Goal: Task Accomplishment & Management: Manage account settings

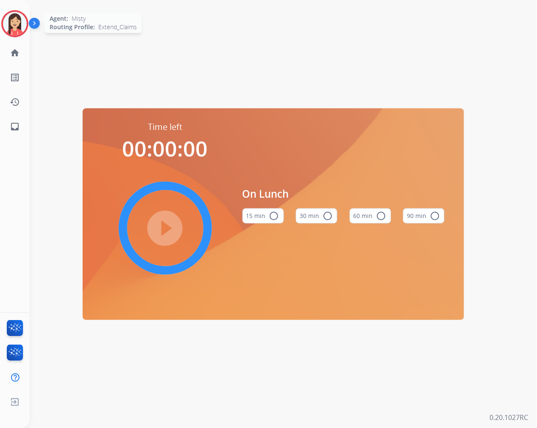
click at [18, 28] on img at bounding box center [15, 24] width 24 height 24
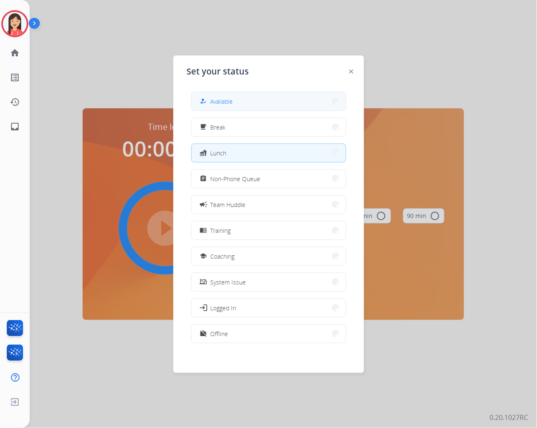
click at [252, 103] on button "how_to_reg Available" at bounding box center [269, 101] width 154 height 18
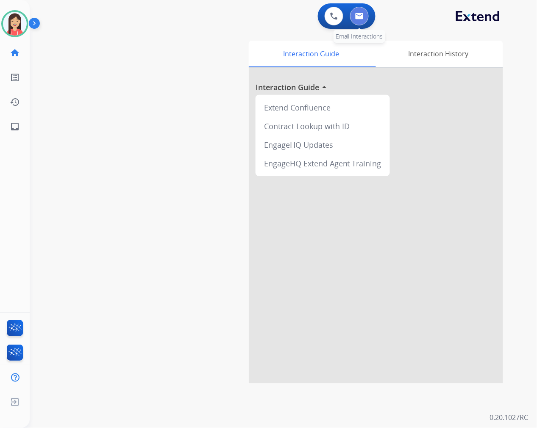
click at [362, 15] on img at bounding box center [359, 16] width 8 height 7
select select "**********"
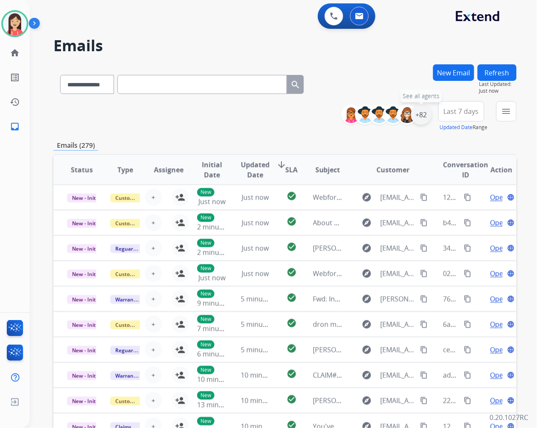
click at [424, 117] on div "+82" at bounding box center [421, 115] width 20 height 20
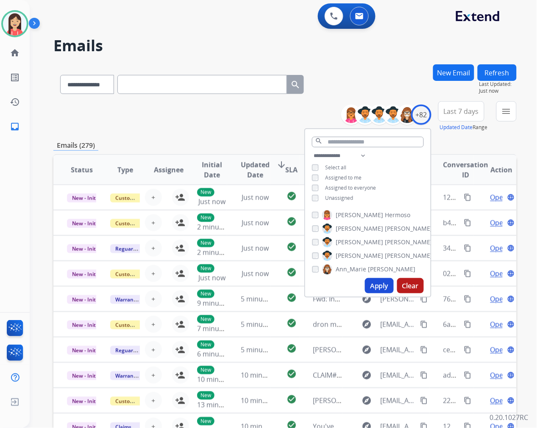
click at [334, 198] on span "Unassigned" at bounding box center [339, 198] width 28 height 7
click at [512, 105] on button "menu Filters" at bounding box center [506, 111] width 20 height 20
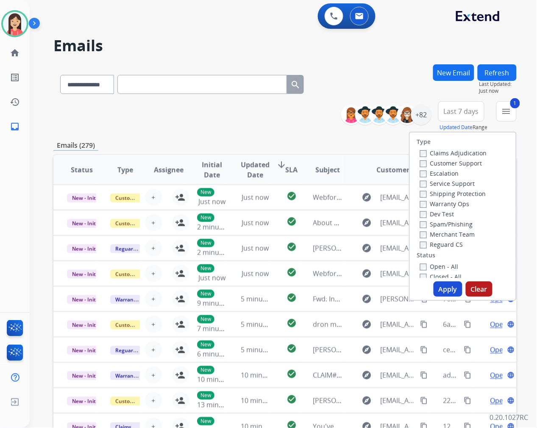
click at [423, 265] on label "Open - All" at bounding box center [439, 267] width 39 height 8
click at [447, 292] on button "Apply" at bounding box center [448, 289] width 29 height 15
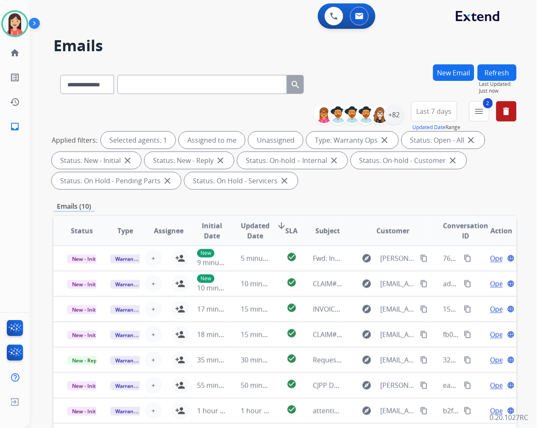
click at [249, 222] on span "Updated Date" at bounding box center [255, 231] width 29 height 20
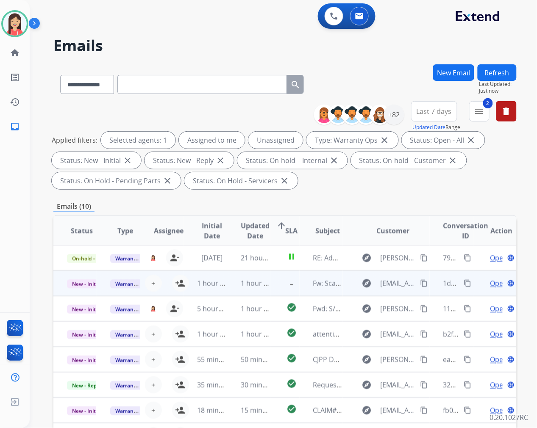
click at [231, 288] on td "1 hour ago" at bounding box center [248, 283] width 43 height 25
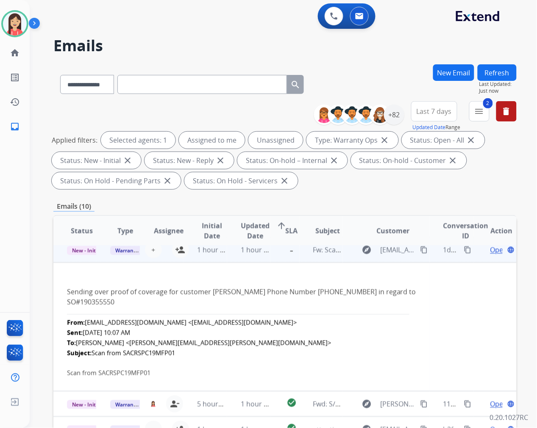
scroll to position [0, 0]
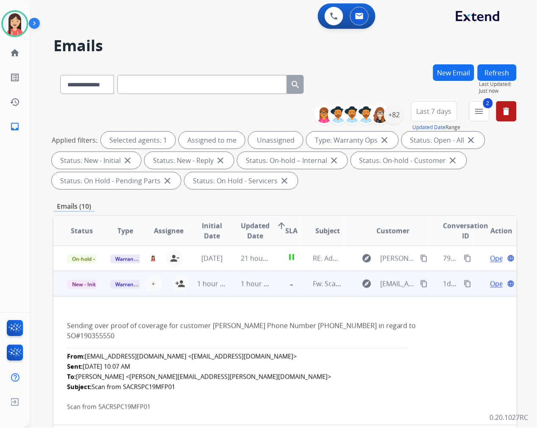
click at [490, 284] on span "Open" at bounding box center [498, 284] width 17 height 10
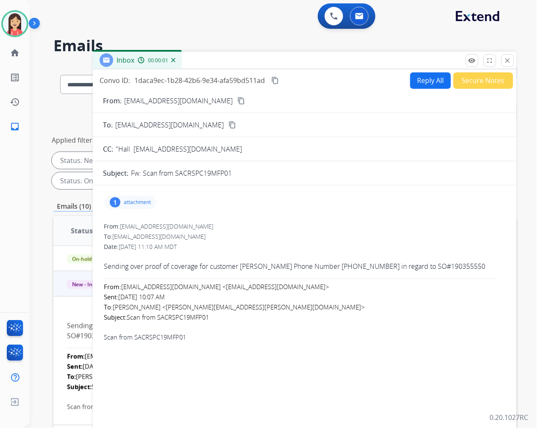
click at [138, 204] on p "attachment" at bounding box center [137, 202] width 27 height 7
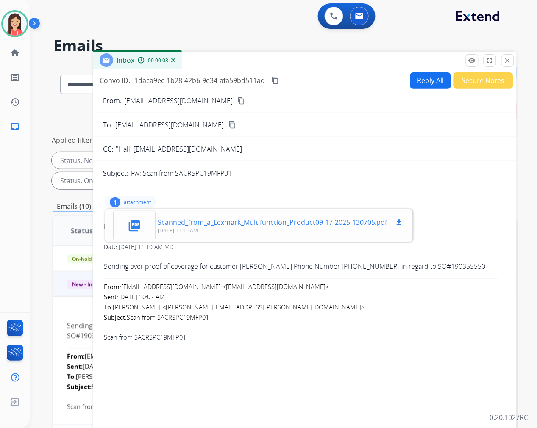
click at [397, 221] on mat-icon "download" at bounding box center [399, 223] width 8 height 8
click at [129, 201] on p "attachment" at bounding box center [137, 202] width 27 height 7
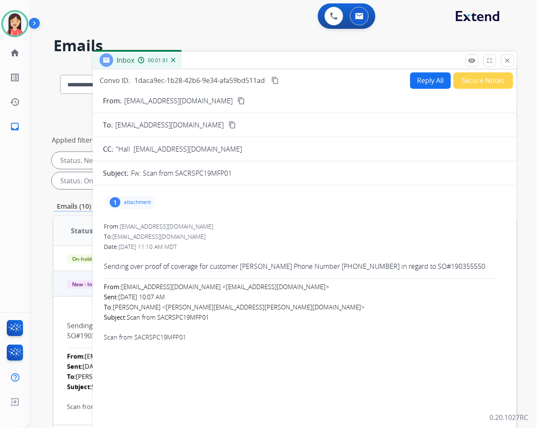
click at [146, 200] on p "attachment" at bounding box center [137, 202] width 27 height 7
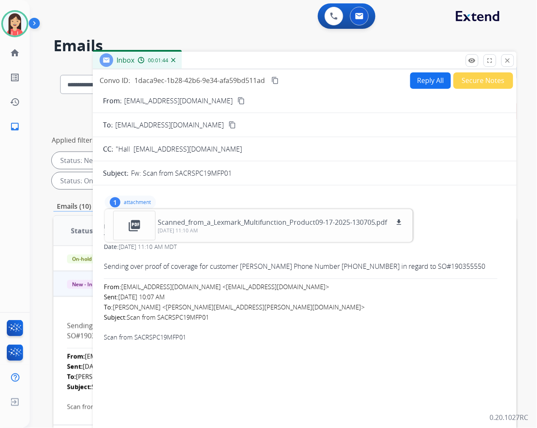
click at [420, 82] on button "Reply All" at bounding box center [430, 80] width 41 height 17
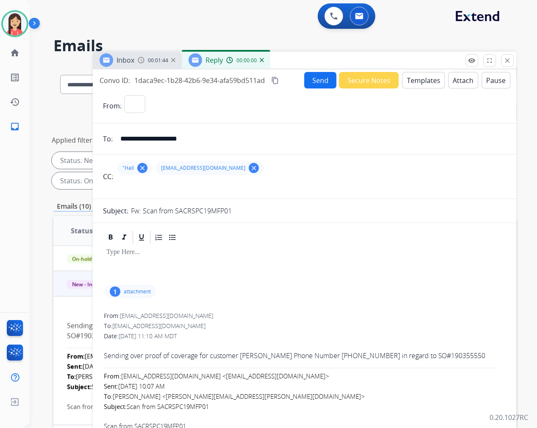
click at [420, 82] on button "Templates" at bounding box center [423, 80] width 43 height 17
select select "**********"
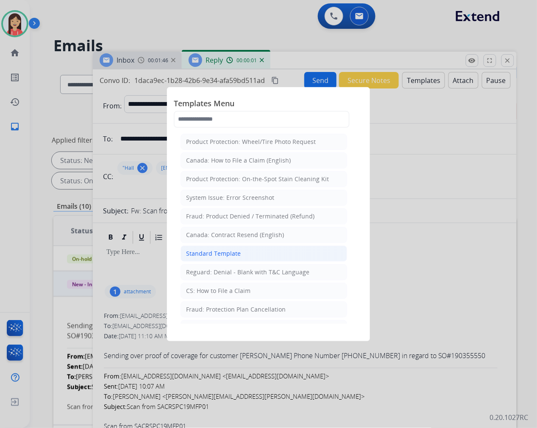
click at [214, 252] on div "Standard Template" at bounding box center [213, 254] width 55 height 8
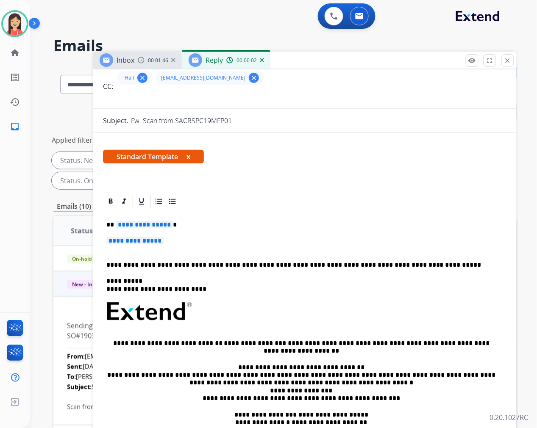
scroll to position [94, 0]
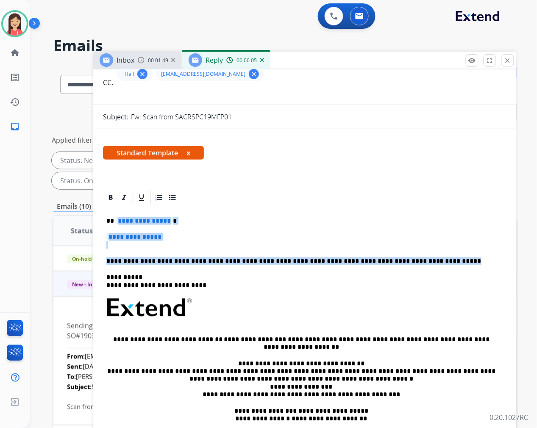
drag, startPoint x: 117, startPoint y: 222, endPoint x: 440, endPoint y: 254, distance: 325.0
click at [440, 254] on div "**********" at bounding box center [304, 328] width 403 height 245
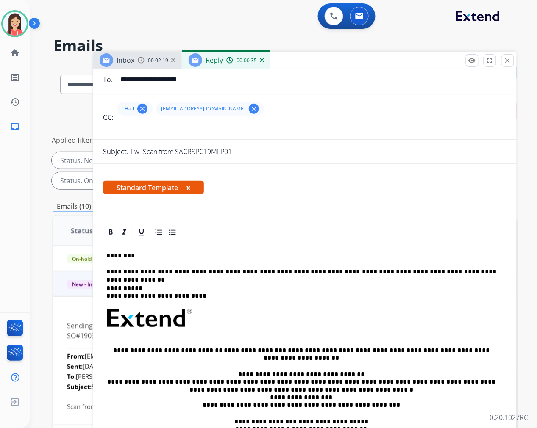
scroll to position [0, 0]
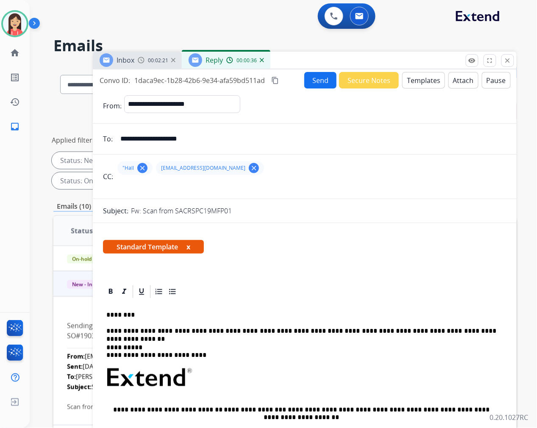
click at [312, 79] on button "Send" at bounding box center [320, 80] width 32 height 17
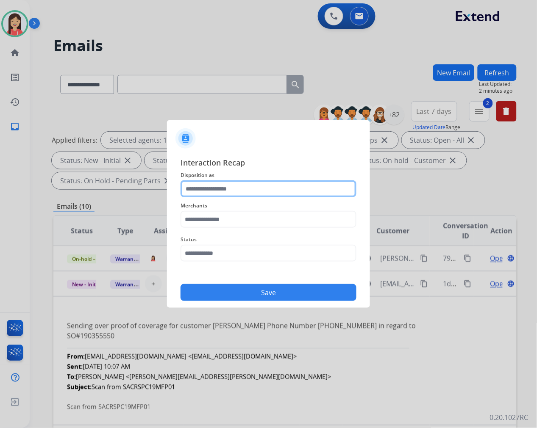
click at [292, 191] on input "text" at bounding box center [269, 189] width 176 height 17
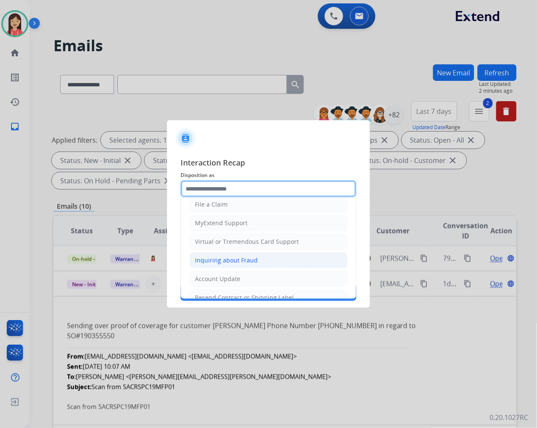
scroll to position [94, 0]
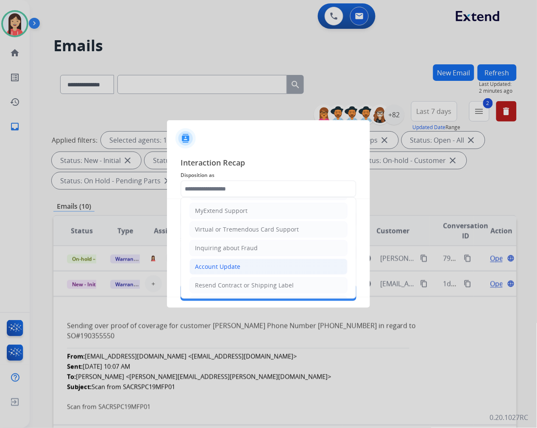
click at [219, 268] on div "Account Update" at bounding box center [217, 267] width 45 height 8
type input "**********"
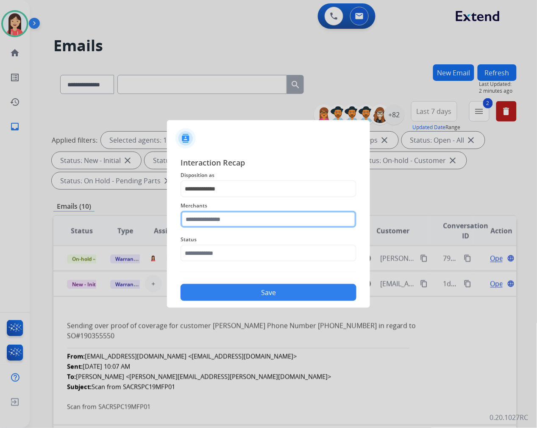
click at [239, 221] on input "text" at bounding box center [269, 219] width 176 height 17
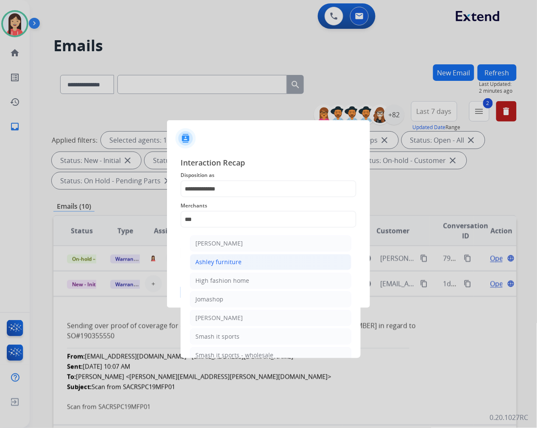
click at [225, 259] on div "Ashley furniture" at bounding box center [218, 262] width 46 height 8
type input "**********"
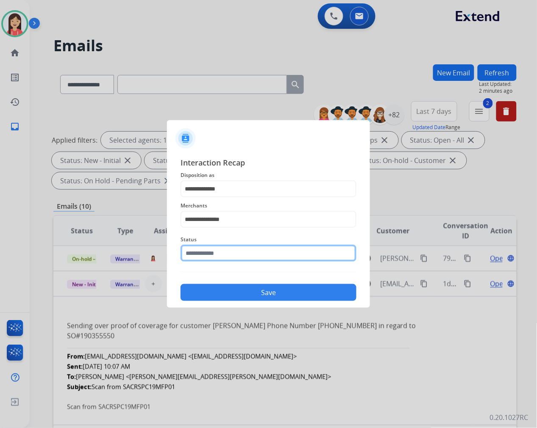
click at [228, 249] on input "text" at bounding box center [269, 253] width 176 height 17
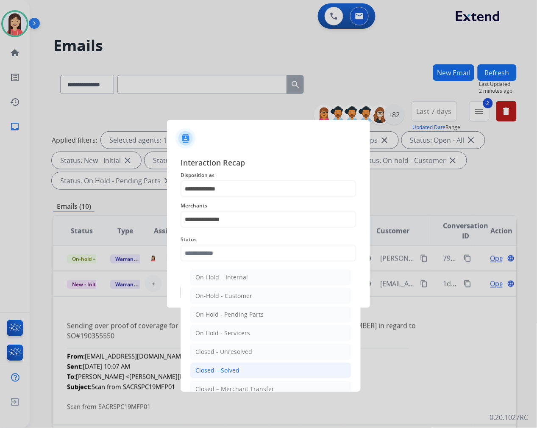
click at [223, 366] on li "Closed – Solved" at bounding box center [270, 371] width 161 height 16
type input "**********"
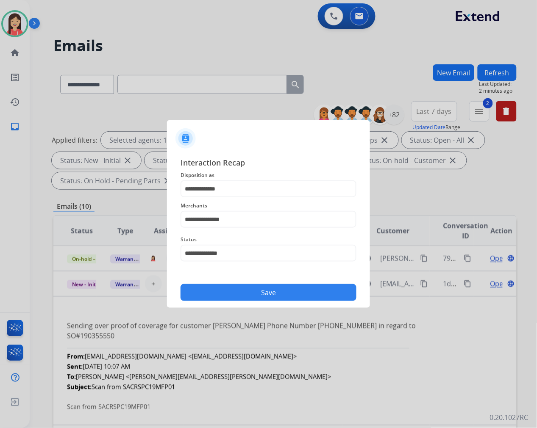
click at [236, 291] on button "Save" at bounding box center [269, 292] width 176 height 17
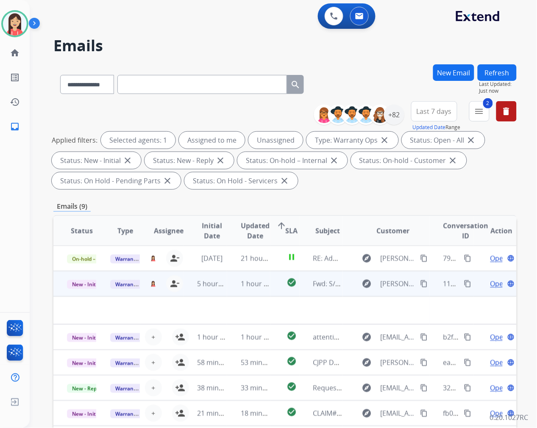
click at [227, 290] on td "1 hour ago" at bounding box center [248, 283] width 43 height 25
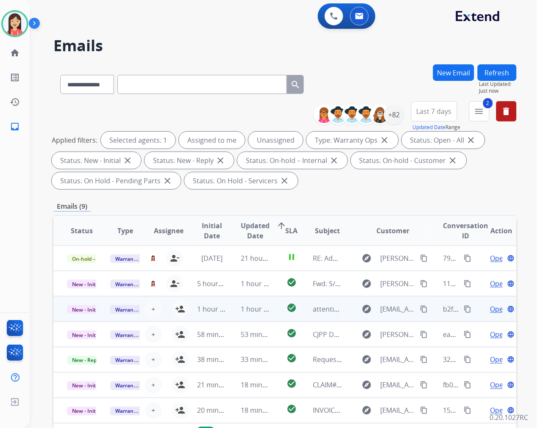
click at [231, 316] on td "1 hour ago" at bounding box center [248, 309] width 43 height 25
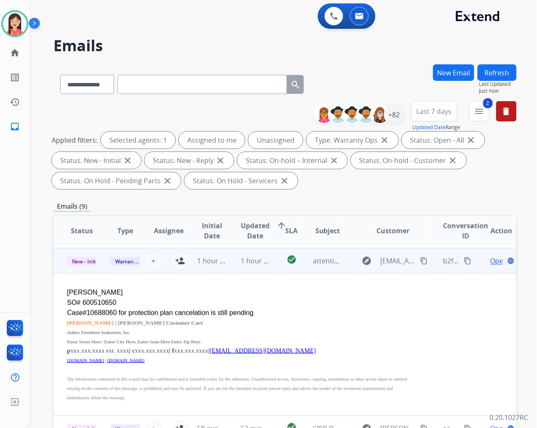
scroll to position [51, 0]
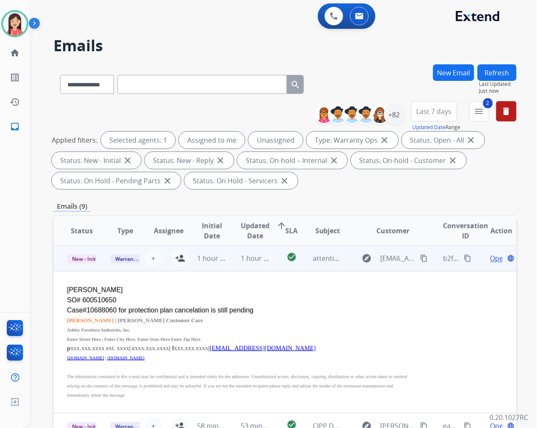
click at [227, 265] on td "1 hour ago" at bounding box center [248, 258] width 43 height 25
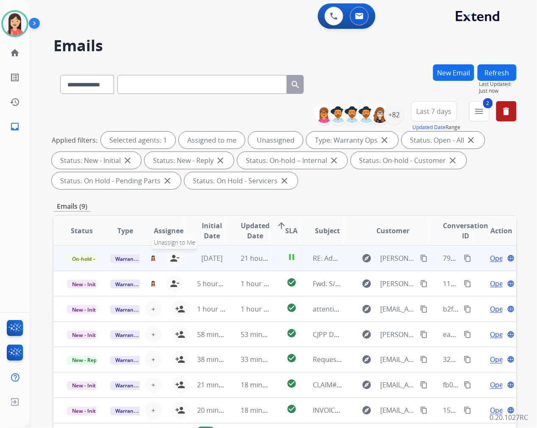
scroll to position [0, 0]
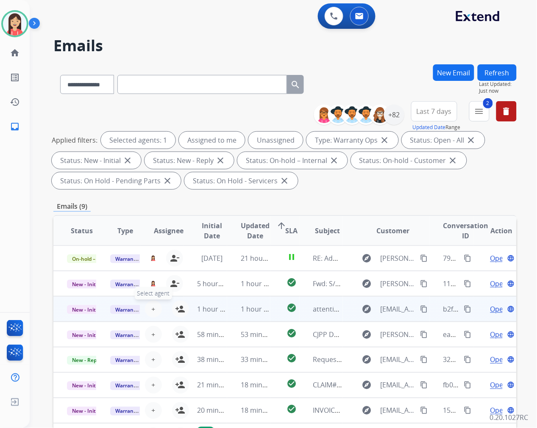
click at [152, 307] on span "+" at bounding box center [153, 309] width 4 height 10
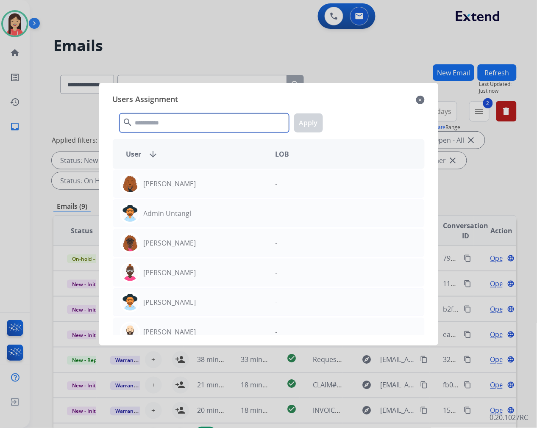
click at [176, 121] on input "text" at bounding box center [205, 123] width 170 height 19
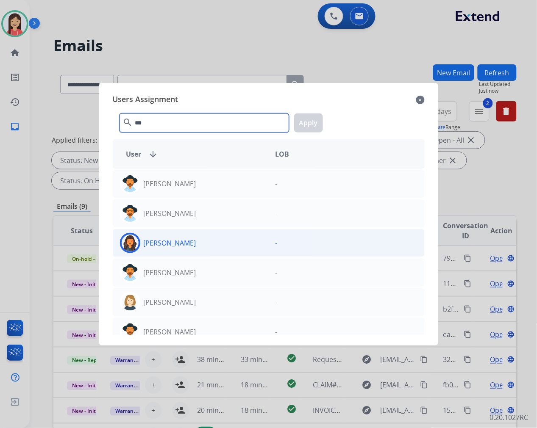
type input "***"
click at [210, 248] on div "[PERSON_NAME]" at bounding box center [191, 243] width 156 height 20
click at [306, 125] on button "Apply" at bounding box center [308, 123] width 29 height 19
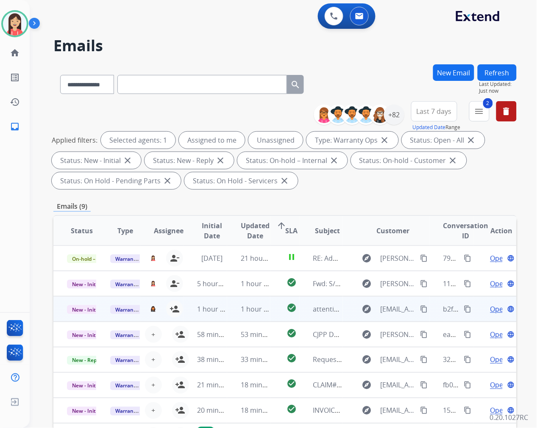
click at [464, 306] on mat-icon "content_copy" at bounding box center [468, 310] width 8 height 8
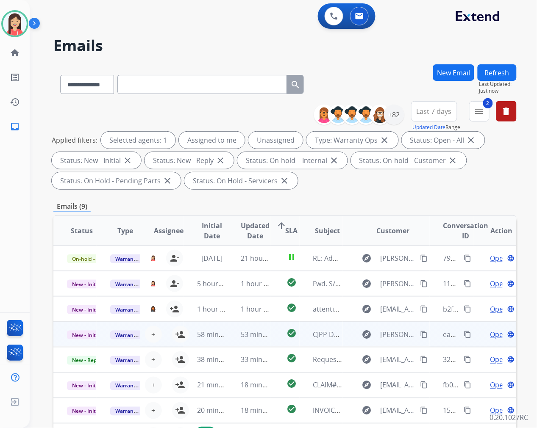
click at [270, 341] on td "check_circle" at bounding box center [284, 334] width 29 height 25
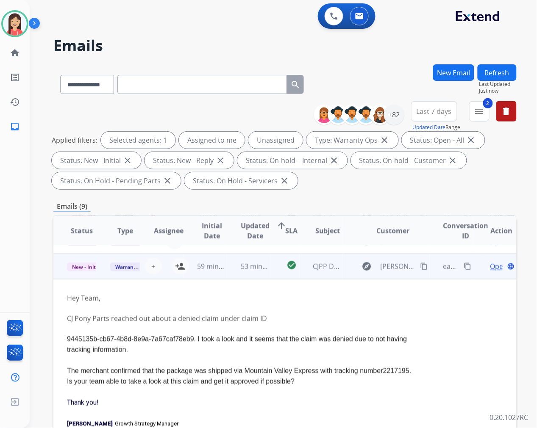
scroll to position [76, 0]
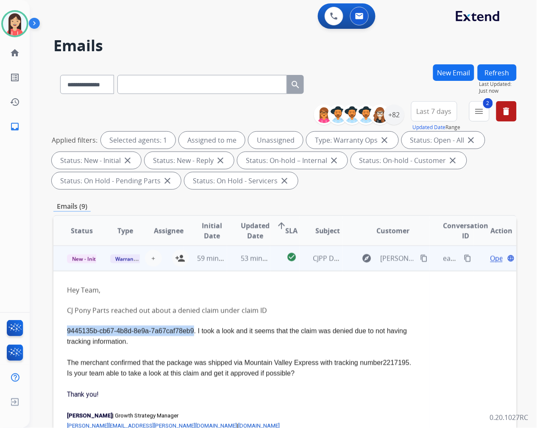
drag, startPoint x: 67, startPoint y: 328, endPoint x: 193, endPoint y: 329, distance: 126.7
click at [193, 329] on span "9445135b-cb67-4b8d-8e9a-7a67caf78eb9. I took a look and it seems that the claim…" at bounding box center [238, 347] width 342 height 39
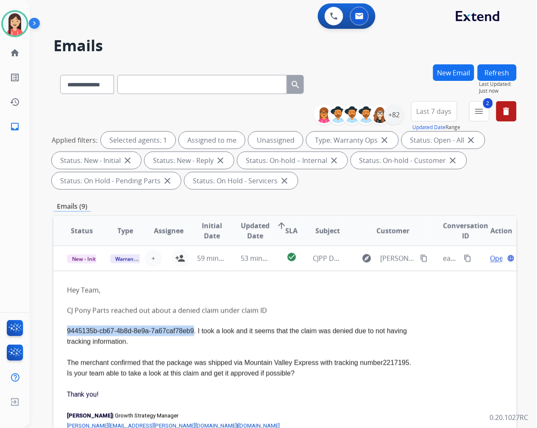
copy span "9445135b-cb67-4b8d-8e9a-7a67caf78eb9"
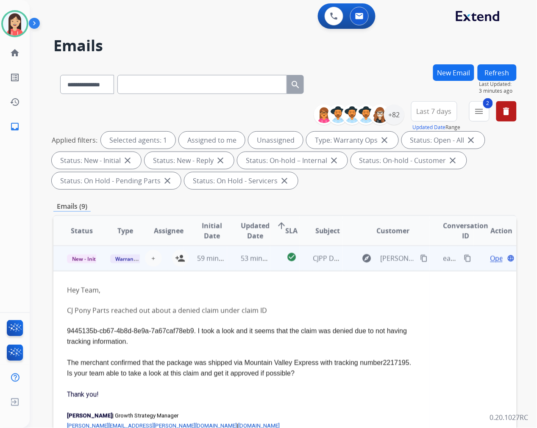
click at [246, 338] on p "9445135b-cb67-4b8d-8e9a-7a67caf78eb9. I took a look and it seems that the claim…" at bounding box center [241, 352] width 349 height 53
click at [81, 371] on span "2217195. Is your team able to take a look at this claim and get it approved if …" at bounding box center [239, 368] width 345 height 18
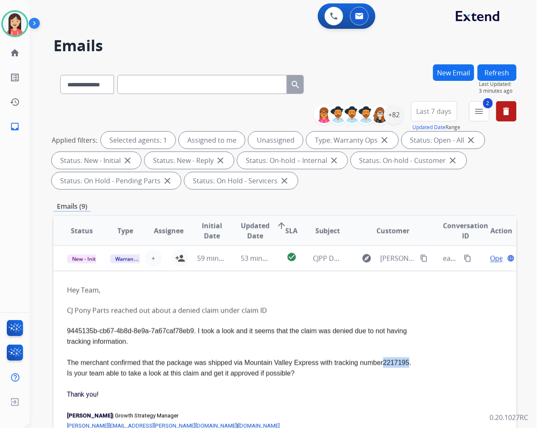
copy span "2217195"
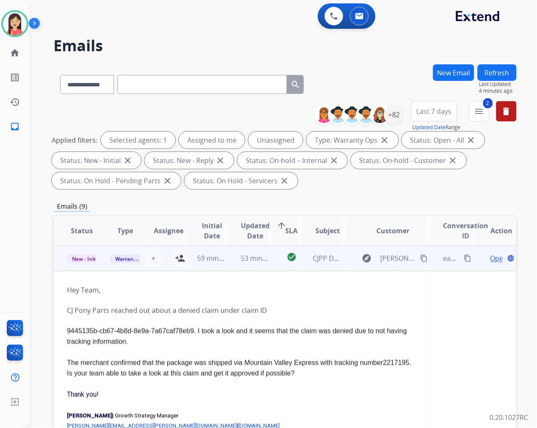
click at [346, 306] on div "CJ Pony Parts reached out about a denied claim under claim ID" at bounding box center [241, 311] width 349 height 10
click at [490, 256] on span "Open" at bounding box center [498, 258] width 17 height 10
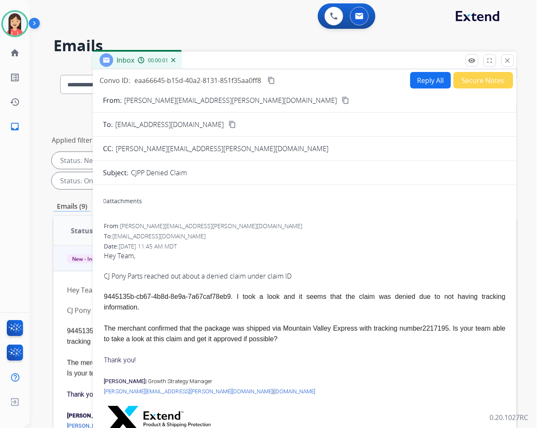
click at [423, 81] on button "Reply All" at bounding box center [430, 80] width 41 height 17
select select "**********"
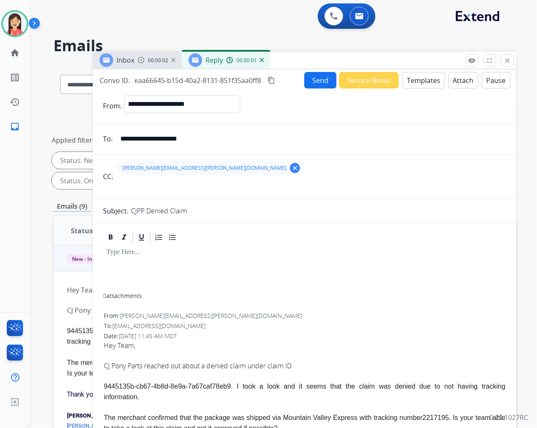
click at [418, 82] on button "Templates" at bounding box center [423, 80] width 43 height 17
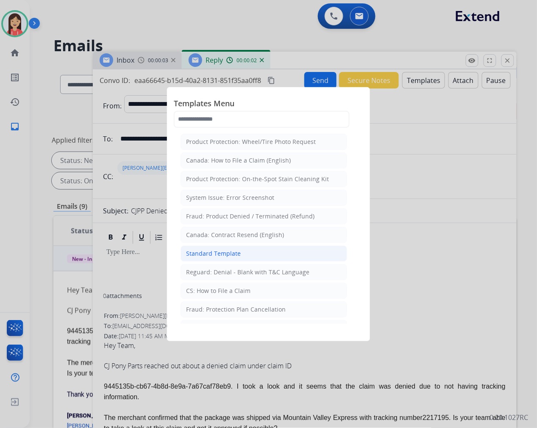
click at [222, 249] on li "Standard Template" at bounding box center [264, 254] width 167 height 16
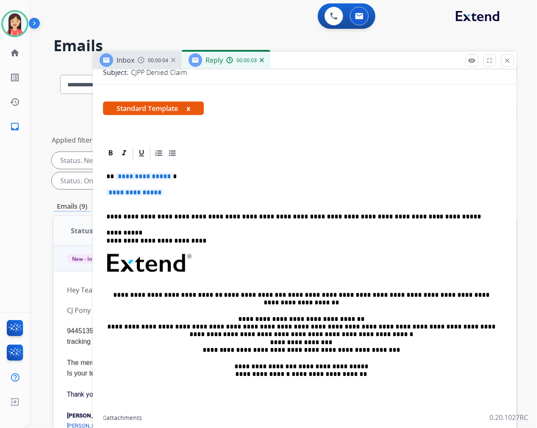
scroll to position [141, 0]
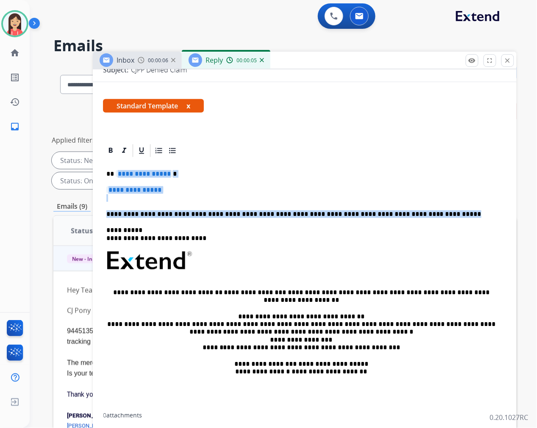
drag, startPoint x: 117, startPoint y: 173, endPoint x: 463, endPoint y: 209, distance: 348.5
click at [463, 209] on div "**********" at bounding box center [304, 286] width 403 height 255
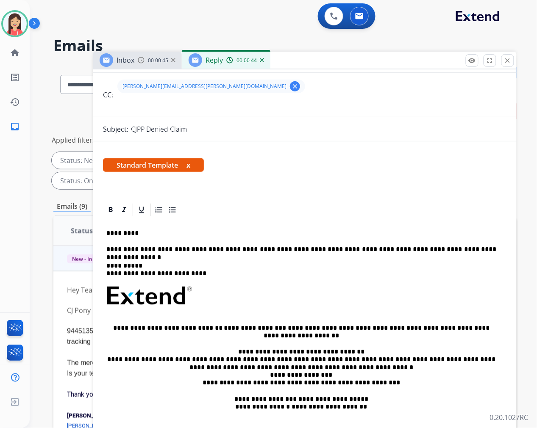
scroll to position [0, 0]
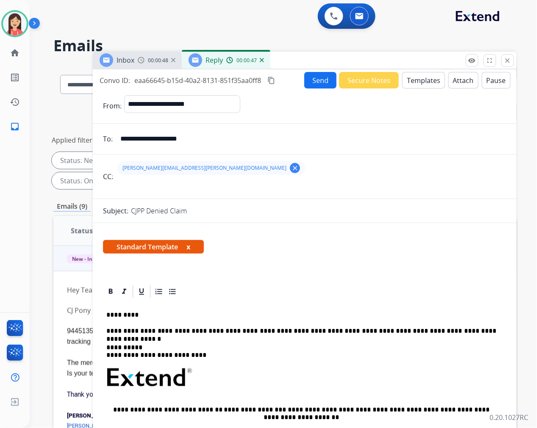
click at [313, 85] on button "Send" at bounding box center [320, 80] width 32 height 17
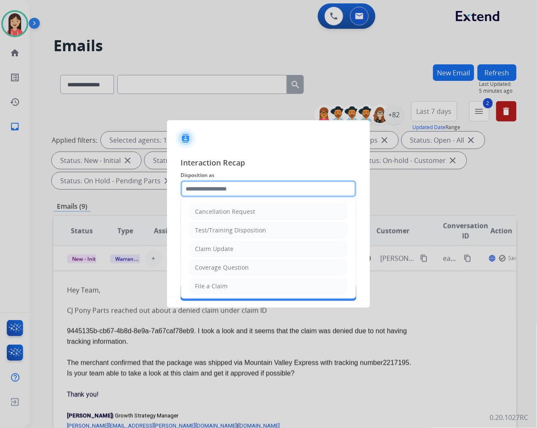
click at [231, 193] on input "text" at bounding box center [269, 189] width 176 height 17
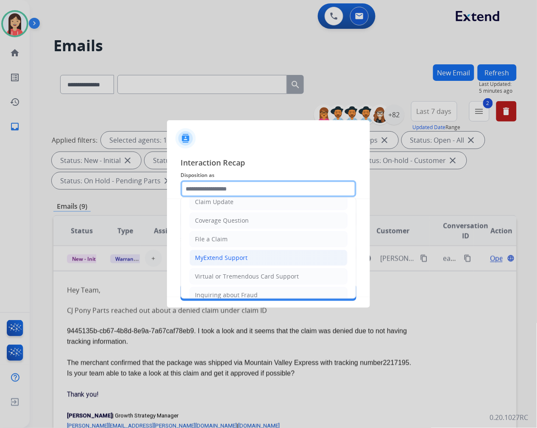
scroll to position [94, 0]
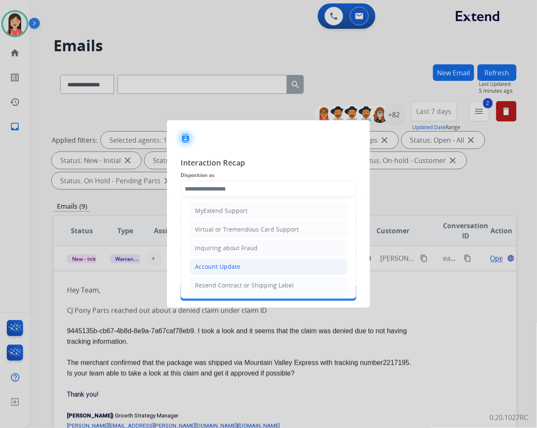
click at [221, 266] on div "Account Update" at bounding box center [217, 267] width 45 height 8
type input "**********"
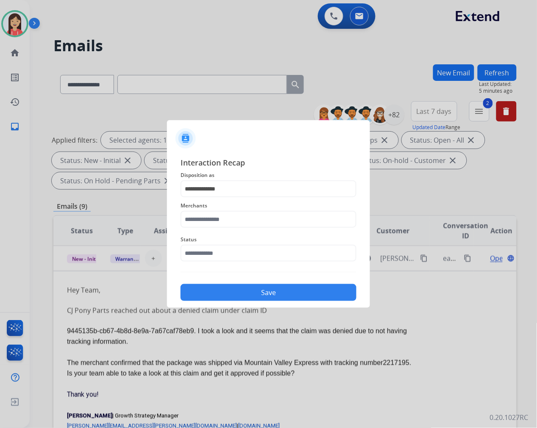
click at [235, 228] on div "Merchants" at bounding box center [269, 214] width 176 height 34
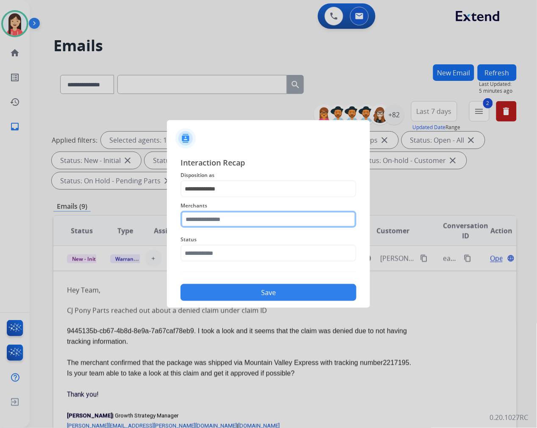
click at [240, 221] on input "text" at bounding box center [269, 219] width 176 height 17
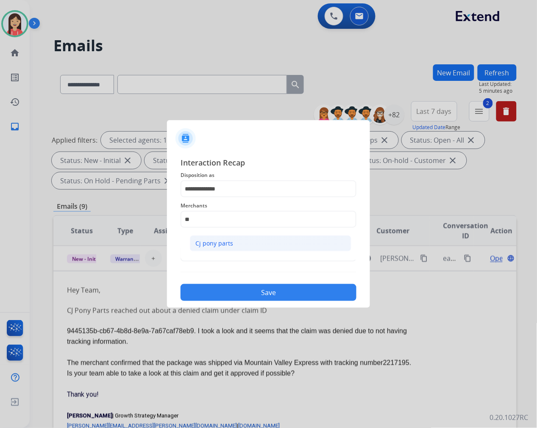
click at [234, 243] on li "Cj pony parts" at bounding box center [270, 244] width 161 height 16
type input "**********"
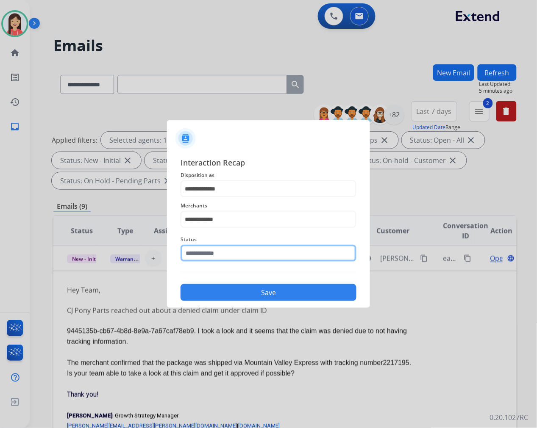
click at [251, 250] on input "text" at bounding box center [269, 253] width 176 height 17
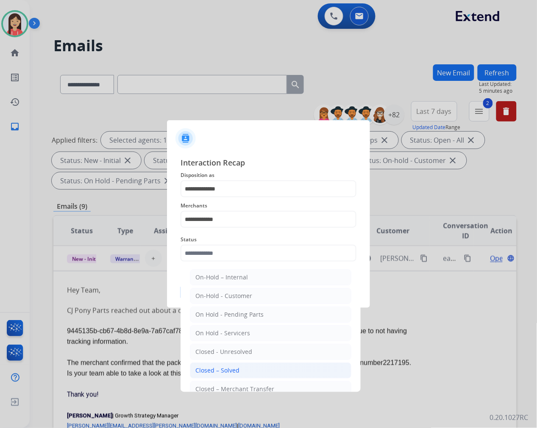
click at [236, 372] on div "Closed – Solved" at bounding box center [217, 371] width 44 height 8
type input "**********"
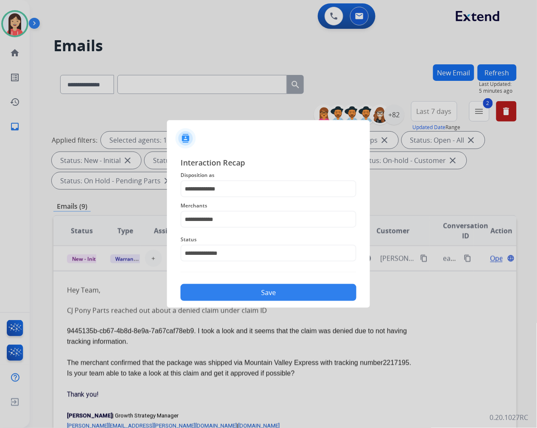
click at [289, 290] on button "Save" at bounding box center [269, 292] width 176 height 17
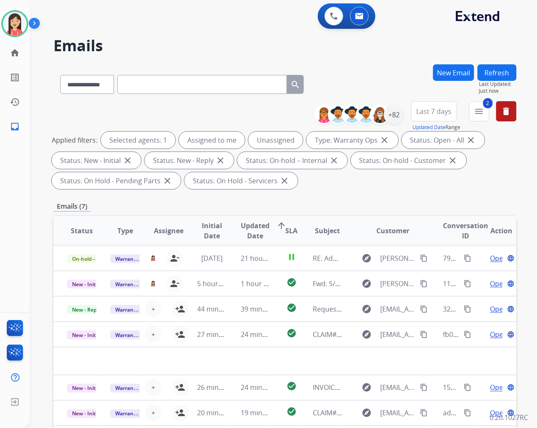
scroll to position [0, 0]
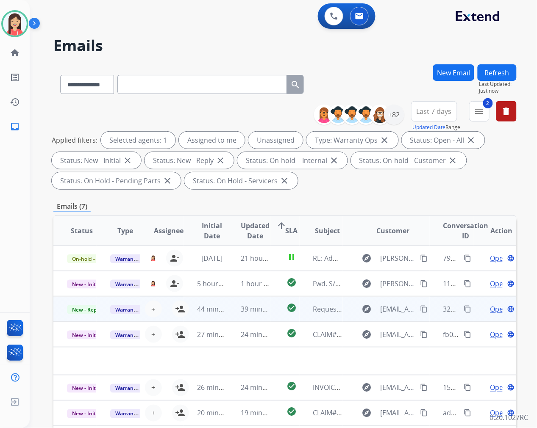
click at [227, 312] on td "39 minutes ago" at bounding box center [248, 309] width 43 height 25
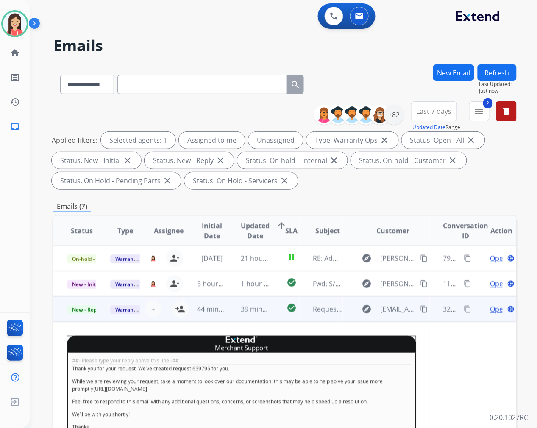
scroll to position [51, 0]
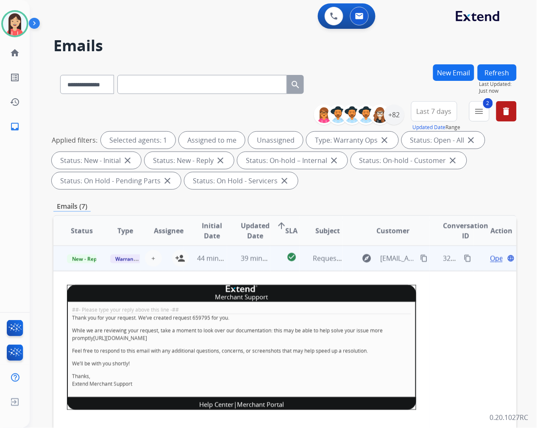
click at [490, 259] on span "Open" at bounding box center [498, 258] width 17 height 10
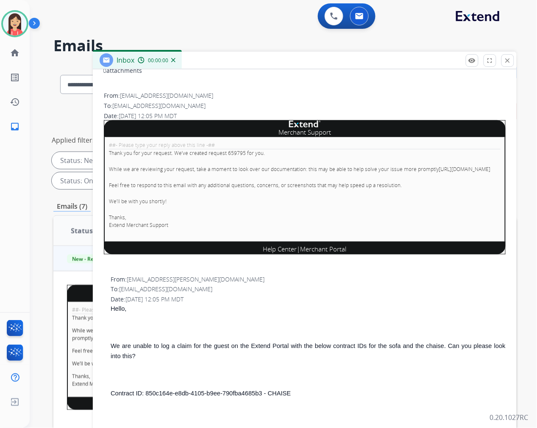
scroll to position [188, 0]
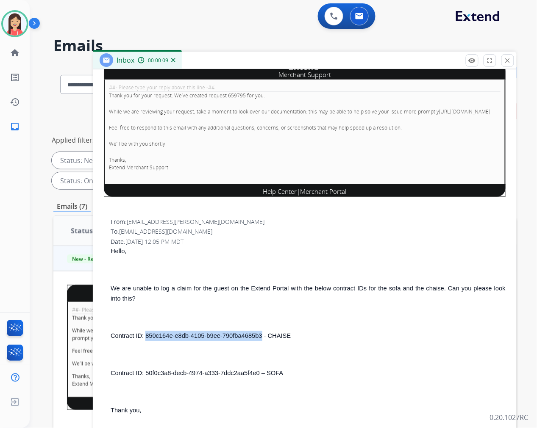
drag, startPoint x: 145, startPoint y: 344, endPoint x: 261, endPoint y: 346, distance: 116.1
click at [261, 340] on span "Contract ID: 850c164e-e8db-4105-b9ee-790fba4685b3 - CHAISE" at bounding box center [201, 336] width 180 height 7
copy span "850c164e-e8db-4105-b9ee-790fba4685b3"
click at [287, 304] on p "We are unable to log a claim for the guest on the Extend Portal with the below …" at bounding box center [308, 294] width 395 height 20
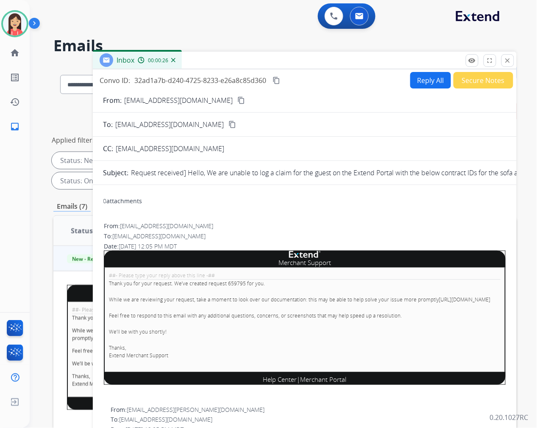
click at [424, 79] on button "Reply All" at bounding box center [430, 80] width 41 height 17
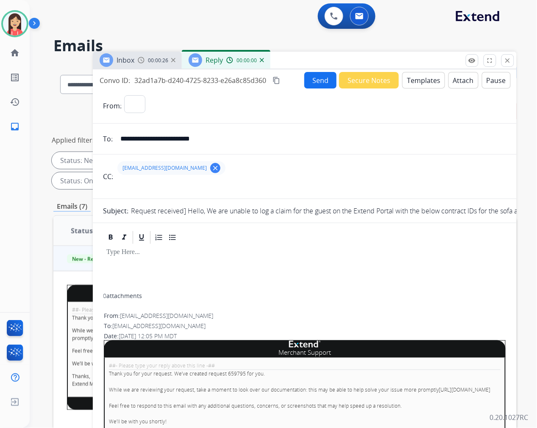
select select "**********"
click at [211, 169] on mat-icon "clear" at bounding box center [215, 168] width 8 height 8
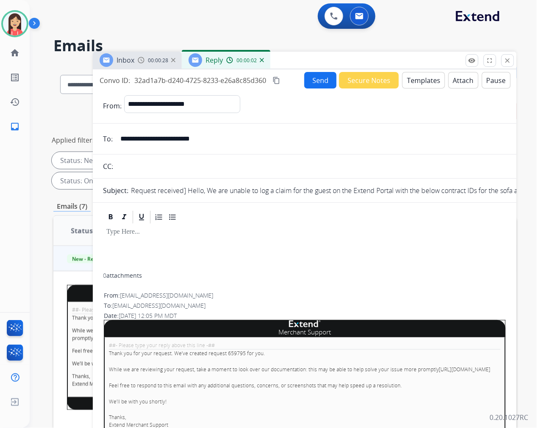
click at [225, 138] on input "**********" at bounding box center [310, 139] width 391 height 17
click at [412, 82] on button "Templates" at bounding box center [423, 80] width 43 height 17
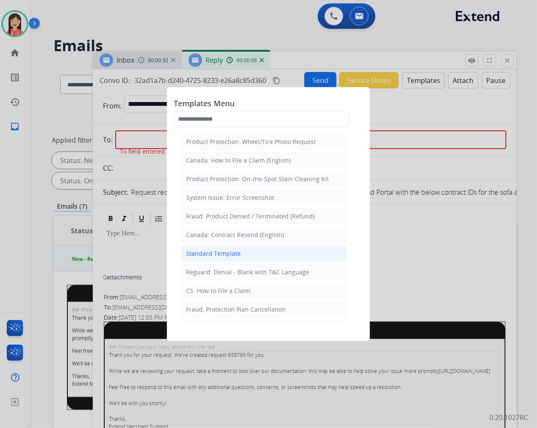
click at [215, 252] on div "Standard Template" at bounding box center [213, 254] width 55 height 8
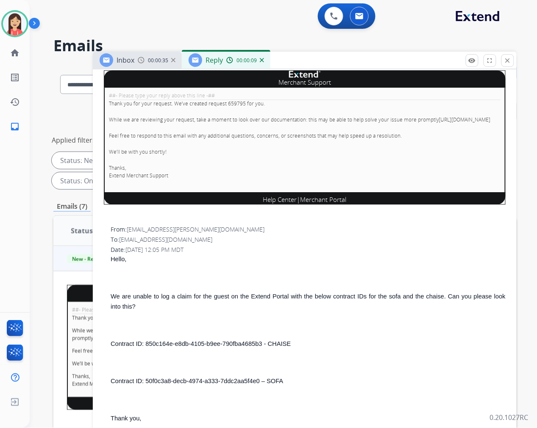
scroll to position [566, 0]
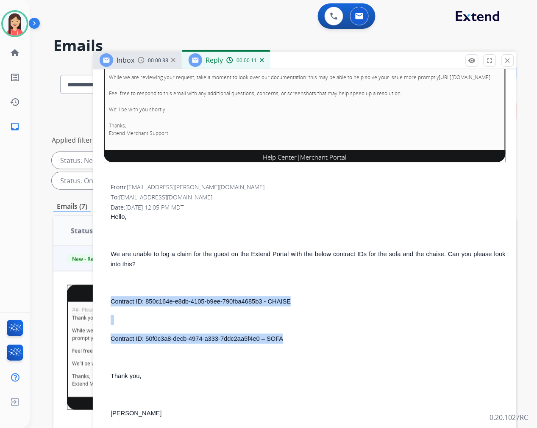
drag, startPoint x: 112, startPoint y: 293, endPoint x: 312, endPoint y: 331, distance: 203.1
click at [312, 331] on div "Hello, We are unable to log a claim for the guest on the Extend Portal with the…" at bounding box center [308, 315] width 395 height 207
copy div "Contract ID: 850c164e-e8db-4105-b9ee-790fba4685b3 - CHAISE Contract ID: 50f0c3a…"
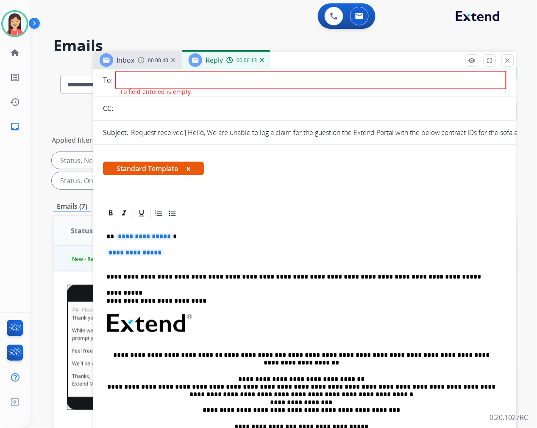
scroll to position [49, 0]
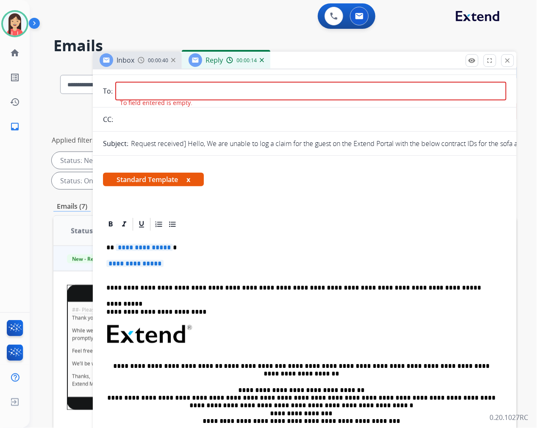
click at [356, 288] on p "**********" at bounding box center [301, 288] width 390 height 8
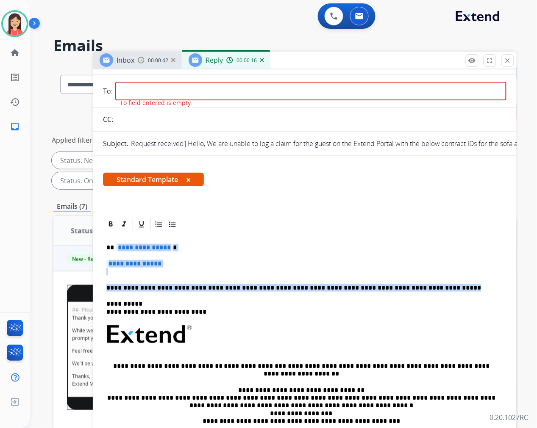
drag, startPoint x: 417, startPoint y: 287, endPoint x: 114, endPoint y: 242, distance: 305.9
click at [114, 242] on div "**********" at bounding box center [304, 359] width 403 height 255
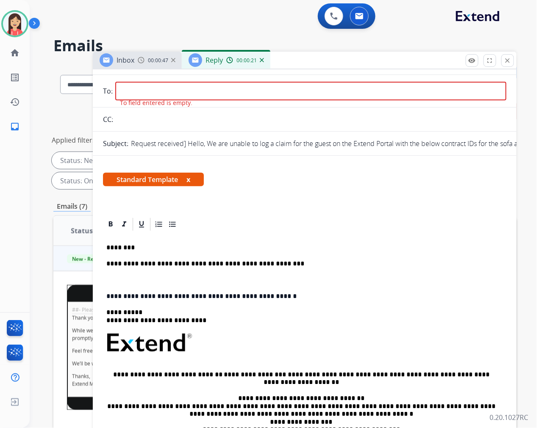
click at [297, 257] on div "**********" at bounding box center [304, 364] width 403 height 264
drag, startPoint x: 295, startPoint y: 265, endPoint x: 316, endPoint y: 265, distance: 20.3
click at [295, 265] on p "**********" at bounding box center [301, 264] width 390 height 8
click at [431, 252] on div "**********" at bounding box center [304, 364] width 403 height 264
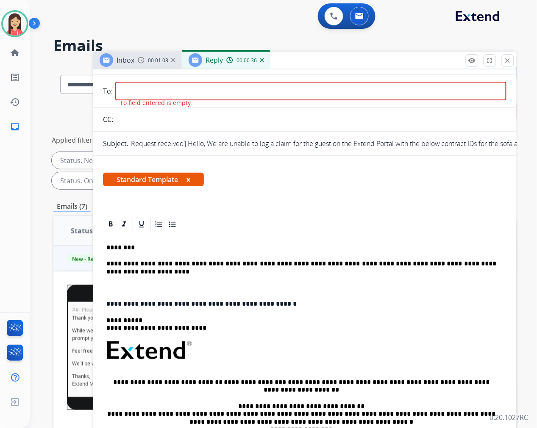
click at [175, 284] on p at bounding box center [301, 288] width 390 height 8
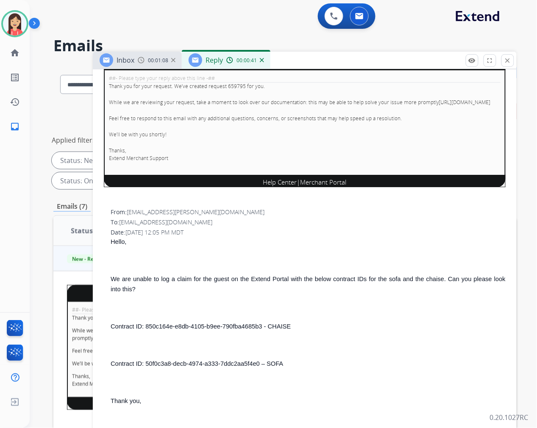
scroll to position [566, 0]
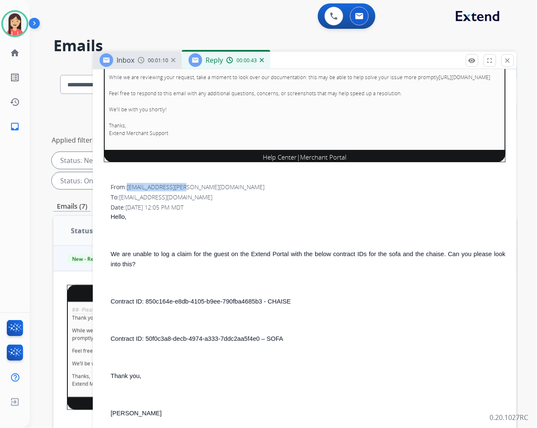
drag, startPoint x: 190, startPoint y: 181, endPoint x: 129, endPoint y: 181, distance: 61.0
click at [129, 183] on div "From: [EMAIL_ADDRESS][PERSON_NAME][DOMAIN_NAME]" at bounding box center [308, 187] width 395 height 8
copy span "[EMAIL_ADDRESS][PERSON_NAME][DOMAIN_NAME]"
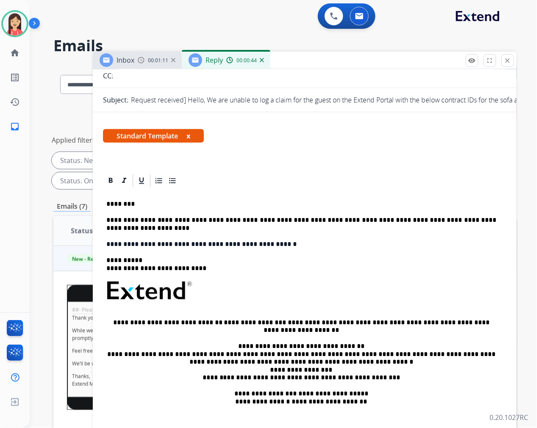
scroll to position [1, 0]
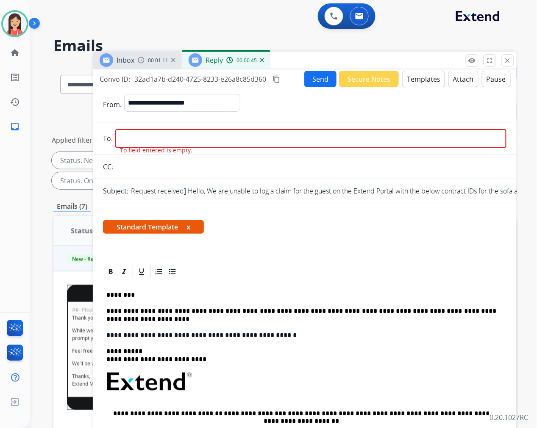
click at [162, 136] on input "email" at bounding box center [310, 138] width 391 height 19
paste input "**********"
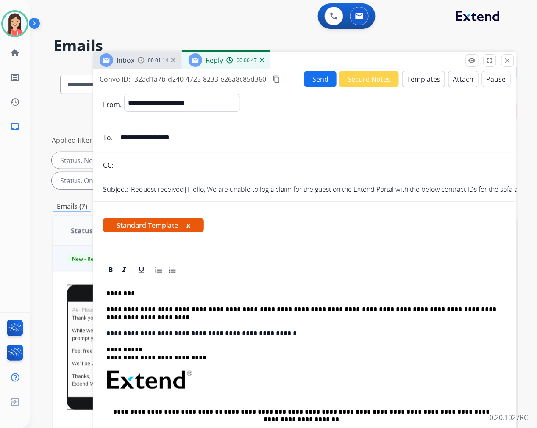
type input "**********"
drag, startPoint x: 146, startPoint y: 335, endPoint x: 268, endPoint y: 330, distance: 122.2
click at [268, 330] on p "**********" at bounding box center [301, 334] width 390 height 8
copy p "**********"
click at [303, 334] on p "**********" at bounding box center [301, 334] width 390 height 8
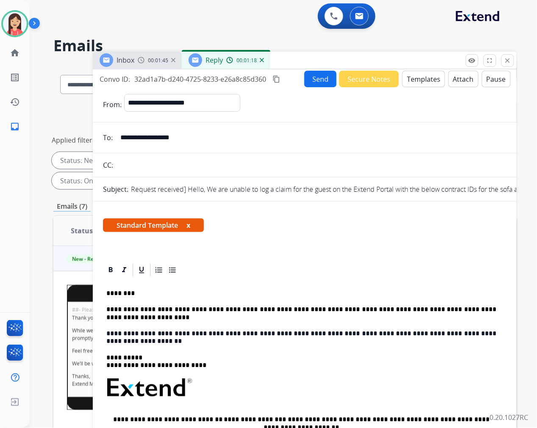
scroll to position [0, 0]
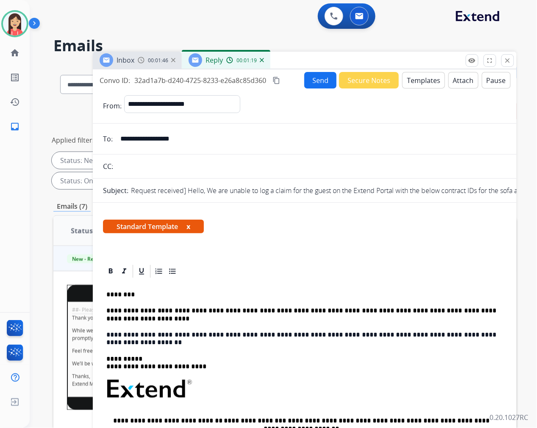
click at [320, 81] on button "Send" at bounding box center [320, 80] width 32 height 17
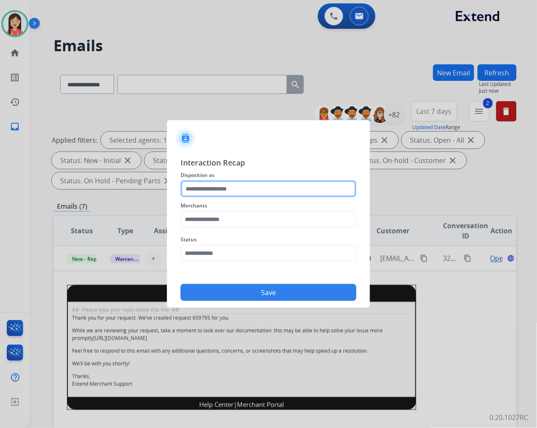
click at [211, 194] on input "text" at bounding box center [269, 189] width 176 height 17
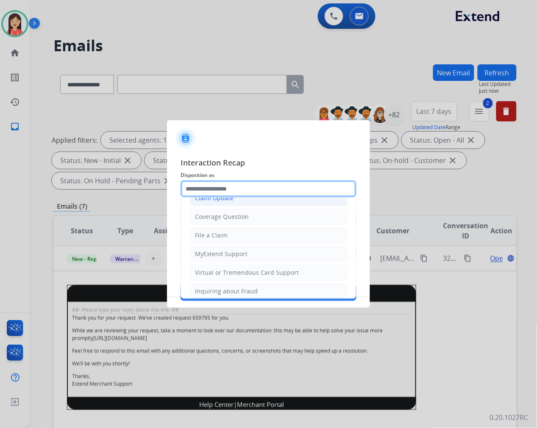
scroll to position [94, 0]
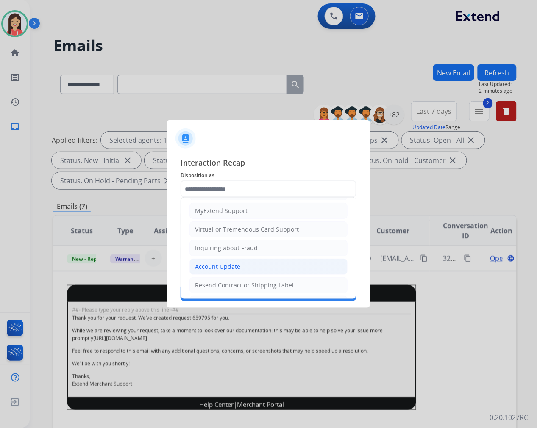
click at [213, 267] on div "Account Update" at bounding box center [217, 267] width 45 height 8
type input "**********"
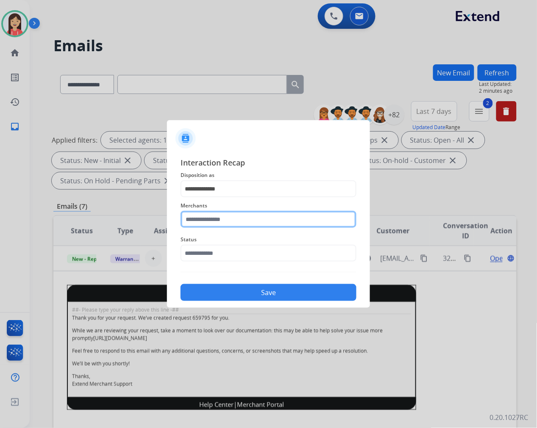
click at [223, 224] on input "text" at bounding box center [269, 219] width 176 height 17
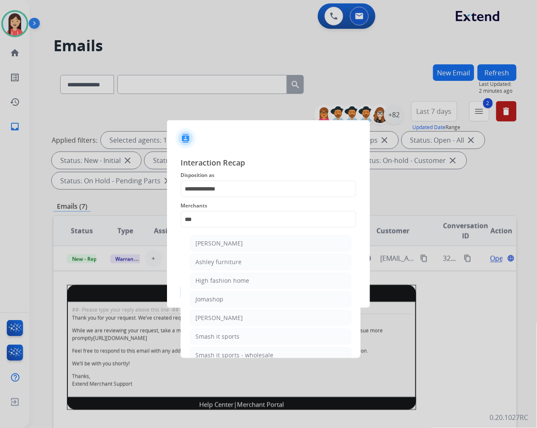
click at [220, 258] on div "Ashley furniture" at bounding box center [218, 262] width 46 height 8
type input "**********"
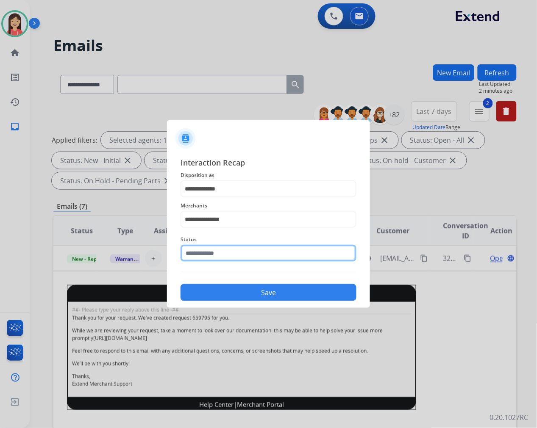
click at [223, 256] on input "text" at bounding box center [269, 253] width 176 height 17
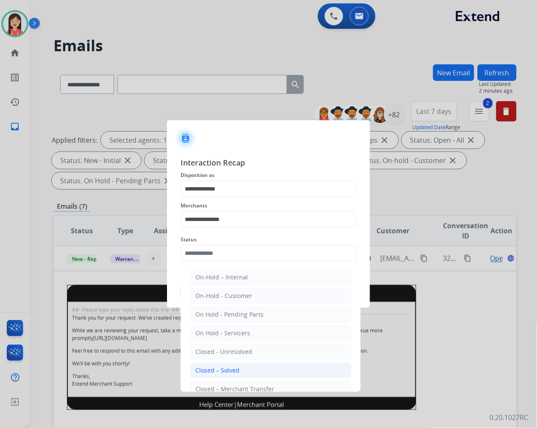
click at [212, 369] on div "Closed – Solved" at bounding box center [217, 371] width 44 height 8
type input "**********"
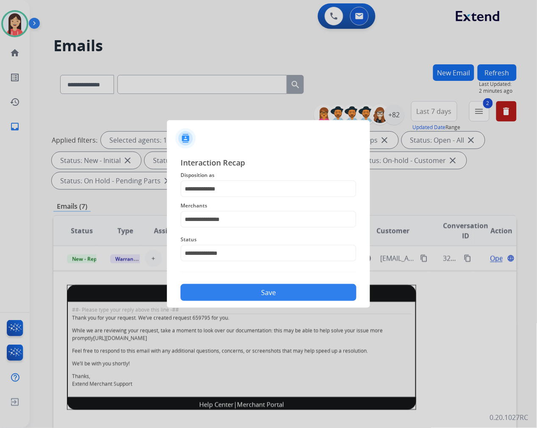
click at [248, 293] on button "Save" at bounding box center [269, 292] width 176 height 17
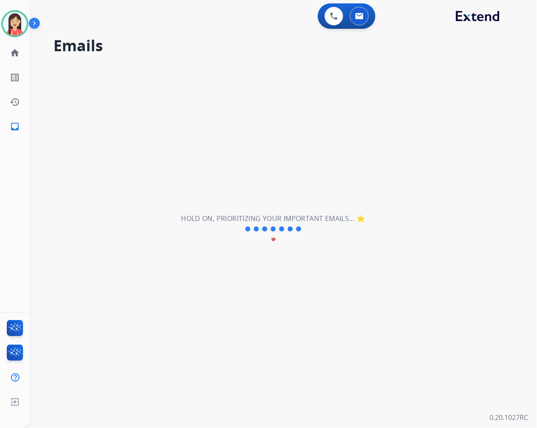
scroll to position [0, 0]
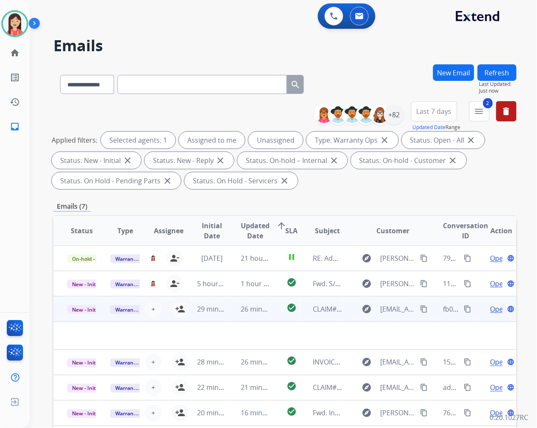
click at [236, 315] on td "26 minutes ago" at bounding box center [248, 309] width 43 height 25
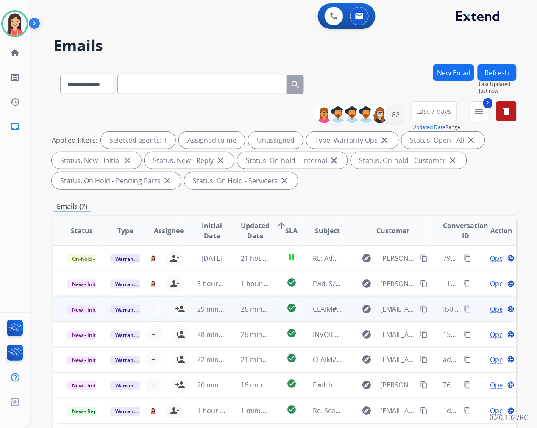
click at [231, 315] on td "26 minutes ago" at bounding box center [248, 309] width 43 height 25
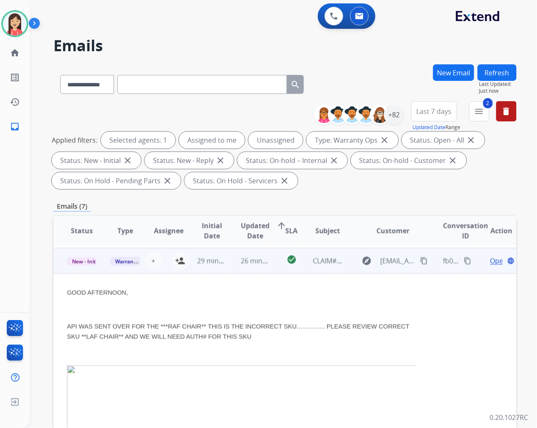
scroll to position [51, 0]
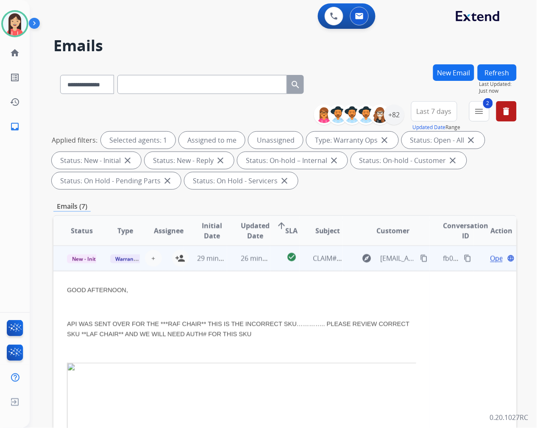
click at [224, 264] on td "29 minutes ago" at bounding box center [205, 258] width 43 height 25
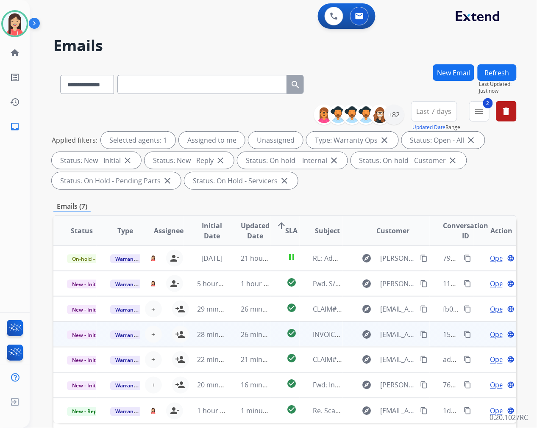
click at [227, 340] on td "26 minutes ago" at bounding box center [248, 334] width 43 height 25
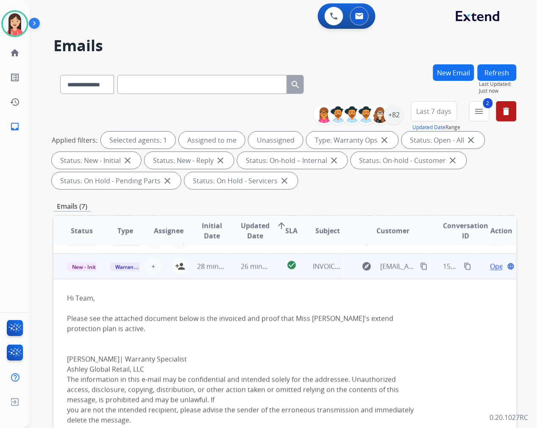
scroll to position [76, 0]
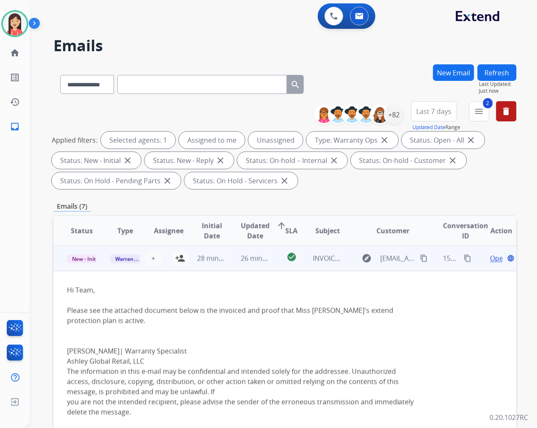
click at [490, 257] on span "Open" at bounding box center [498, 258] width 17 height 10
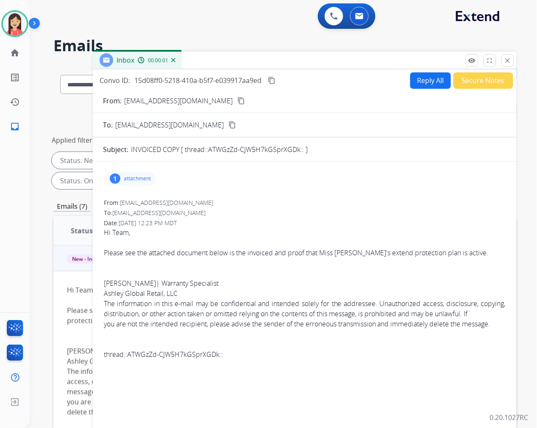
click at [142, 177] on p "attachment" at bounding box center [137, 178] width 27 height 7
click at [259, 197] on mat-icon "download" at bounding box center [263, 199] width 8 height 8
click at [471, 91] on form "From: [EMAIL_ADDRESS][DOMAIN_NAME] content_copy To: [EMAIL_ADDRESS][DOMAIN_NAME…" at bounding box center [305, 260] width 424 height 342
click at [471, 89] on form "From: [EMAIL_ADDRESS][DOMAIN_NAME] content_copy To: [EMAIL_ADDRESS][DOMAIN_NAME…" at bounding box center [305, 260] width 424 height 342
click at [466, 89] on form "From: [EMAIL_ADDRESS][DOMAIN_NAME] content_copy To: [EMAIL_ADDRESS][DOMAIN_NAME…" at bounding box center [305, 260] width 424 height 342
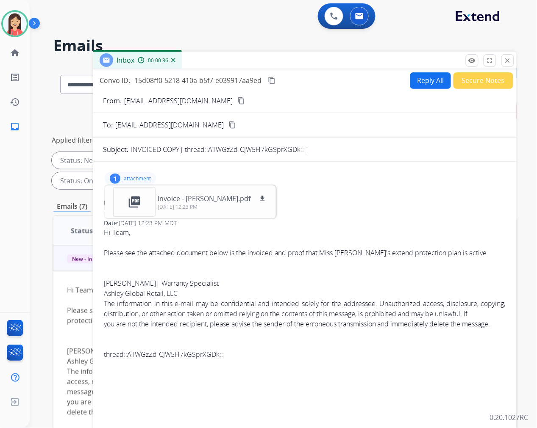
click at [460, 81] on button "Secure Notes" at bounding box center [483, 80] width 60 height 17
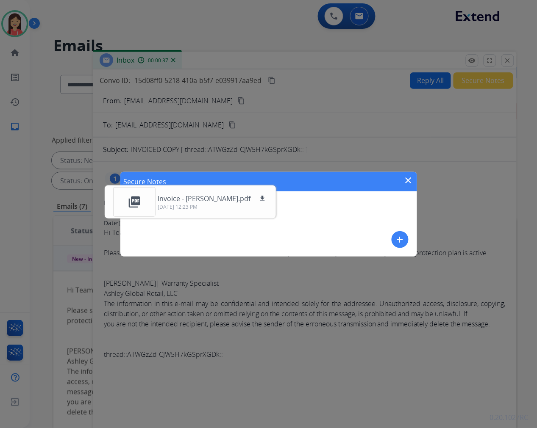
click at [398, 239] on mat-icon "add" at bounding box center [400, 240] width 10 height 10
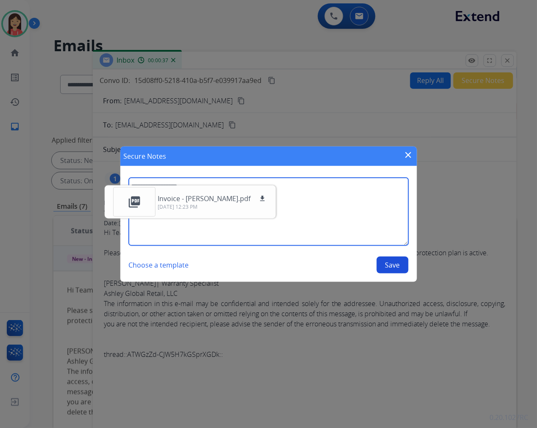
click at [335, 214] on textarea at bounding box center [269, 212] width 280 height 68
type textarea "*"
click at [305, 213] on textarea "**********" at bounding box center [269, 212] width 280 height 68
click at [302, 195] on textarea "**********" at bounding box center [269, 212] width 280 height 68
paste textarea "**********"
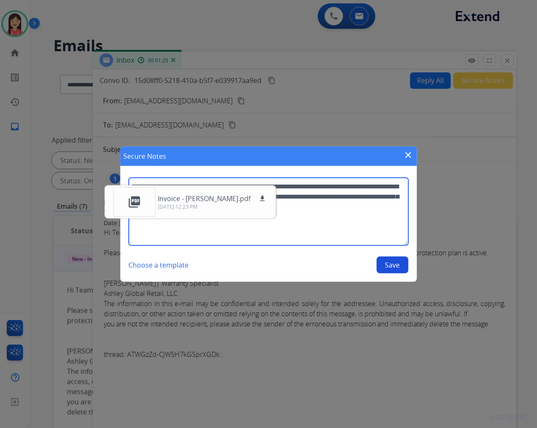
type textarea "**********"
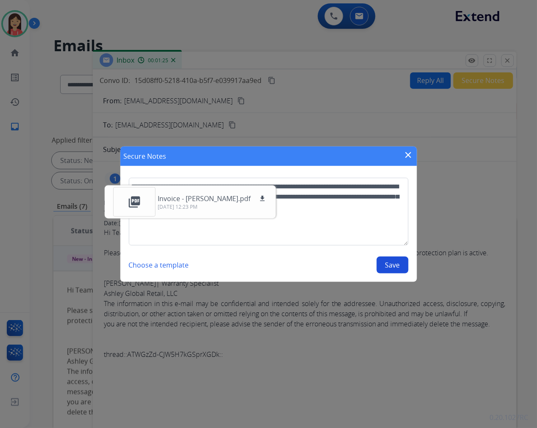
click at [401, 270] on button "Save" at bounding box center [393, 265] width 32 height 17
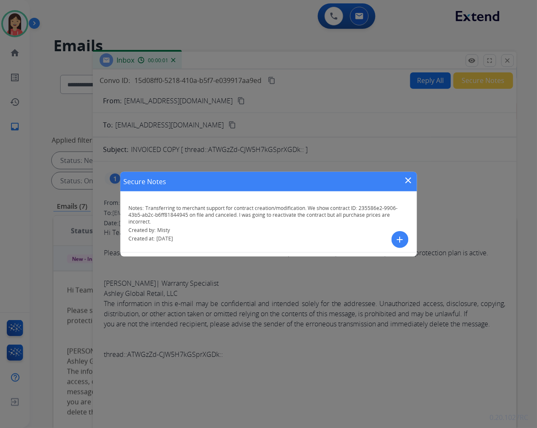
click at [405, 181] on mat-icon "close" at bounding box center [408, 180] width 10 height 10
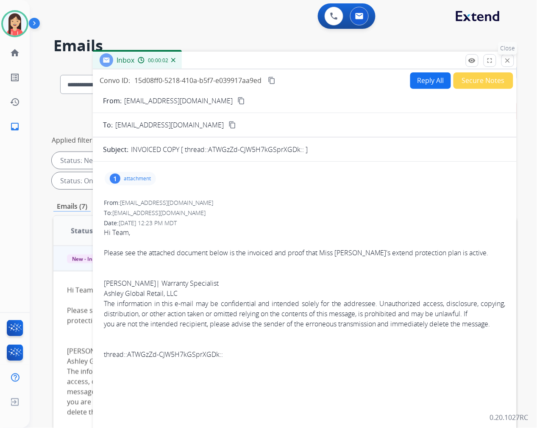
click at [508, 58] on mat-icon "close" at bounding box center [508, 61] width 8 height 8
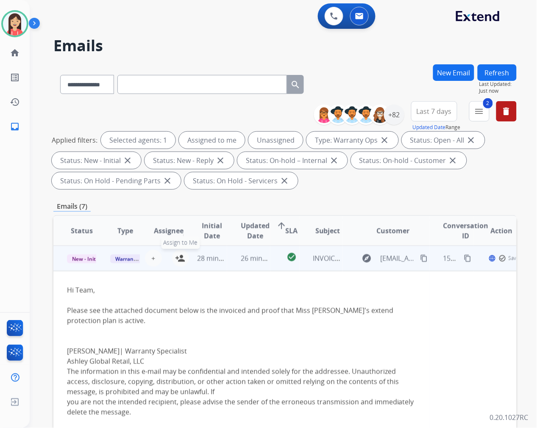
click at [176, 257] on mat-icon "person_add" at bounding box center [180, 258] width 10 height 10
click at [126, 263] on div "Warranty Ops" at bounding box center [124, 258] width 29 height 10
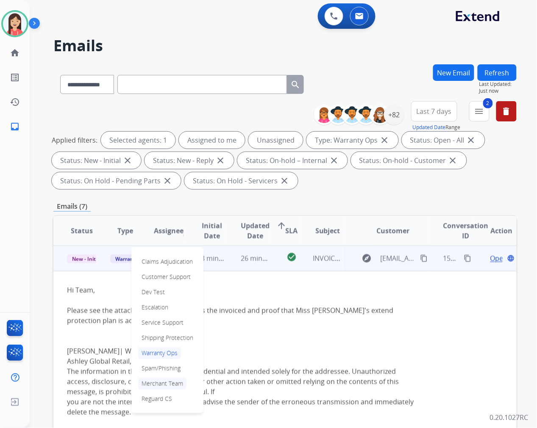
click at [159, 386] on p "Merchant Team" at bounding box center [162, 384] width 48 height 12
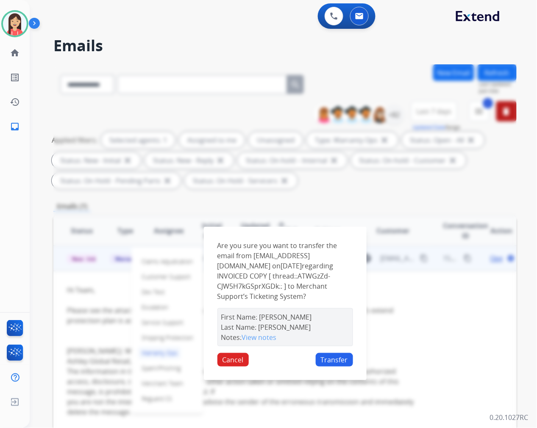
click at [331, 367] on div "Are you sure you want to transfer the email from [EMAIL_ADDRESS][DOMAIN_NAME] o…" at bounding box center [285, 303] width 163 height 153
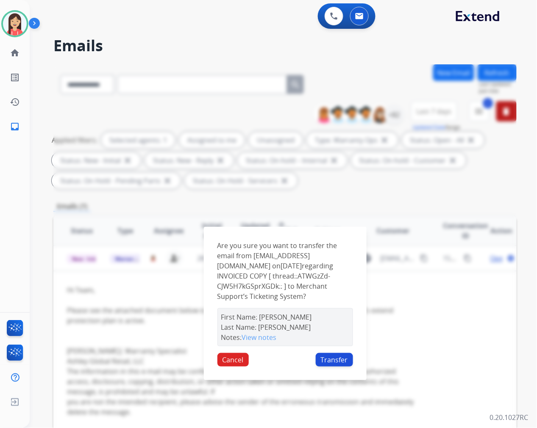
click at [332, 362] on button "Transfer" at bounding box center [334, 360] width 37 height 14
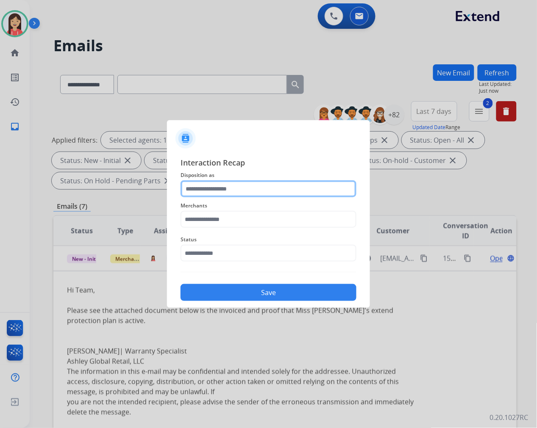
click at [219, 186] on input "text" at bounding box center [269, 189] width 176 height 17
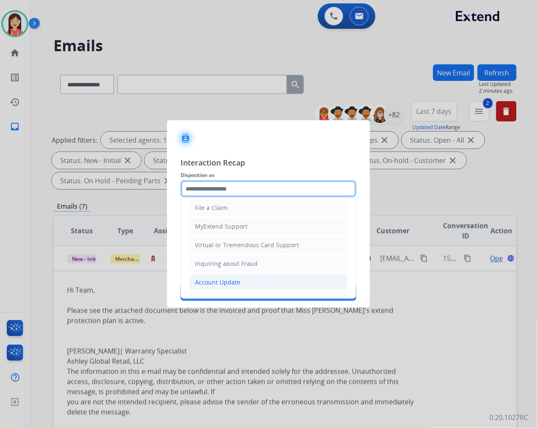
scroll to position [94, 0]
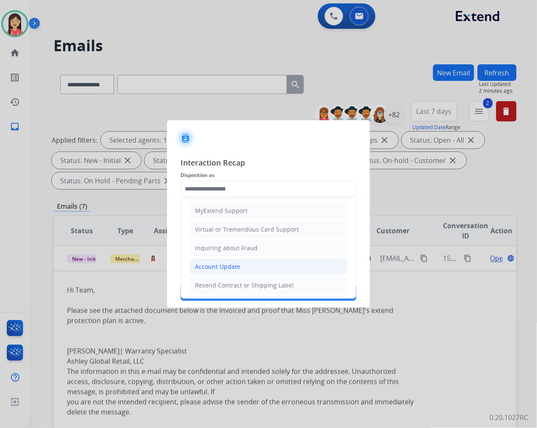
click at [218, 268] on div "Account Update" at bounding box center [217, 267] width 45 height 8
type input "**********"
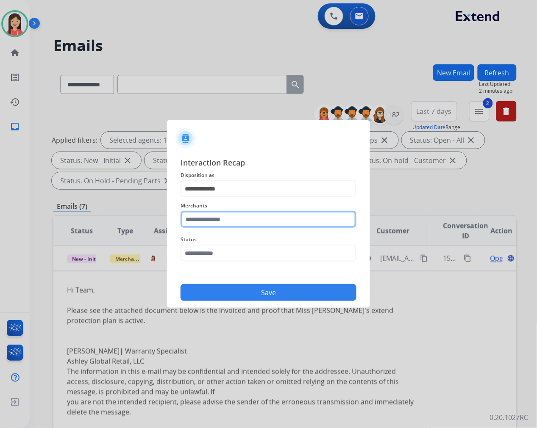
click at [232, 222] on input "text" at bounding box center [269, 219] width 176 height 17
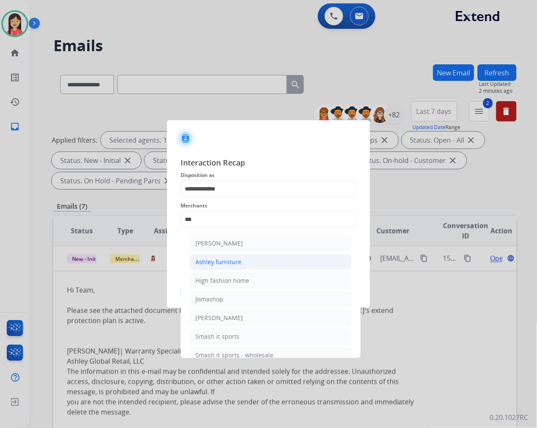
click at [226, 259] on div "Ashley furniture" at bounding box center [218, 262] width 46 height 8
type input "**********"
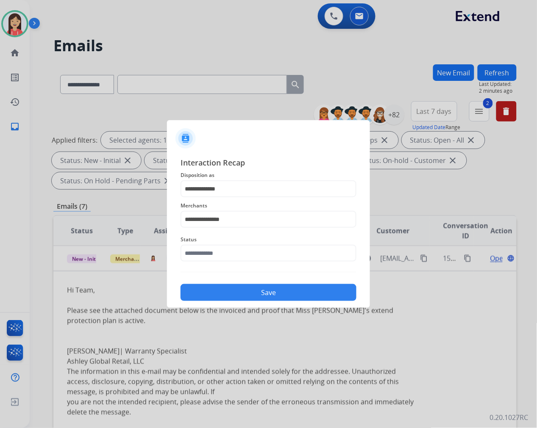
click at [219, 264] on div "Status" at bounding box center [269, 248] width 176 height 34
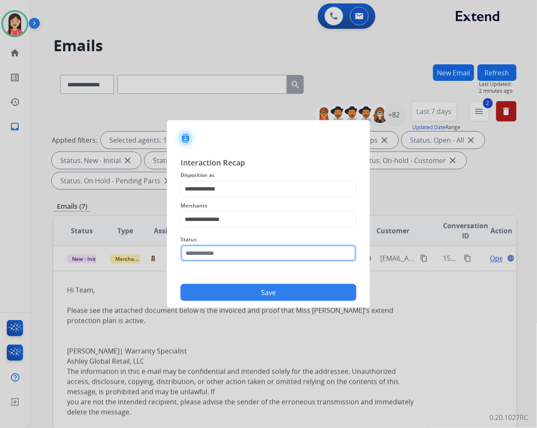
click at [223, 253] on input "text" at bounding box center [269, 253] width 176 height 17
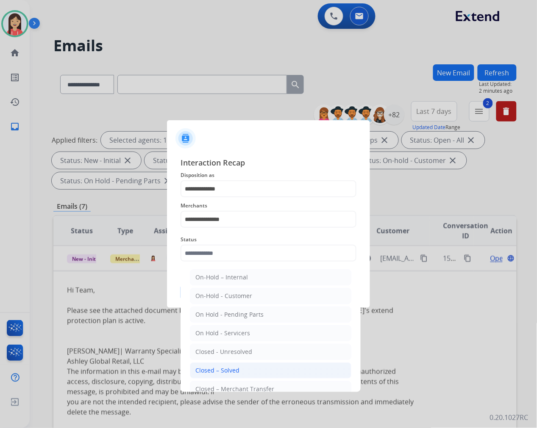
click at [236, 370] on div "Closed – Solved" at bounding box center [217, 371] width 44 height 8
type input "**********"
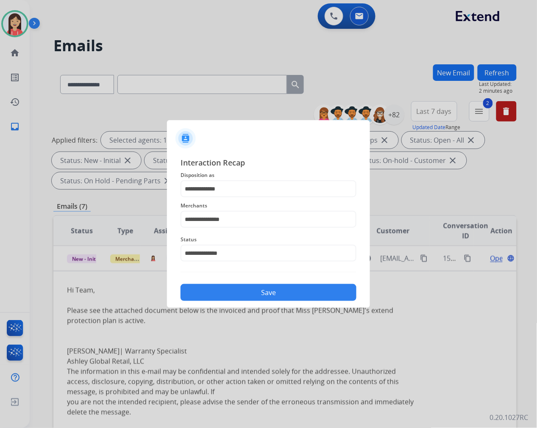
click at [255, 296] on button "Save" at bounding box center [269, 292] width 176 height 17
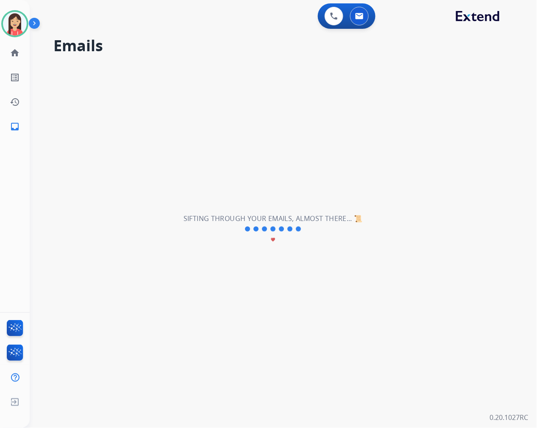
scroll to position [0, 0]
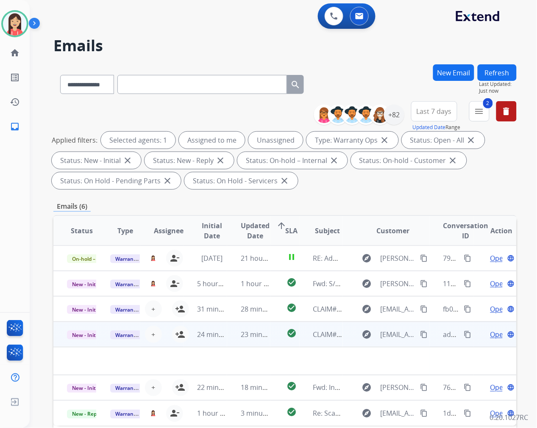
click at [227, 340] on td "23 minutes ago" at bounding box center [248, 334] width 43 height 25
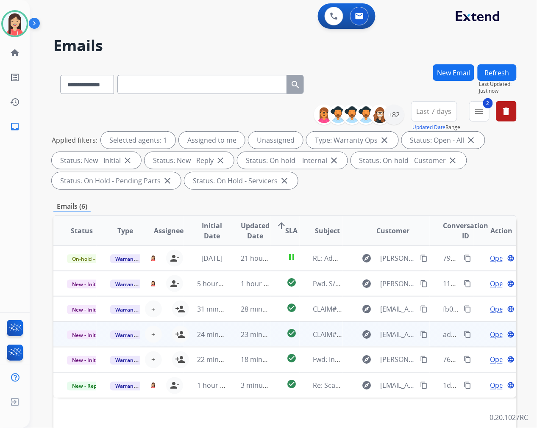
click at [228, 337] on td "23 minutes ago" at bounding box center [248, 334] width 43 height 25
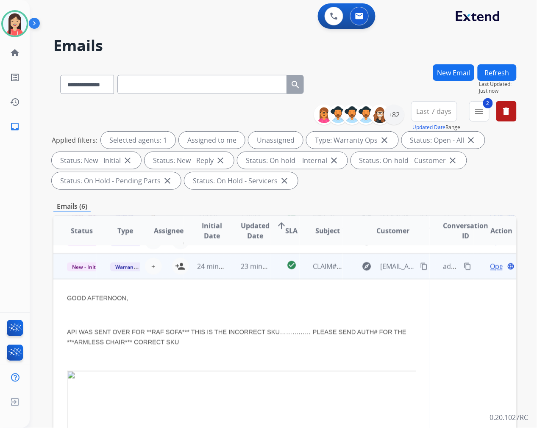
scroll to position [76, 0]
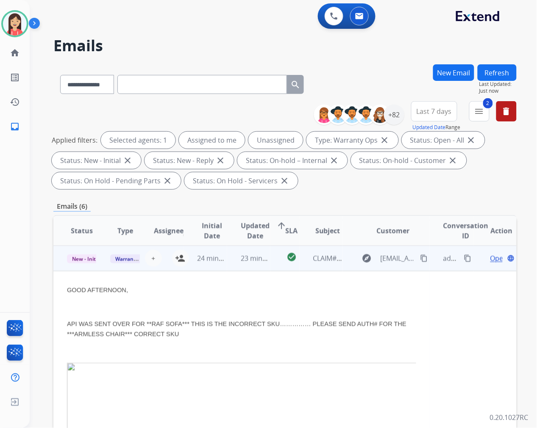
click at [231, 265] on td "23 minutes ago" at bounding box center [248, 258] width 43 height 25
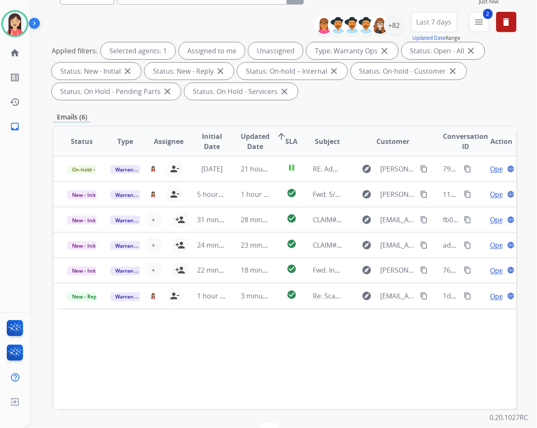
scroll to position [115, 0]
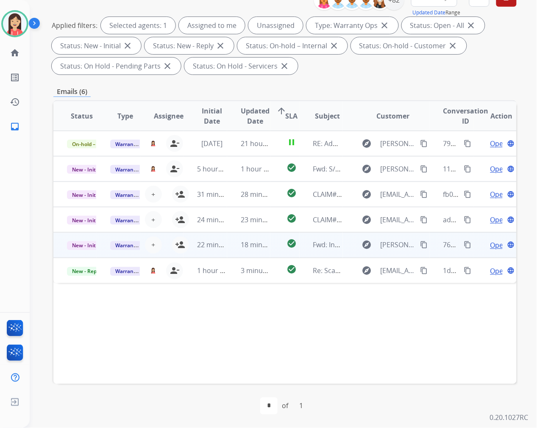
click at [229, 255] on td "18 minutes ago" at bounding box center [248, 245] width 43 height 25
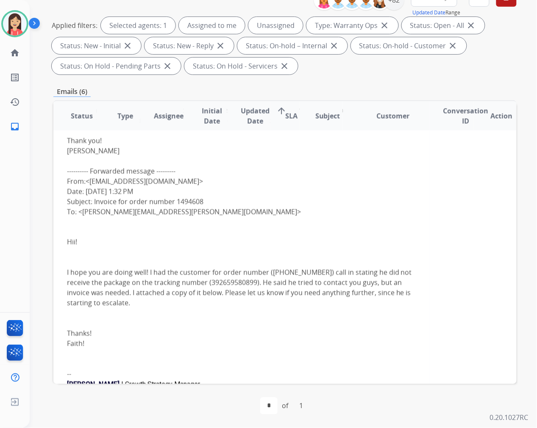
scroll to position [290, 0]
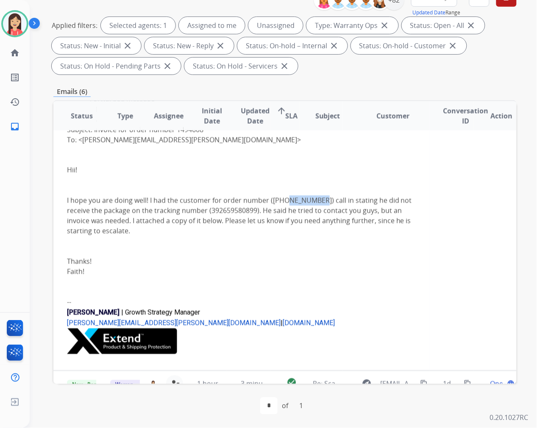
drag, startPoint x: 269, startPoint y: 198, endPoint x: 299, endPoint y: 196, distance: 30.2
click at [299, 196] on div "I hope you are doing well! I had the customer for order number ([PHONE_NUMBER])…" at bounding box center [241, 216] width 349 height 41
drag, startPoint x: 272, startPoint y: 198, endPoint x: 298, endPoint y: 198, distance: 25.9
click at [298, 198] on div "I hope you are doing well! I had the customer for order number ([PHONE_NUMBER])…" at bounding box center [241, 216] width 349 height 41
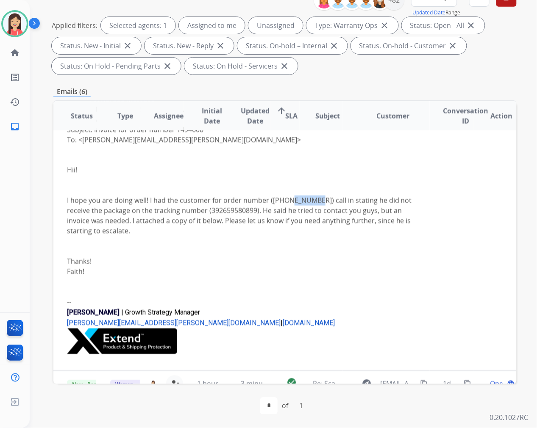
copy div "1494608"
click at [298, 178] on div at bounding box center [241, 180] width 349 height 10
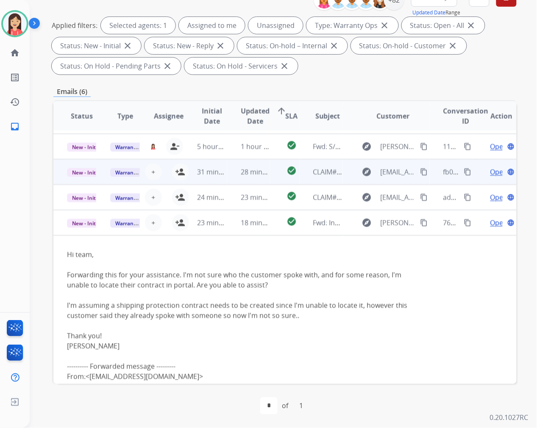
scroll to position [19, 0]
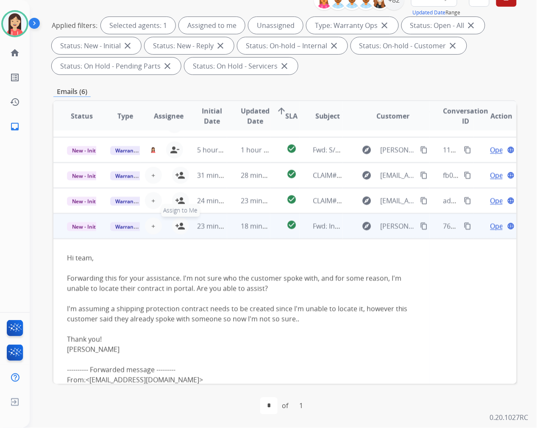
click at [176, 225] on mat-icon "person_add" at bounding box center [180, 226] width 10 height 10
click at [490, 223] on span "Open" at bounding box center [498, 226] width 17 height 10
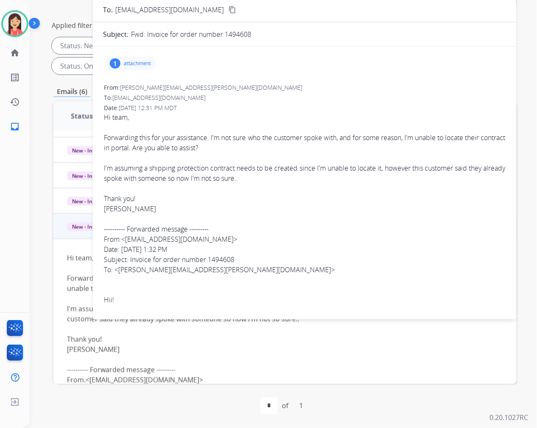
click at [153, 60] on div "1 attachment" at bounding box center [130, 64] width 51 height 14
click at [210, 85] on mat-icon "download" at bounding box center [209, 84] width 8 height 8
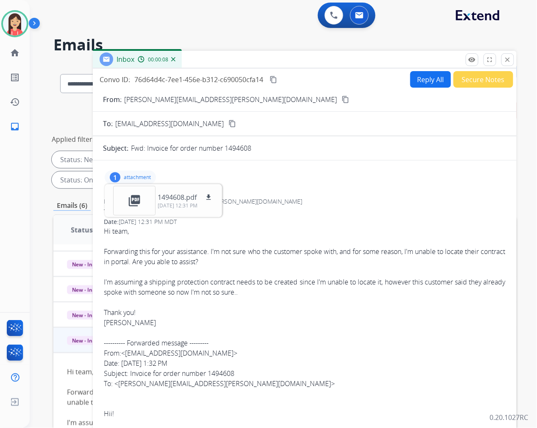
scroll to position [0, 0]
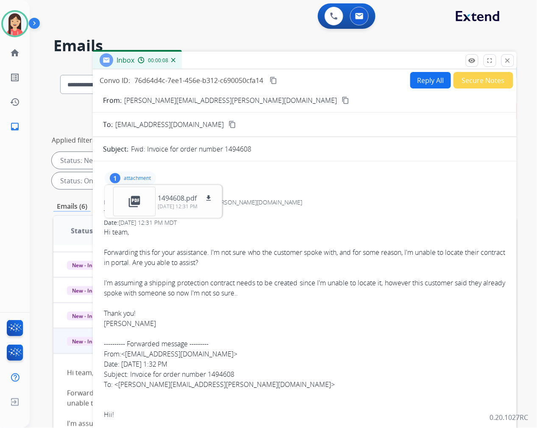
click at [413, 78] on button "Reply All" at bounding box center [430, 80] width 41 height 17
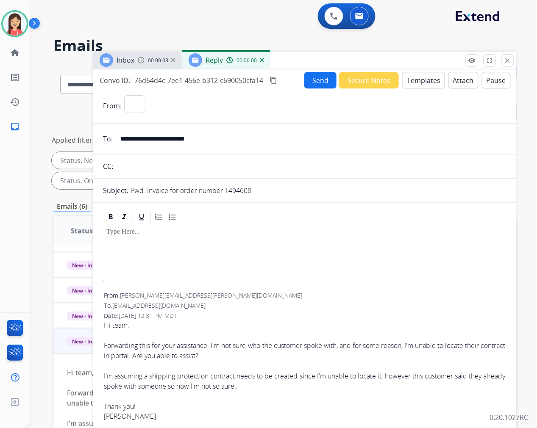
select select "**********"
click at [420, 80] on button "Templates" at bounding box center [423, 80] width 43 height 17
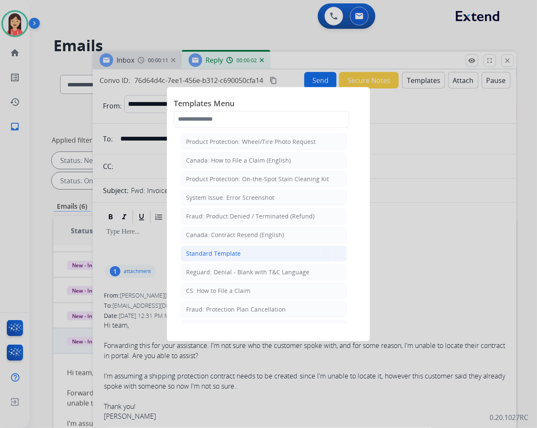
click at [223, 253] on div "Standard Template" at bounding box center [213, 254] width 55 height 8
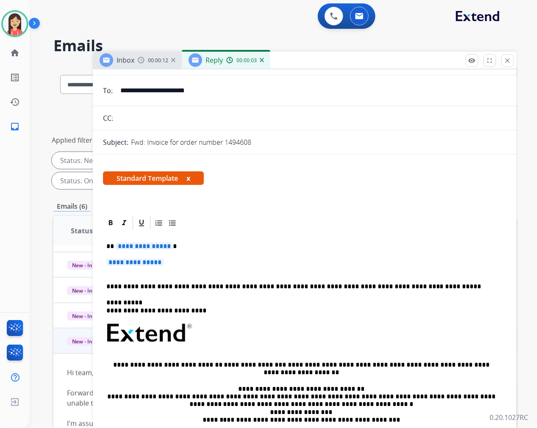
scroll to position [94, 0]
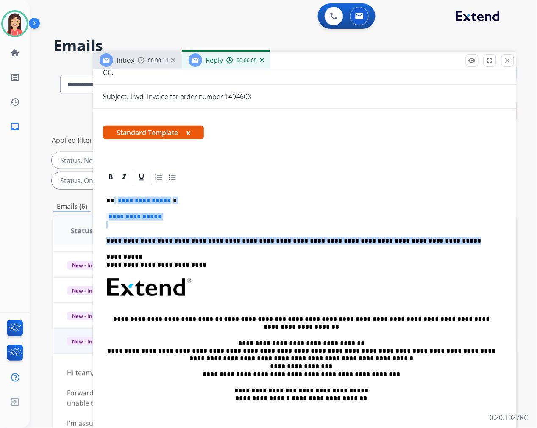
drag, startPoint x: 113, startPoint y: 197, endPoint x: 451, endPoint y: 240, distance: 340.1
click at [451, 240] on div "**********" at bounding box center [304, 307] width 403 height 245
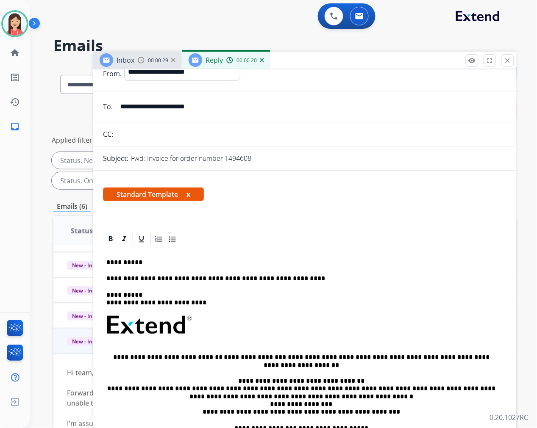
scroll to position [0, 0]
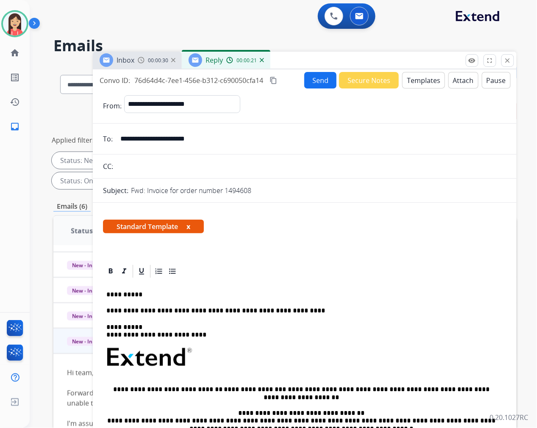
click at [312, 77] on button "Send" at bounding box center [320, 80] width 32 height 17
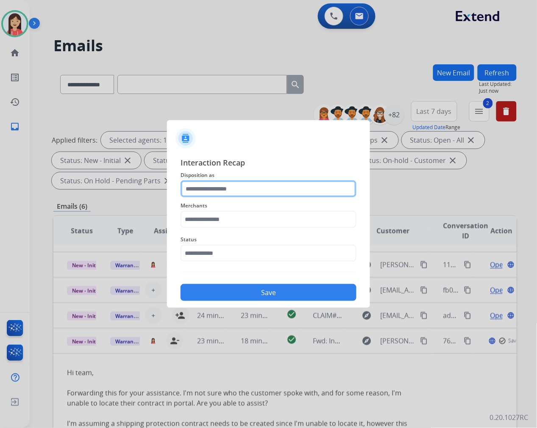
click at [267, 188] on input "text" at bounding box center [269, 189] width 176 height 17
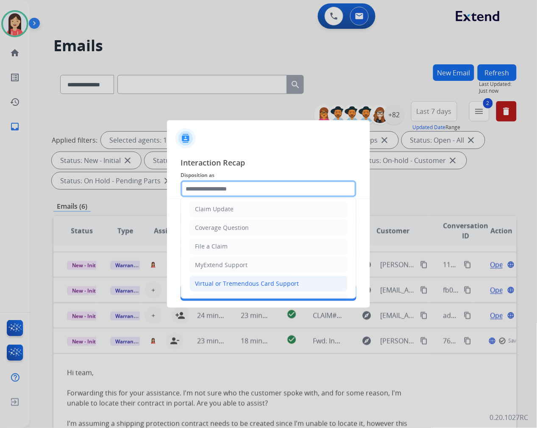
scroll to position [94, 0]
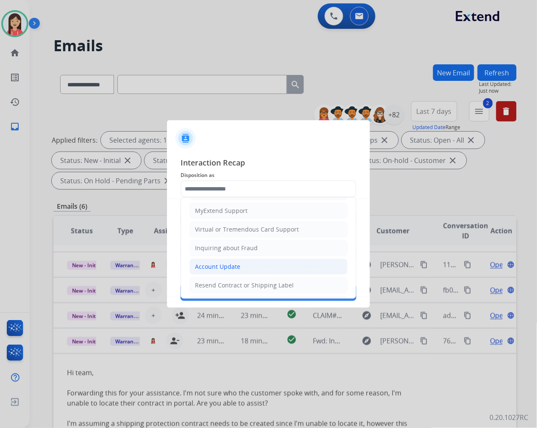
click at [215, 268] on div "Account Update" at bounding box center [217, 267] width 45 height 8
type input "**********"
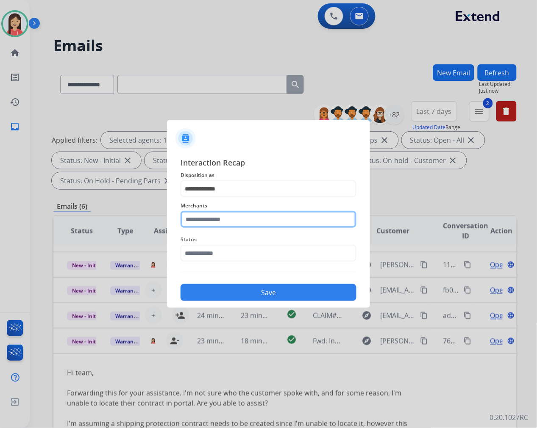
click at [236, 215] on input "text" at bounding box center [269, 219] width 176 height 17
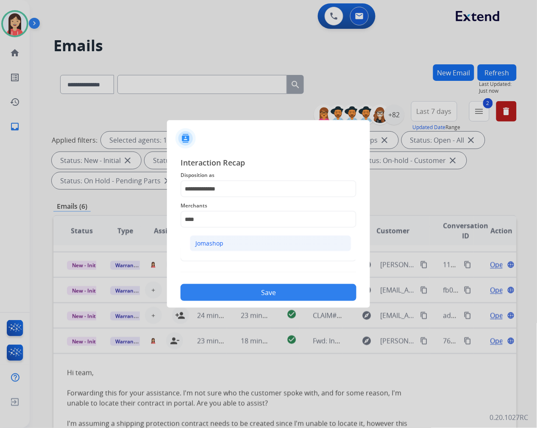
click at [218, 244] on div "Jomashop" at bounding box center [209, 243] width 28 height 8
type input "********"
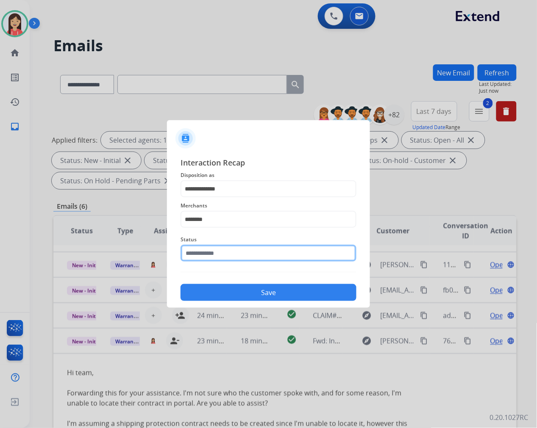
click at [220, 255] on input "text" at bounding box center [269, 253] width 176 height 17
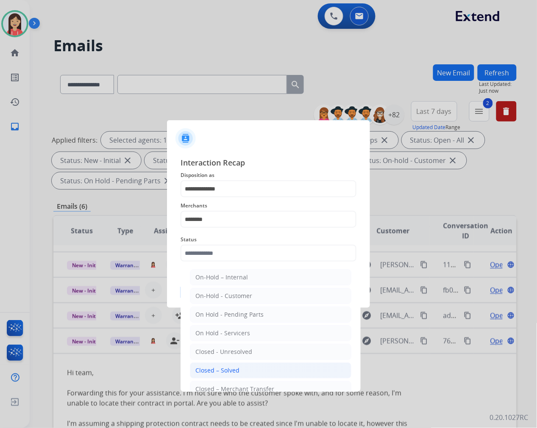
click at [238, 366] on li "Closed – Solved" at bounding box center [270, 371] width 161 height 16
type input "**********"
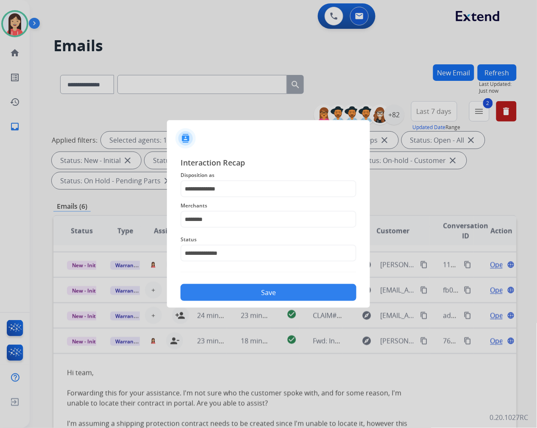
click at [259, 295] on button "Save" at bounding box center [269, 292] width 176 height 17
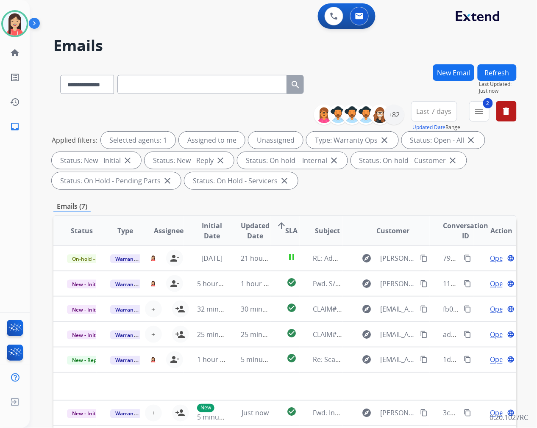
scroll to position [0, 0]
click at [177, 42] on h2 "Emails" at bounding box center [284, 45] width 463 height 17
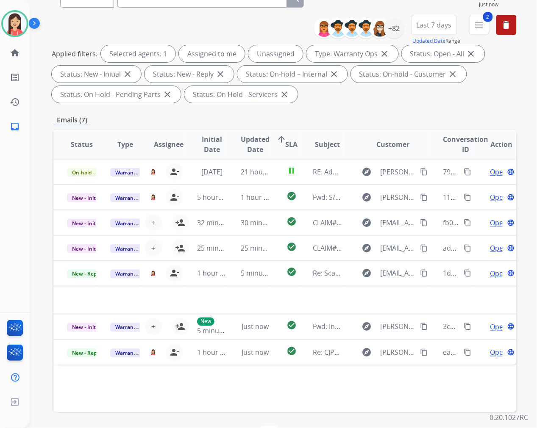
scroll to position [94, 0]
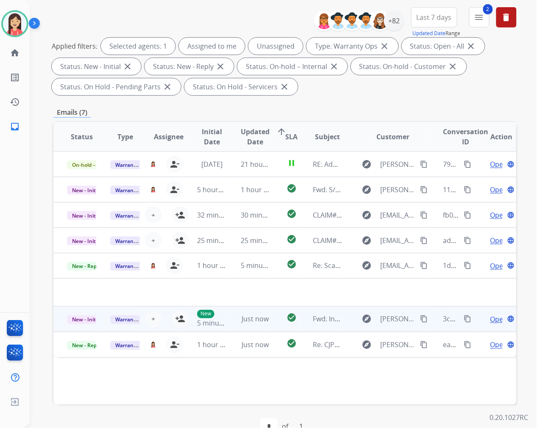
click at [278, 325] on td "check_circle" at bounding box center [284, 319] width 29 height 25
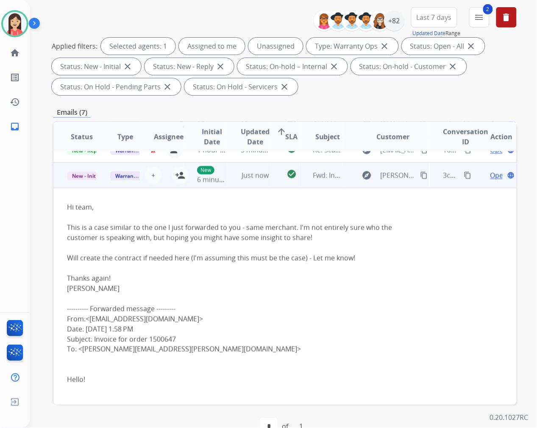
scroll to position [71, 0]
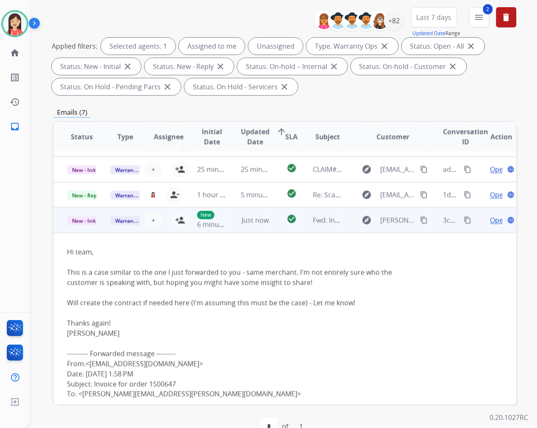
click at [490, 219] on span "Open" at bounding box center [498, 220] width 17 height 10
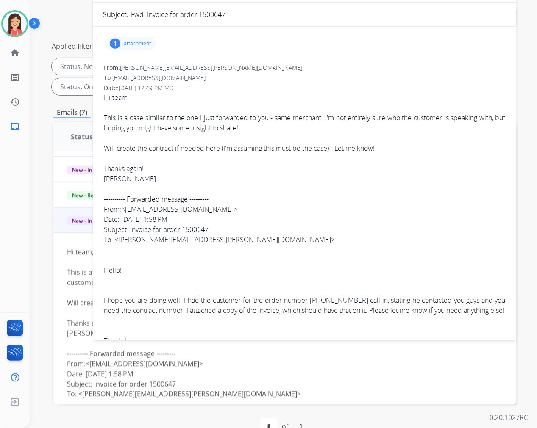
scroll to position [0, 0]
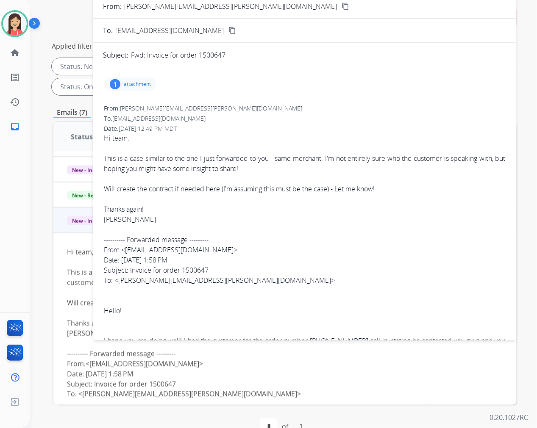
click at [139, 83] on p "attachment" at bounding box center [137, 84] width 27 height 7
click at [211, 102] on mat-icon "download" at bounding box center [209, 104] width 8 height 8
click at [375, 114] on div "To: [EMAIL_ADDRESS][DOMAIN_NAME]" at bounding box center [305, 118] width 402 height 8
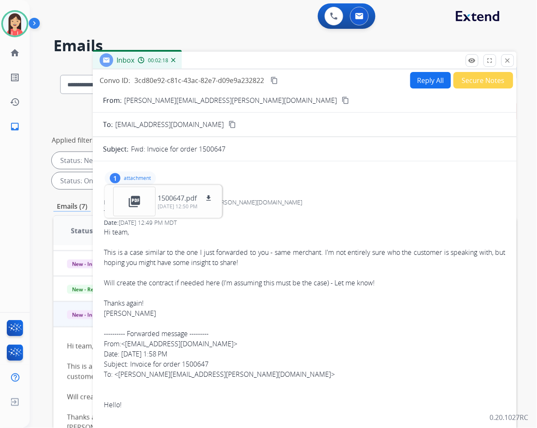
click at [418, 75] on button "Reply All" at bounding box center [430, 80] width 41 height 17
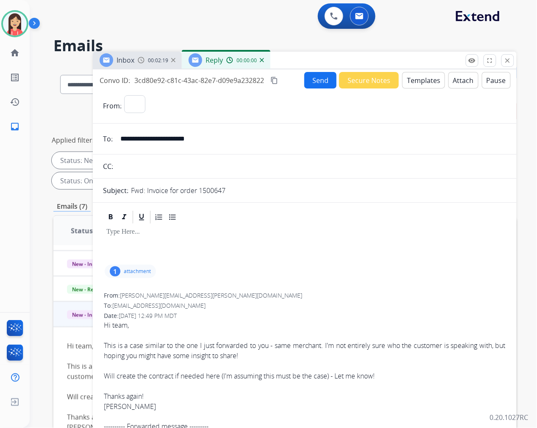
select select "**********"
click at [421, 78] on button "Templates" at bounding box center [423, 80] width 43 height 17
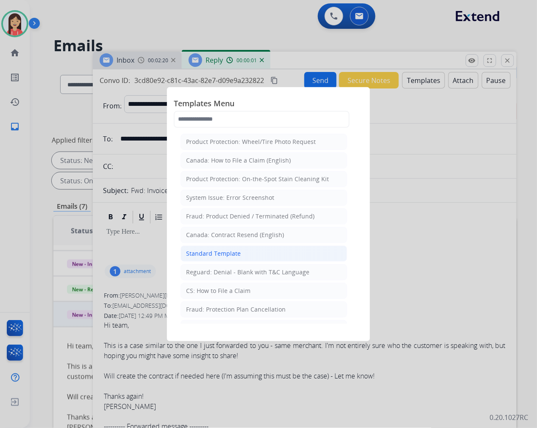
click at [224, 252] on div "Standard Template" at bounding box center [213, 254] width 55 height 8
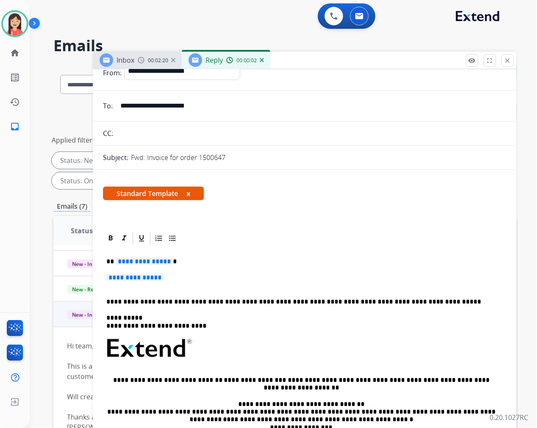
scroll to position [94, 0]
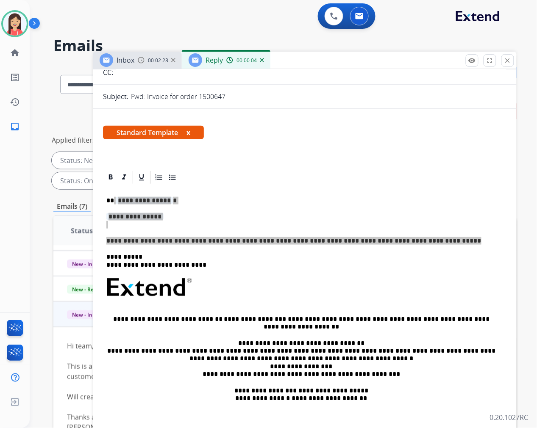
drag, startPoint x: 113, startPoint y: 200, endPoint x: 424, endPoint y: 238, distance: 312.9
click at [424, 238] on div "**********" at bounding box center [304, 307] width 403 height 245
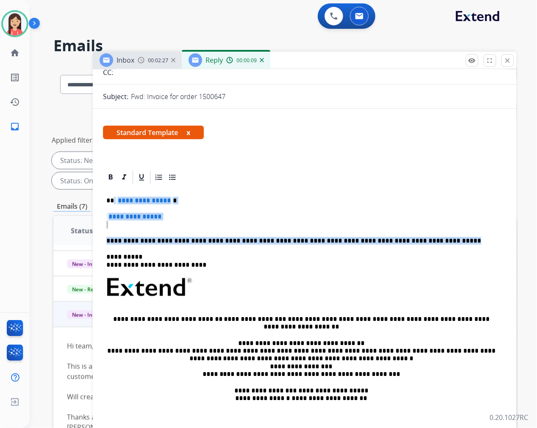
click at [147, 225] on p "**********" at bounding box center [304, 221] width 397 height 16
drag, startPoint x: 114, startPoint y: 199, endPoint x: 416, endPoint y: 238, distance: 304.2
click at [416, 238] on div "**********" at bounding box center [304, 307] width 403 height 245
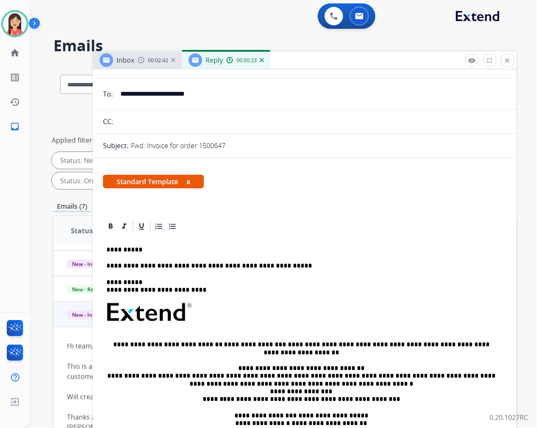
scroll to position [0, 0]
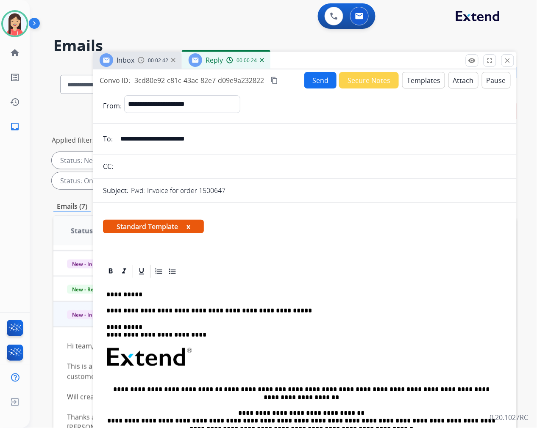
click at [320, 72] on button "Send" at bounding box center [320, 80] width 32 height 17
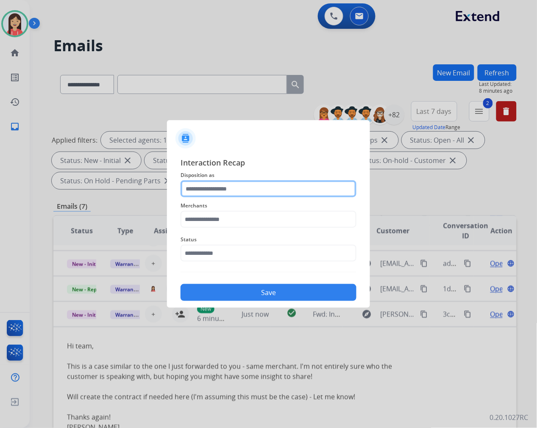
click at [261, 184] on input "text" at bounding box center [269, 189] width 176 height 17
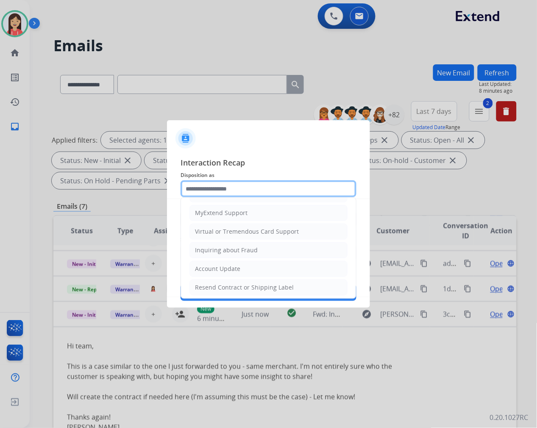
scroll to position [94, 0]
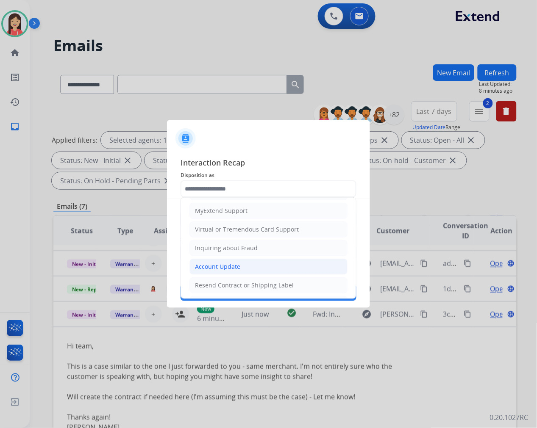
click at [234, 267] on div "Account Update" at bounding box center [217, 267] width 45 height 8
type input "**********"
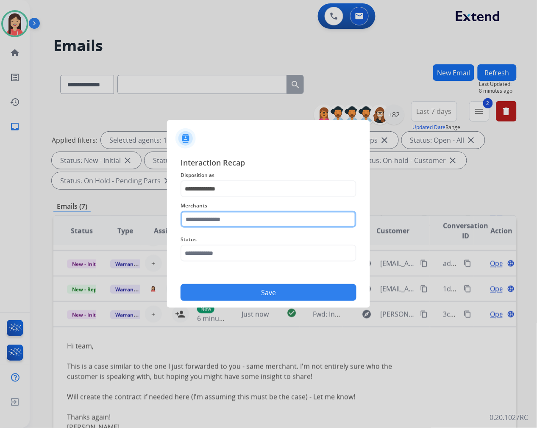
click at [246, 217] on input "text" at bounding box center [269, 219] width 176 height 17
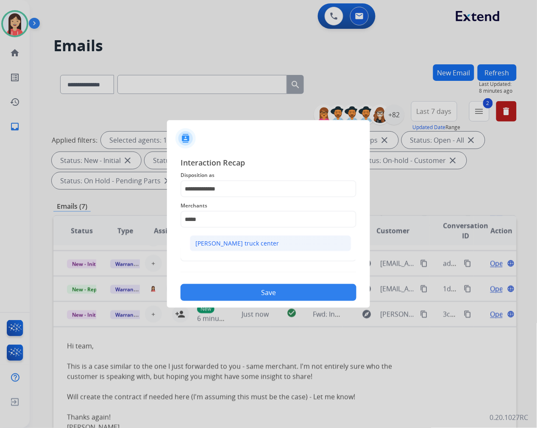
click at [234, 242] on div "[PERSON_NAME] truck center" at bounding box center [236, 243] width 83 height 8
type input "**********"
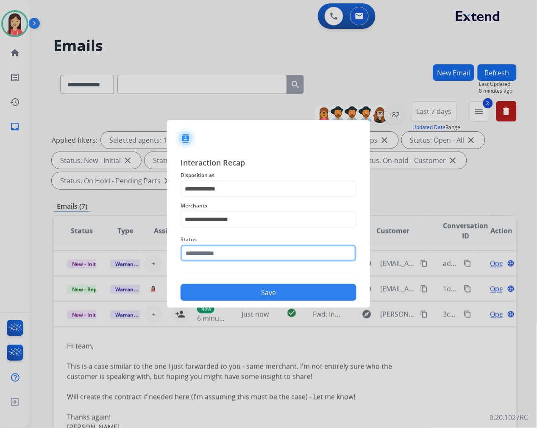
click at [228, 256] on input "text" at bounding box center [269, 253] width 176 height 17
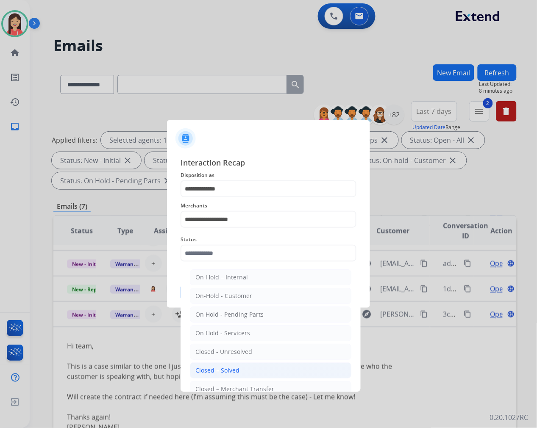
click at [214, 368] on div "Closed – Solved" at bounding box center [217, 371] width 44 height 8
type input "**********"
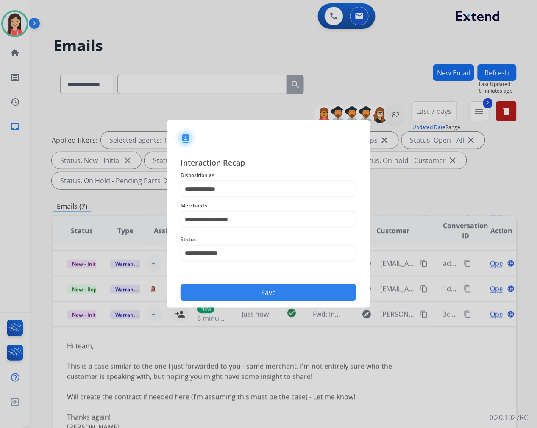
click at [257, 292] on button "Save" at bounding box center [269, 292] width 176 height 17
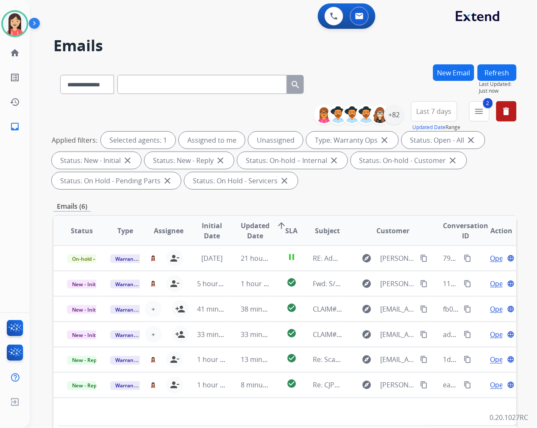
scroll to position [47, 0]
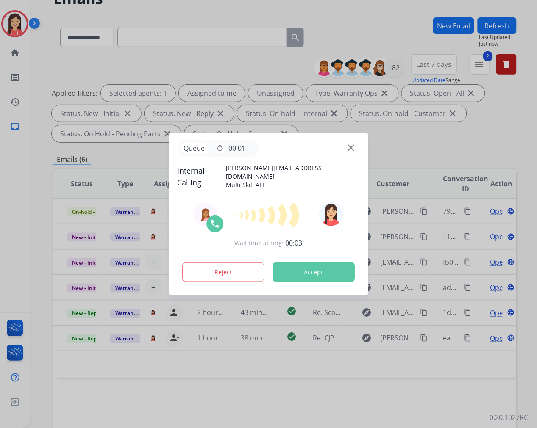
click at [345, 150] on div "Queue timer 00:01" at bounding box center [268, 148] width 183 height 17
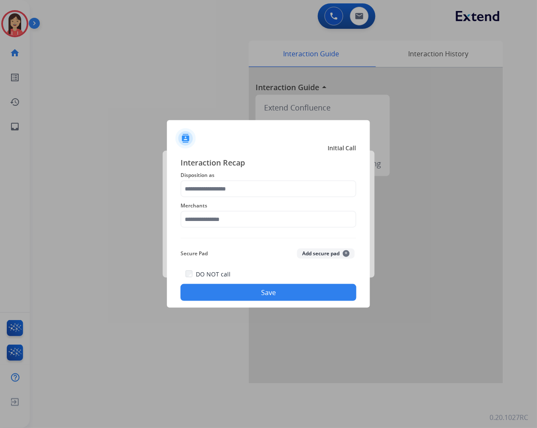
click at [164, 347] on div at bounding box center [268, 214] width 537 height 428
click at [259, 193] on input "text" at bounding box center [269, 189] width 176 height 17
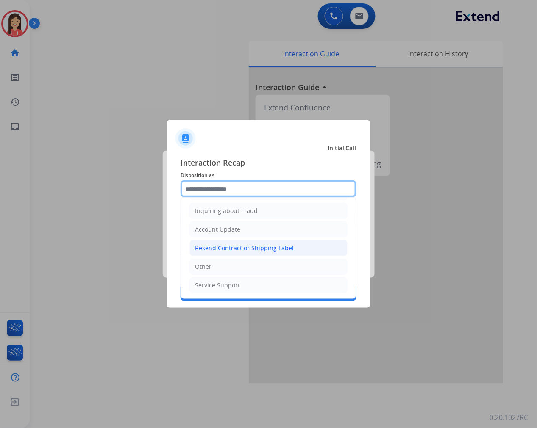
scroll to position [133, 0]
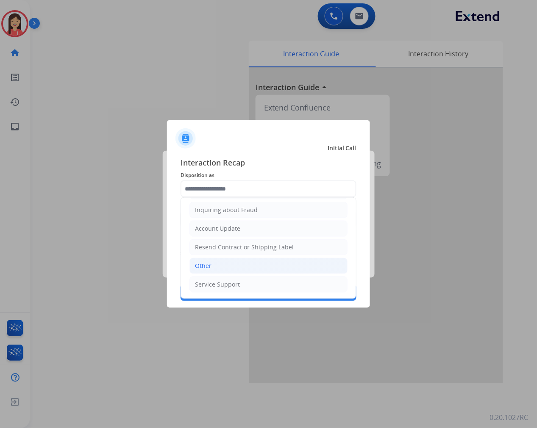
click at [221, 264] on li "Other" at bounding box center [268, 266] width 158 height 16
type input "*****"
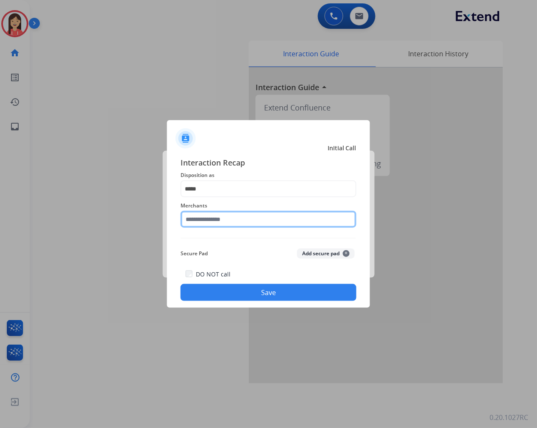
click at [234, 217] on input "text" at bounding box center [269, 219] width 176 height 17
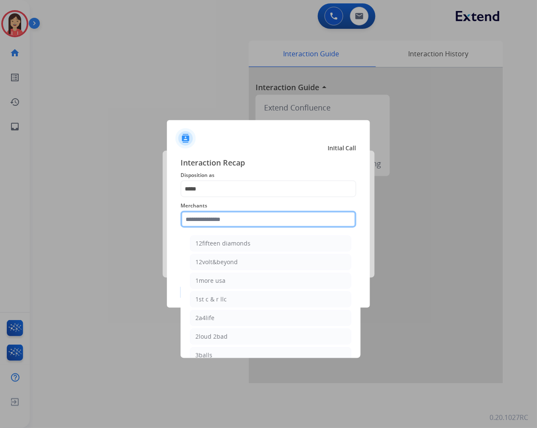
click at [232, 222] on input "text" at bounding box center [269, 219] width 176 height 17
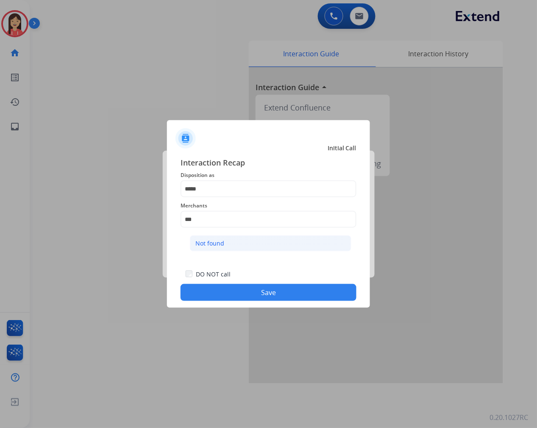
click at [225, 239] on li "Not found" at bounding box center [270, 244] width 161 height 16
type input "*********"
click at [252, 291] on button "Save" at bounding box center [269, 292] width 176 height 17
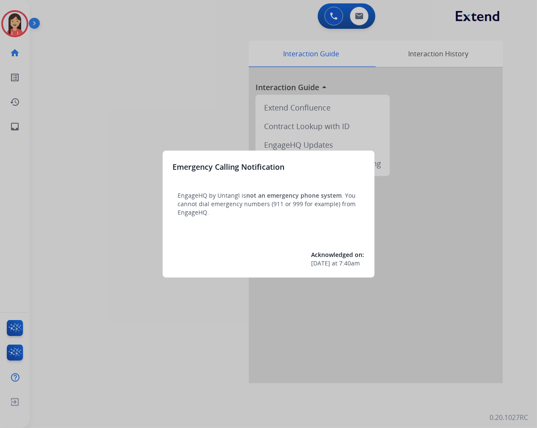
click at [89, 171] on div at bounding box center [268, 214] width 537 height 428
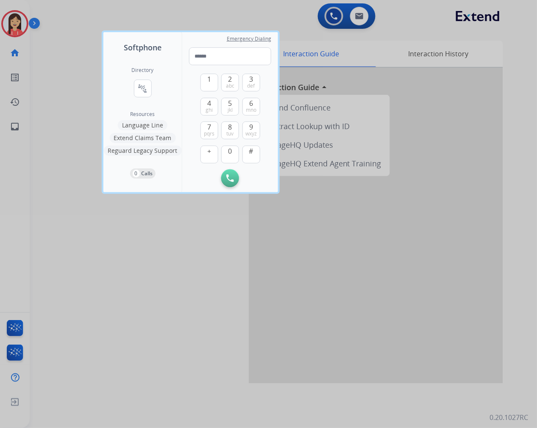
click at [54, 104] on div at bounding box center [268, 214] width 537 height 428
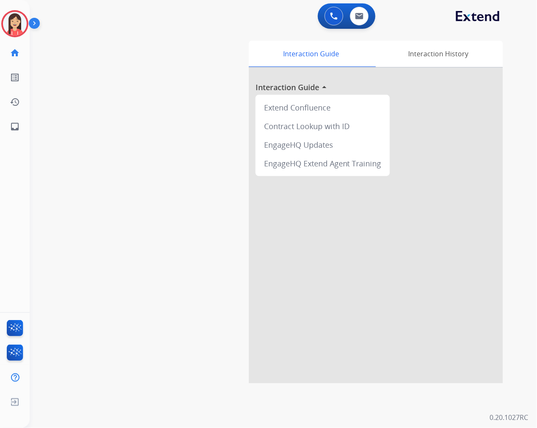
click at [214, 149] on div "swap_horiz Break voice bridge close_fullscreen Connect 3-Way Call merge_type Se…" at bounding box center [273, 207] width 487 height 353
click at [17, 34] on img at bounding box center [15, 24] width 24 height 24
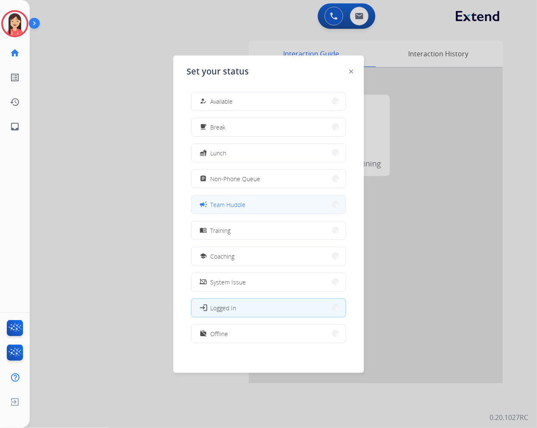
click at [234, 205] on span "Team Huddle" at bounding box center [228, 204] width 35 height 9
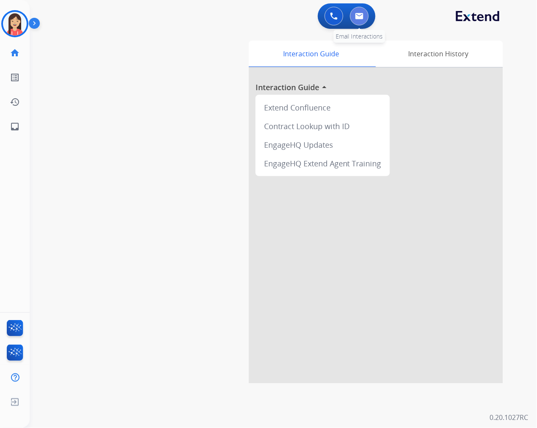
click at [361, 13] on img at bounding box center [359, 16] width 8 height 7
select select "**********"
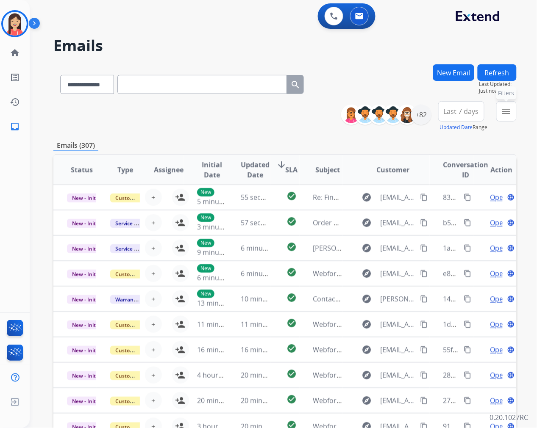
click at [506, 112] on mat-icon "menu" at bounding box center [506, 111] width 10 height 10
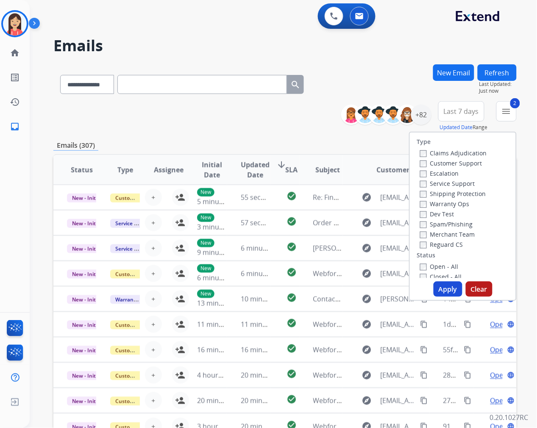
click at [442, 293] on button "Apply" at bounding box center [448, 289] width 29 height 15
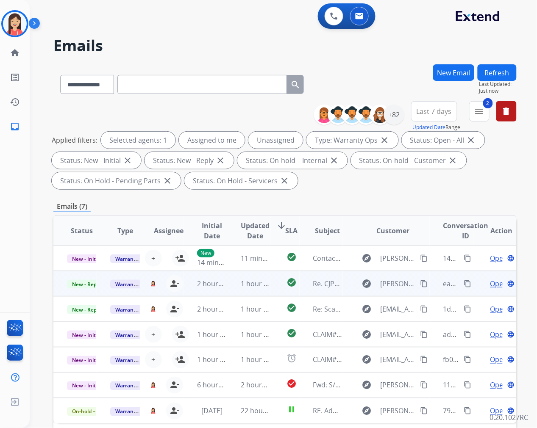
click at [227, 289] on td "1 hour ago" at bounding box center [248, 283] width 43 height 25
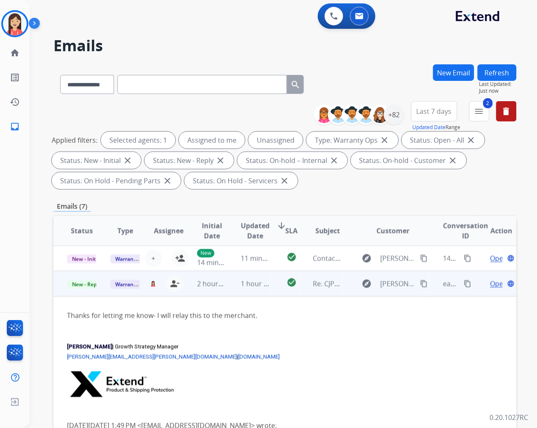
scroll to position [25, 0]
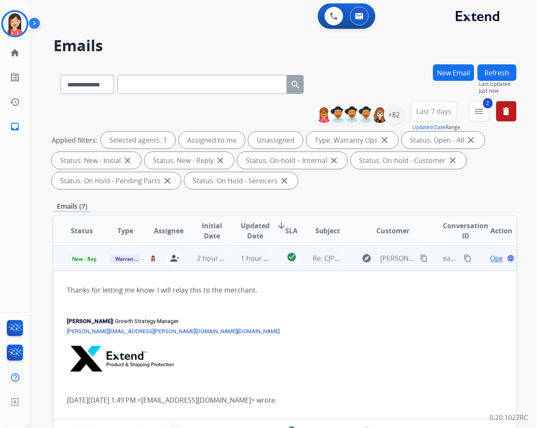
click at [490, 256] on span "Open" at bounding box center [498, 258] width 17 height 10
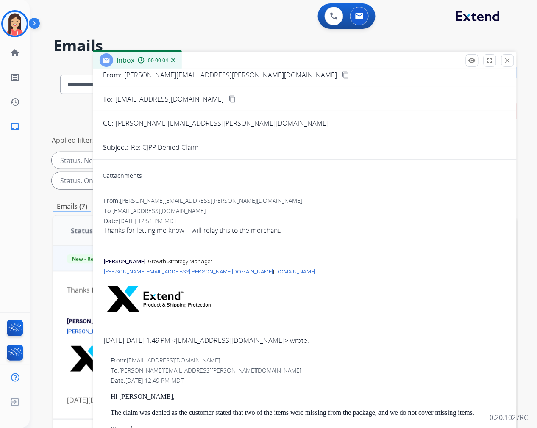
scroll to position [0, 0]
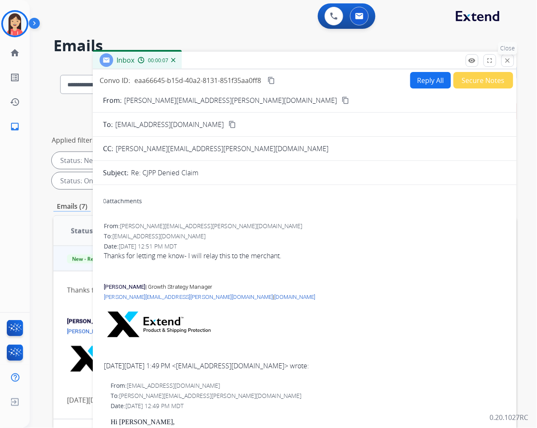
click at [507, 59] on mat-icon "close" at bounding box center [508, 61] width 8 height 8
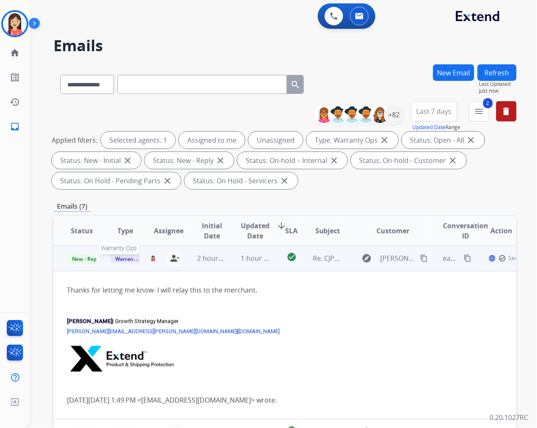
click at [125, 259] on span "Warranty Ops" at bounding box center [132, 259] width 44 height 9
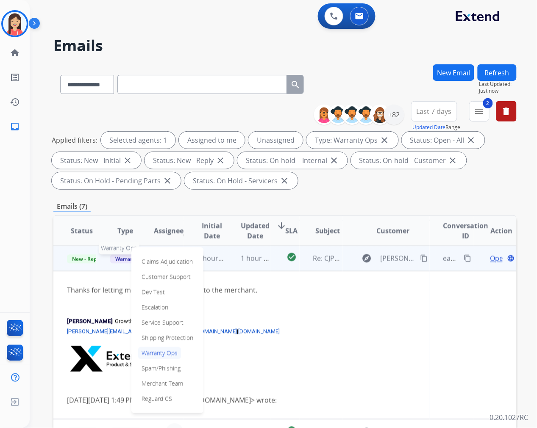
click at [125, 258] on span "Warranty Ops" at bounding box center [132, 259] width 44 height 9
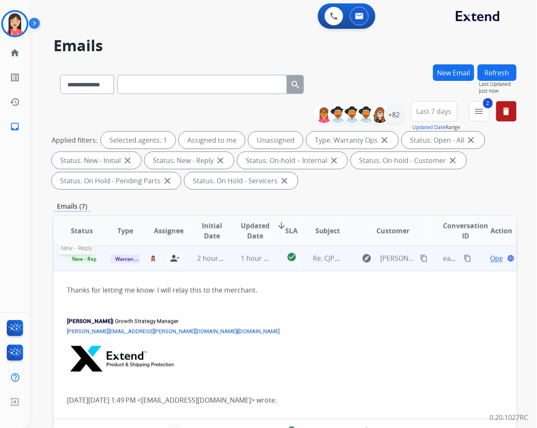
click at [91, 259] on span "New - Reply" at bounding box center [86, 259] width 39 height 9
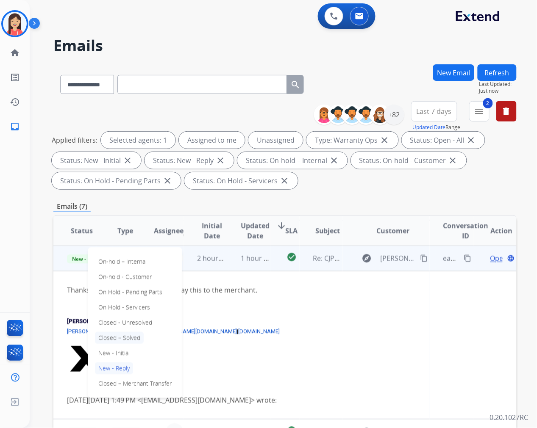
click at [130, 338] on p "Closed – Solved" at bounding box center [119, 338] width 49 height 12
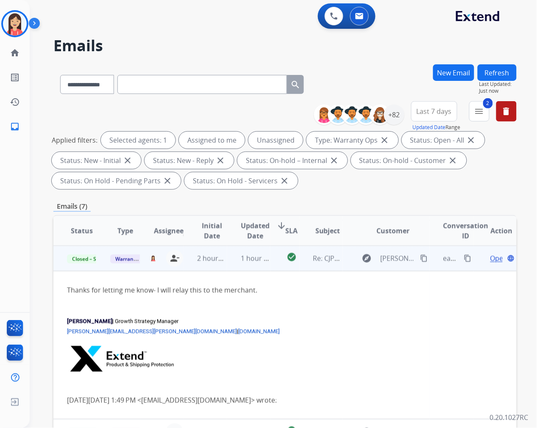
click at [262, 268] on td "1 hour ago" at bounding box center [248, 258] width 43 height 25
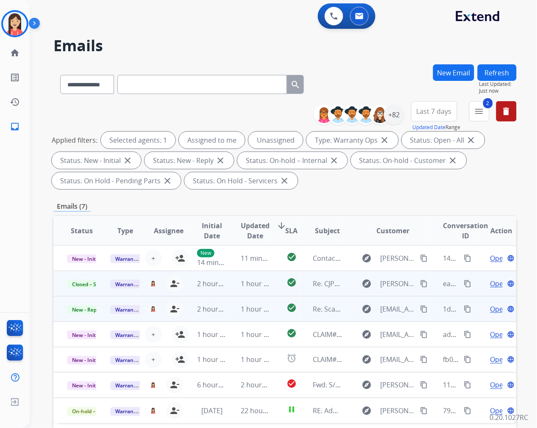
click at [229, 316] on td "1 hour ago" at bounding box center [248, 309] width 43 height 25
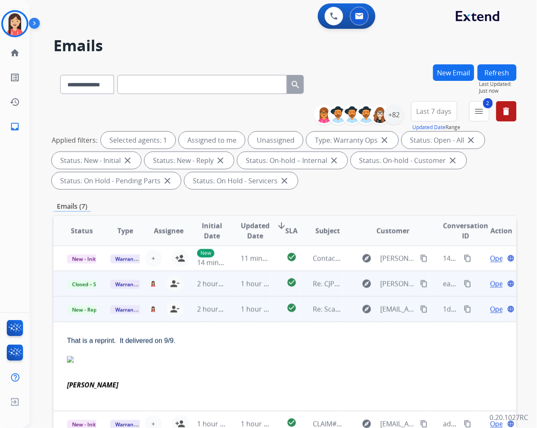
scroll to position [13, 0]
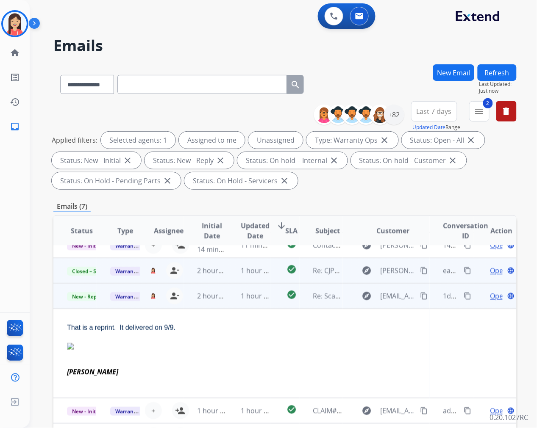
click at [490, 294] on span "Open" at bounding box center [498, 296] width 17 height 10
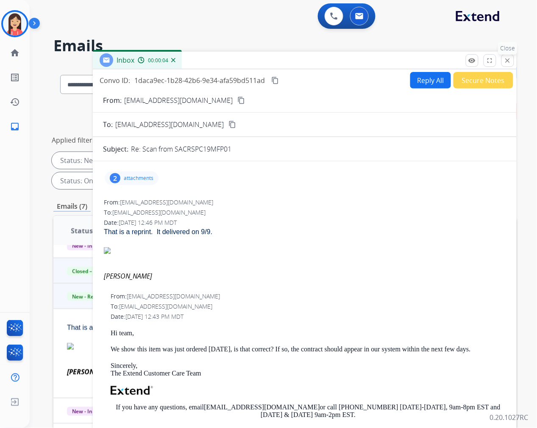
click at [506, 64] on mat-icon "close" at bounding box center [508, 61] width 8 height 8
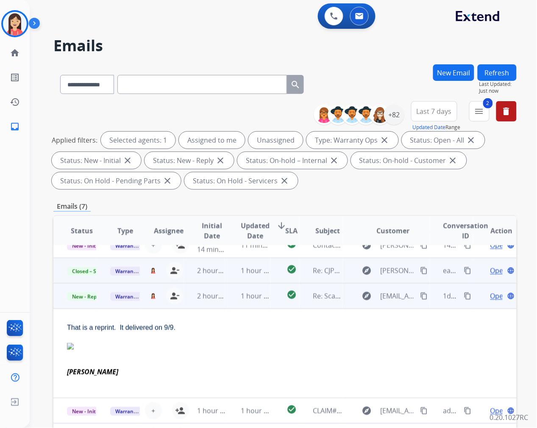
click at [231, 303] on td "1 hour ago" at bounding box center [248, 296] width 43 height 25
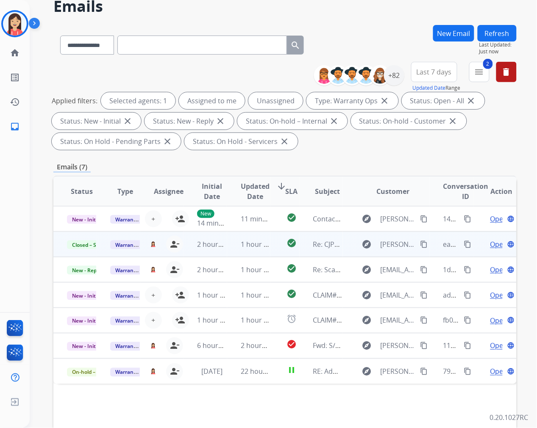
scroll to position [115, 0]
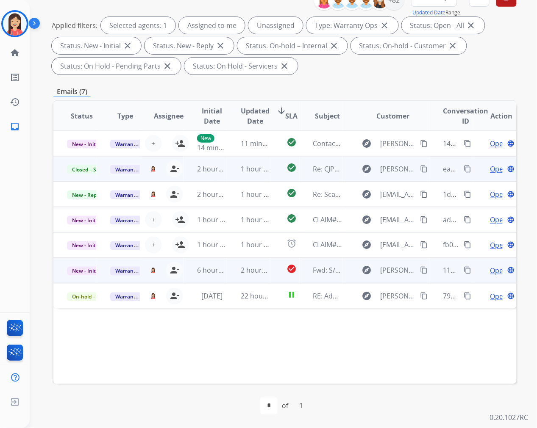
click at [227, 274] on td "2 hours ago" at bounding box center [248, 270] width 43 height 25
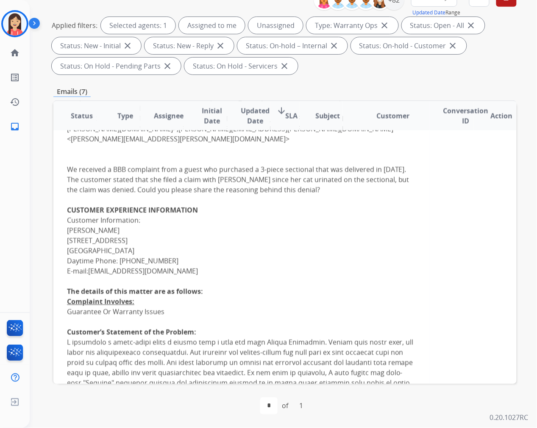
scroll to position [409, 0]
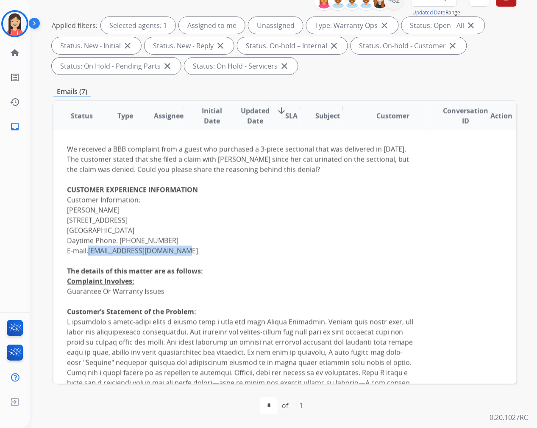
drag, startPoint x: 194, startPoint y: 242, endPoint x: 91, endPoint y: 243, distance: 103.4
click at [91, 243] on div "We received a BBB complaint from a guest who purchased a 3-piece sectional that…" at bounding box center [241, 409] width 349 height 529
copy link "Princess2queen06@yahoo.com"
click at [289, 237] on div "We received a BBB complaint from a guest who purchased a 3-piece sectional that…" at bounding box center [241, 409] width 349 height 529
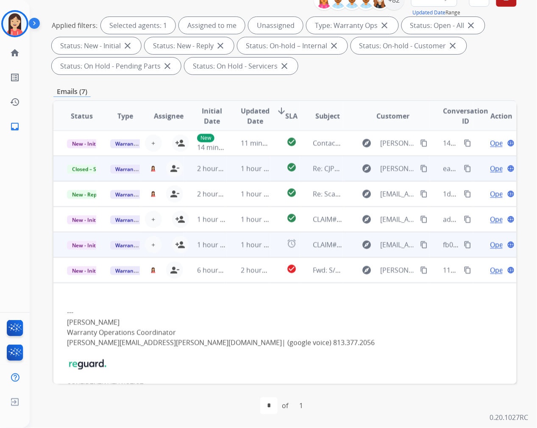
scroll to position [0, 0]
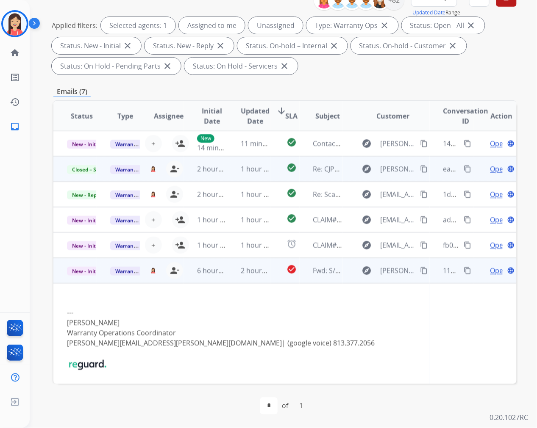
click at [492, 271] on span "Open" at bounding box center [498, 271] width 17 height 10
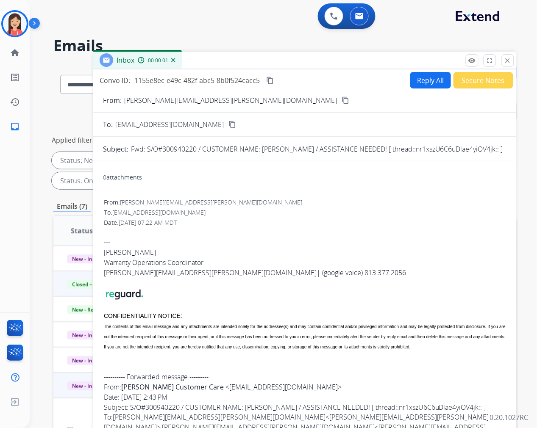
click at [426, 78] on button "Reply All" at bounding box center [430, 80] width 41 height 17
select select "**********"
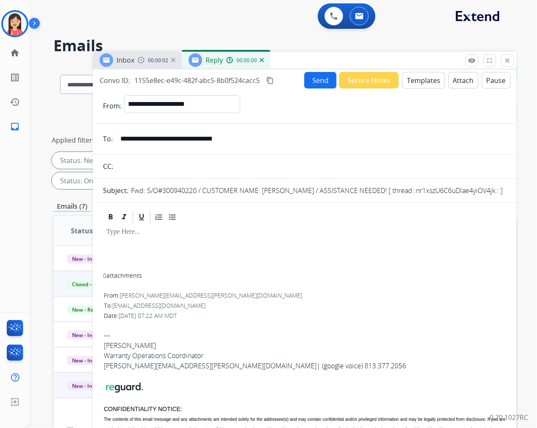
click at [414, 83] on button "Templates" at bounding box center [423, 80] width 43 height 17
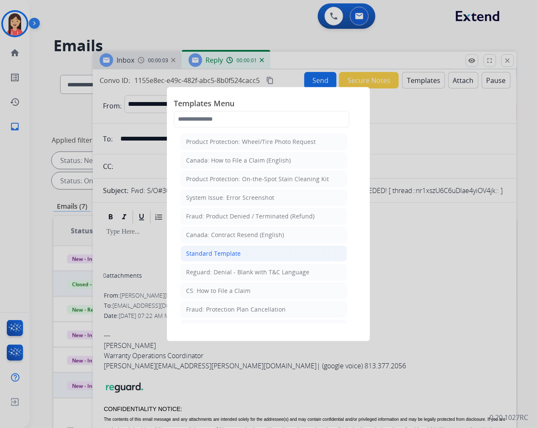
click at [222, 255] on div "Standard Template" at bounding box center [213, 254] width 55 height 8
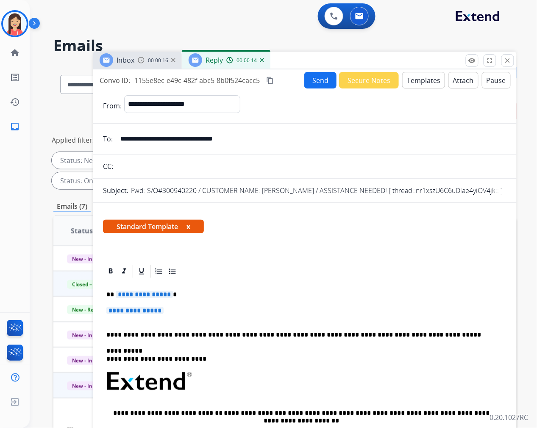
click at [209, 299] on div "**********" at bounding box center [304, 406] width 403 height 255
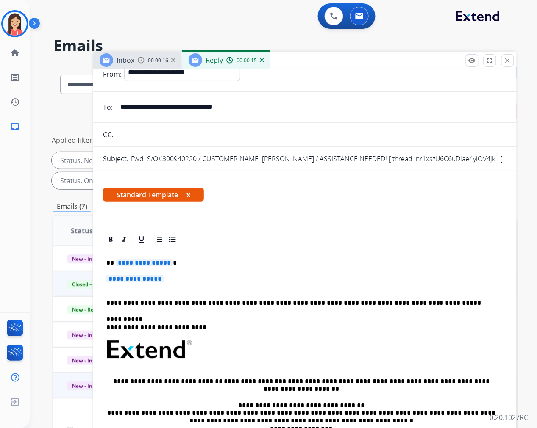
scroll to position [47, 0]
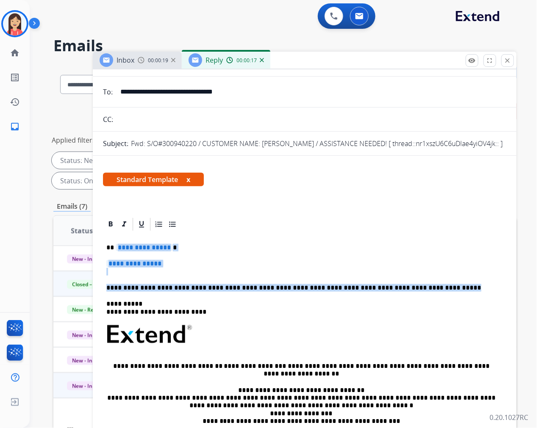
drag, startPoint x: 117, startPoint y: 247, endPoint x: 444, endPoint y: 287, distance: 329.2
click at [444, 287] on div "**********" at bounding box center [304, 359] width 403 height 255
drag, startPoint x: 134, startPoint y: 264, endPoint x: 125, endPoint y: 259, distance: 10.3
click at [134, 264] on span "**********" at bounding box center [134, 263] width 57 height 7
drag, startPoint x: 116, startPoint y: 247, endPoint x: 418, endPoint y: 281, distance: 304.1
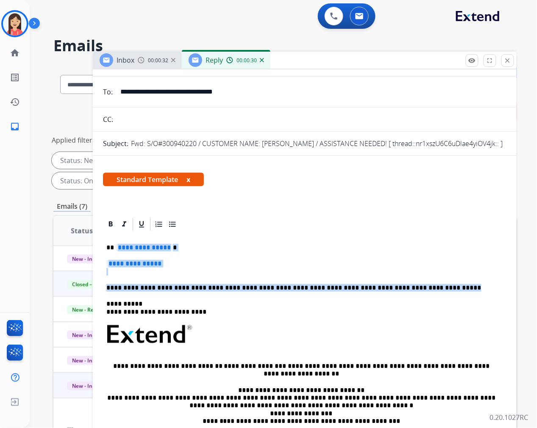
click at [418, 281] on div "**********" at bounding box center [304, 359] width 403 height 255
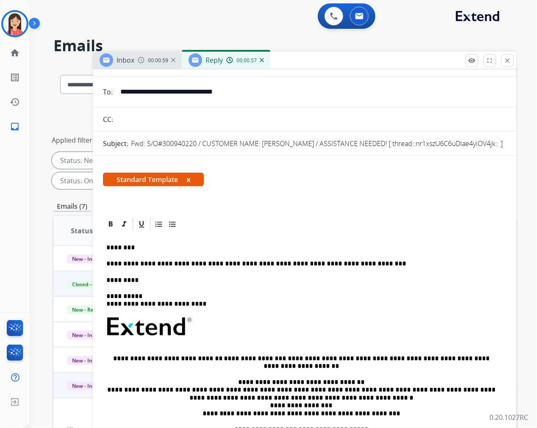
click at [142, 275] on div "**********" at bounding box center [304, 356] width 403 height 248
click at [285, 281] on p "**********" at bounding box center [301, 281] width 390 height 8
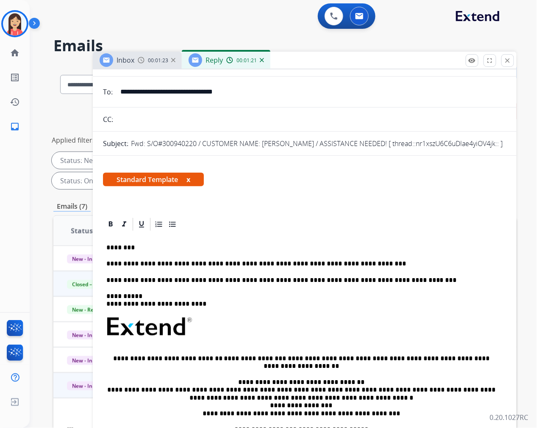
click at [312, 286] on div "**********" at bounding box center [304, 356] width 403 height 248
click at [430, 281] on p "**********" at bounding box center [301, 281] width 390 height 8
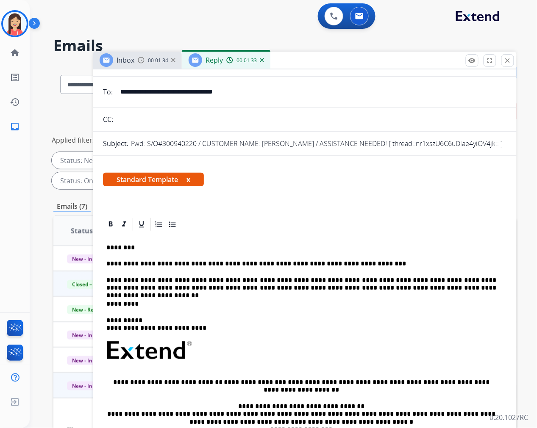
click at [157, 303] on p "*********" at bounding box center [301, 304] width 390 height 8
click at [281, 301] on p "**********" at bounding box center [301, 304] width 390 height 8
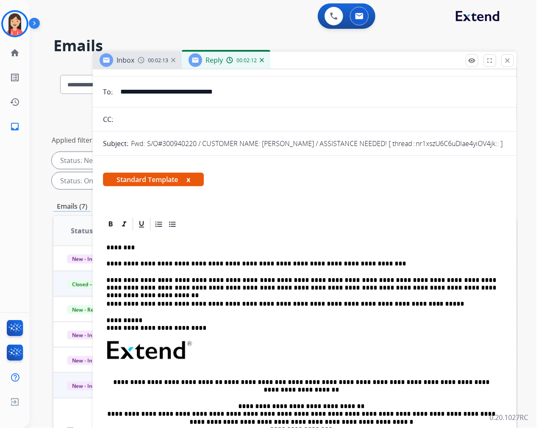
click at [312, 220] on div at bounding box center [304, 224] width 403 height 15
click at [431, 309] on div "**********" at bounding box center [304, 367] width 403 height 271
click at [417, 300] on div "**********" at bounding box center [304, 367] width 403 height 271
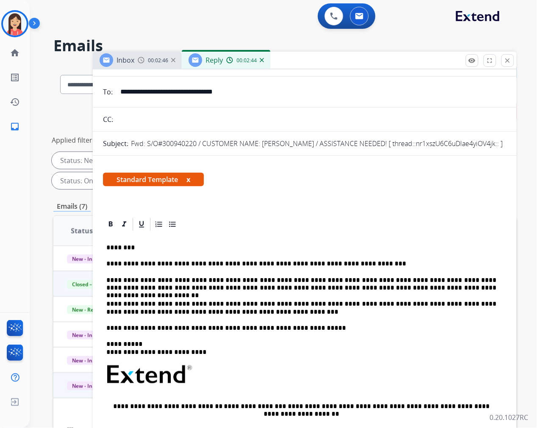
click at [322, 325] on p "**********" at bounding box center [301, 329] width 390 height 8
drag, startPoint x: 314, startPoint y: 326, endPoint x: 259, endPoint y: 330, distance: 56.0
click at [259, 330] on p "**********" at bounding box center [301, 329] width 390 height 8
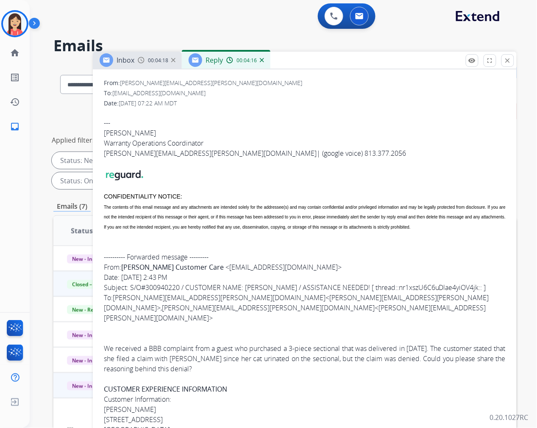
scroll to position [565, 0]
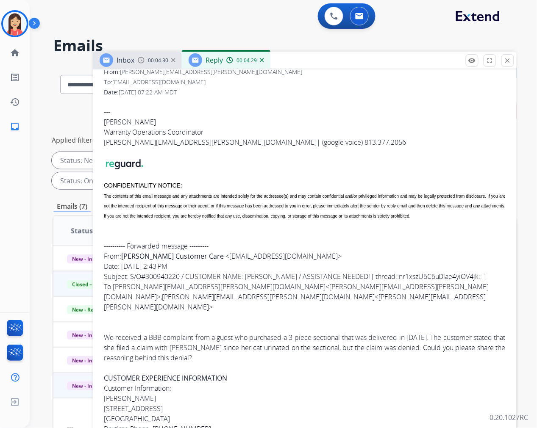
drag, startPoint x: 197, startPoint y: 254, endPoint x: 303, endPoint y: 253, distance: 106.0
click at [303, 253] on span "< customersupport@crm.ashley.com >" at bounding box center [283, 256] width 116 height 9
copy link "[EMAIL_ADDRESS][DOMAIN_NAME]"
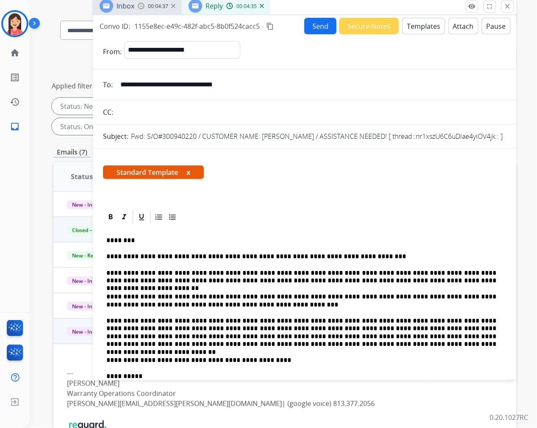
scroll to position [0, 0]
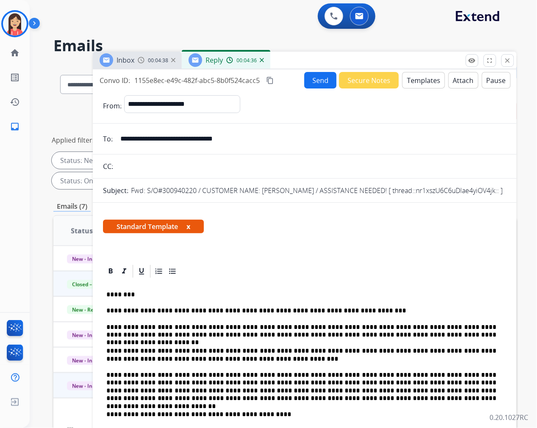
click at [176, 142] on input "**********" at bounding box center [310, 139] width 391 height 17
paste input "email"
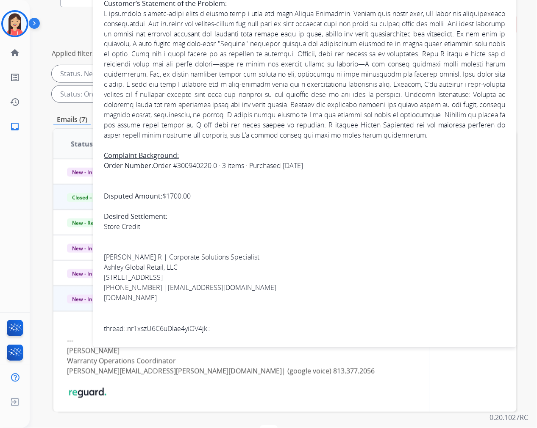
scroll to position [94, 0]
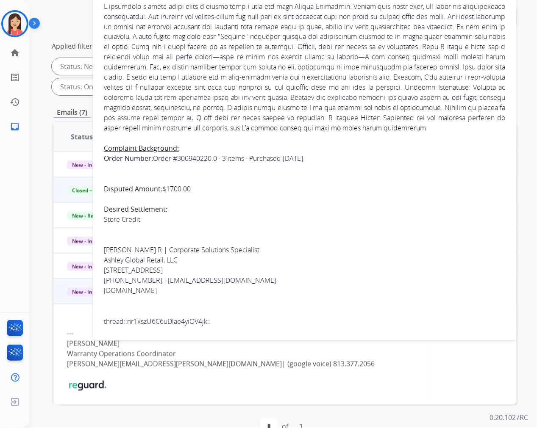
type input "**********"
drag, startPoint x: 261, startPoint y: 281, endPoint x: 155, endPoint y: 283, distance: 106.4
click at [155, 283] on div "We received a BBB complaint from a guest who purchased a 3-piece sectional that…" at bounding box center [305, 77] width 402 height 499
copy link "srodriguez@ashleyfurniture.com"
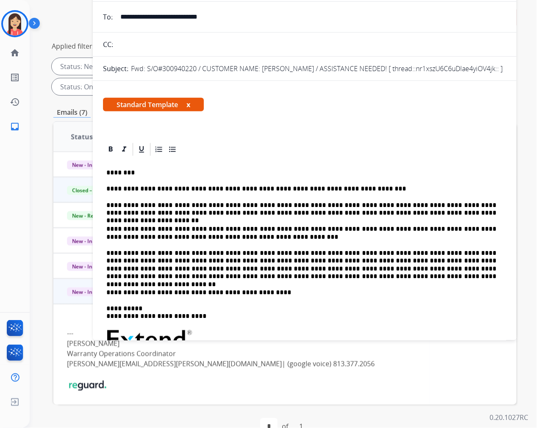
scroll to position [0, 0]
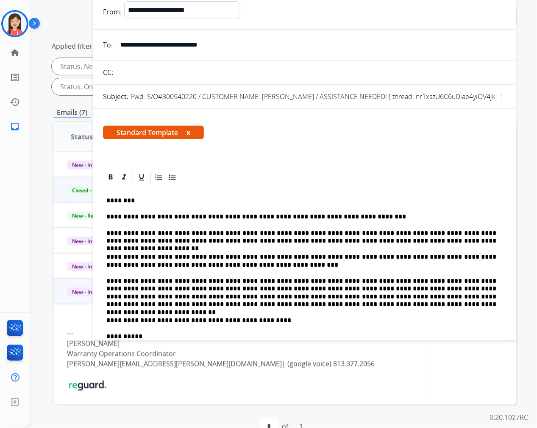
click at [136, 72] on input "text" at bounding box center [311, 72] width 391 height 17
paste input "**********"
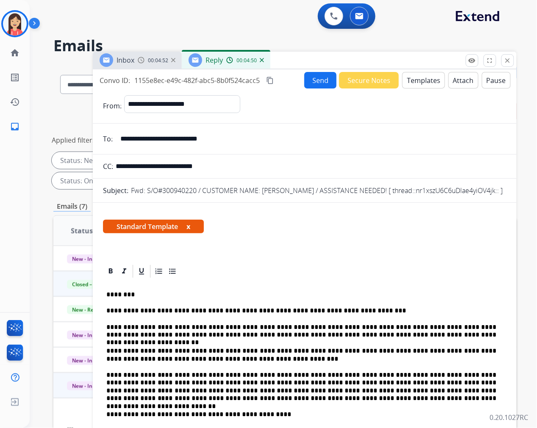
type input "**********"
click at [318, 86] on button "Send" at bounding box center [320, 80] width 32 height 17
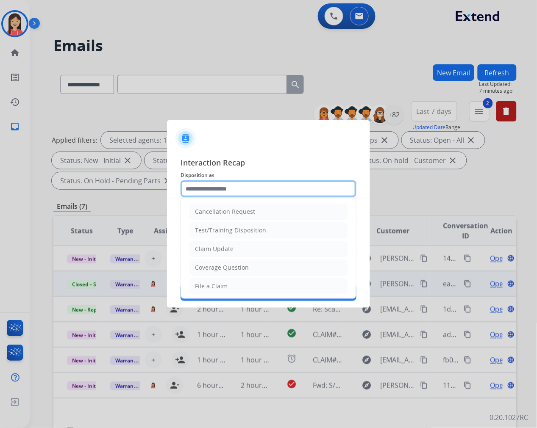
click at [225, 193] on input "text" at bounding box center [269, 189] width 176 height 17
click at [222, 267] on div "Account Update" at bounding box center [217, 267] width 45 height 8
type input "**********"
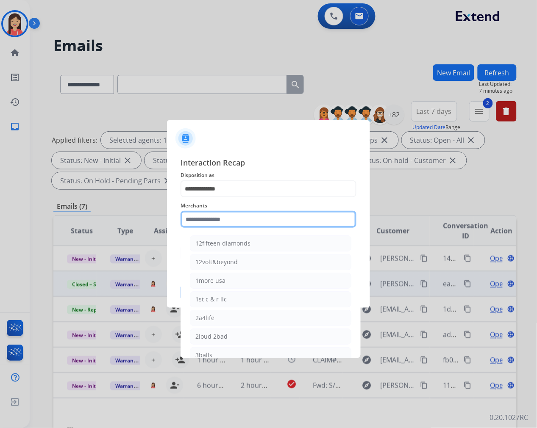
click at [236, 223] on input "text" at bounding box center [269, 219] width 176 height 17
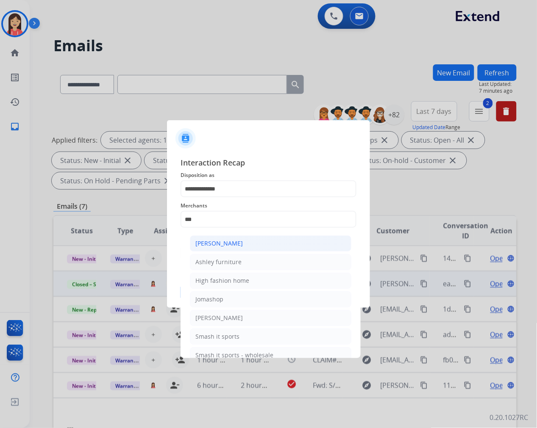
click at [233, 241] on div "[PERSON_NAME]" at bounding box center [218, 243] width 47 height 8
type input "**********"
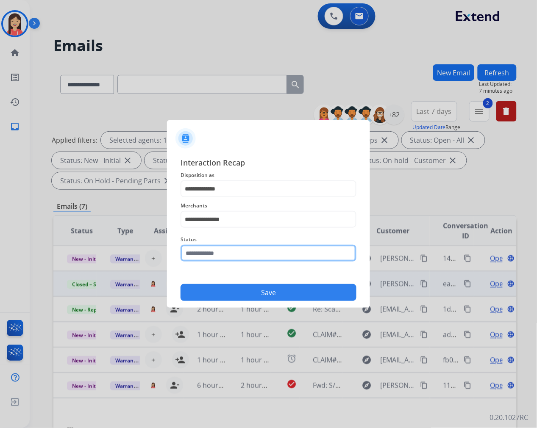
click at [226, 250] on input "text" at bounding box center [269, 253] width 176 height 17
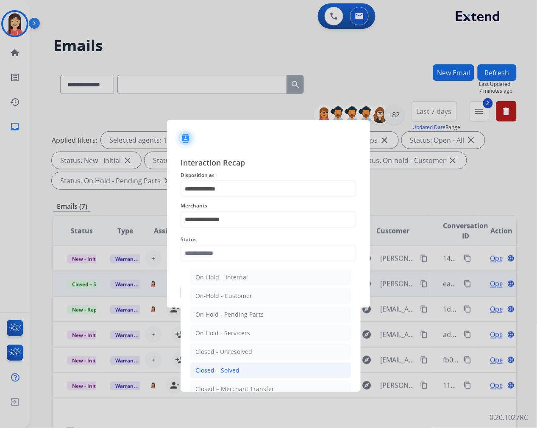
click at [234, 369] on div "Closed – Solved" at bounding box center [217, 371] width 44 height 8
type input "**********"
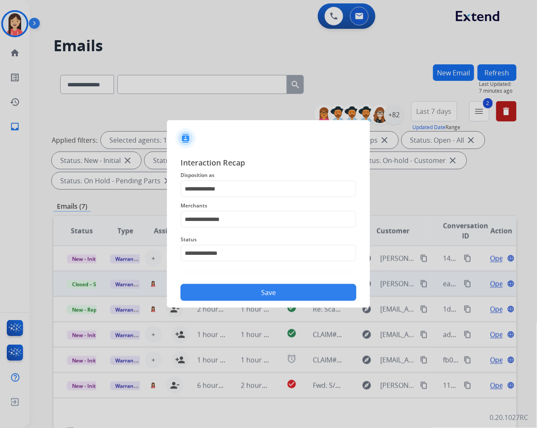
click at [260, 286] on button "Save" at bounding box center [269, 292] width 176 height 17
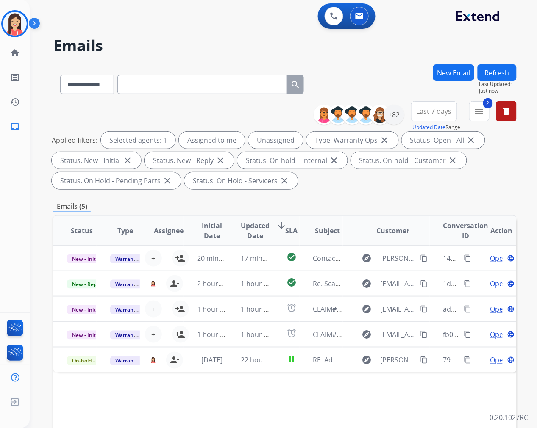
click at [348, 192] on div "**********" at bounding box center [284, 147] width 463 height 92
click at [241, 231] on span "Updated Date" at bounding box center [255, 231] width 29 height 20
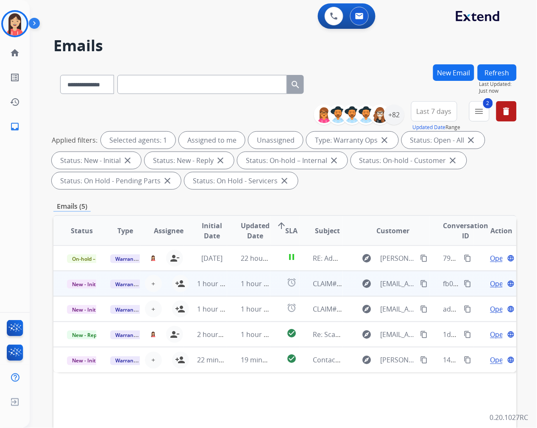
click at [227, 291] on td "1 hour ago" at bounding box center [248, 283] width 43 height 25
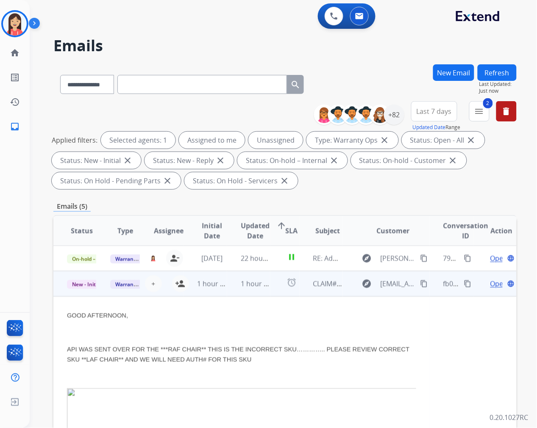
scroll to position [25, 0]
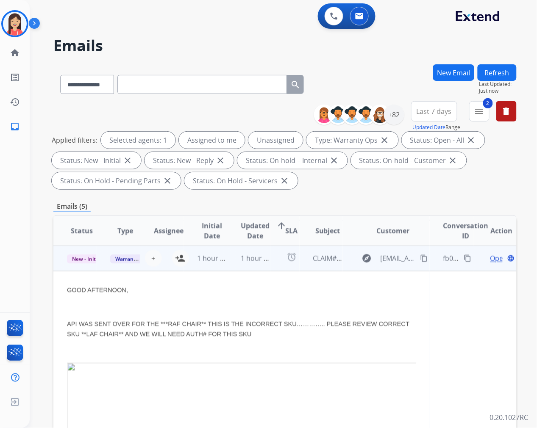
click at [230, 269] on td "1 hour ago" at bounding box center [248, 258] width 43 height 25
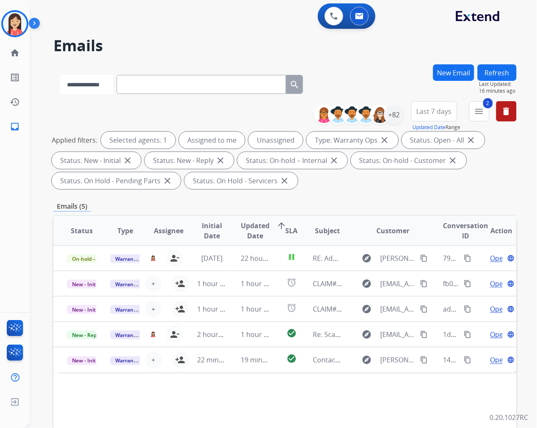
click at [77, 77] on select "**********" at bounding box center [86, 84] width 53 height 19
select select "**********"
click at [60, 75] on select "**********" at bounding box center [86, 84] width 53 height 19
click at [142, 82] on input "text" at bounding box center [202, 84] width 170 height 19
paste input "**********"
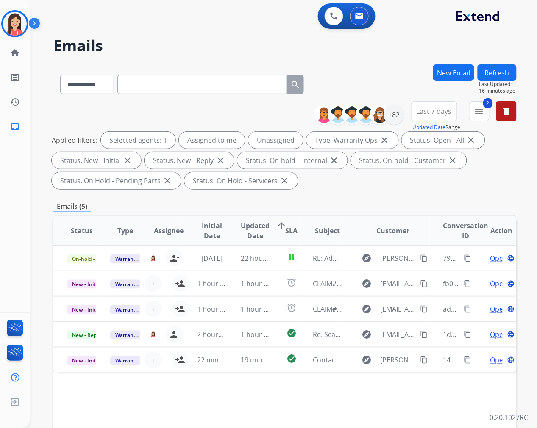
type input "**********"
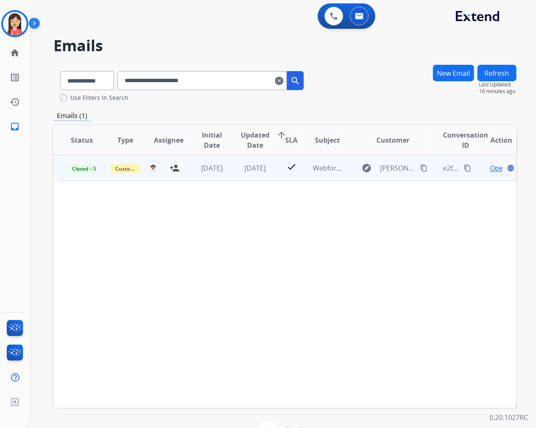
click at [238, 174] on td "1 day ago" at bounding box center [248, 167] width 43 height 25
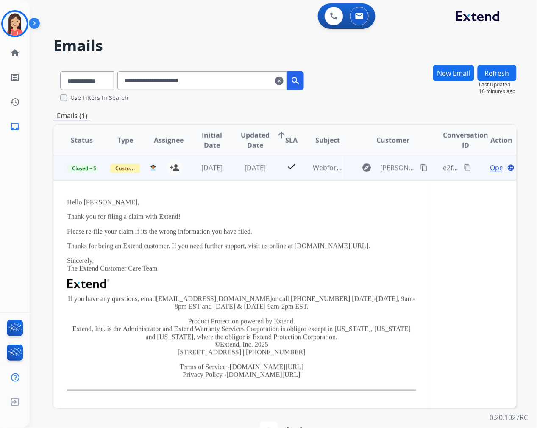
click at [490, 168] on span "Open" at bounding box center [498, 168] width 17 height 10
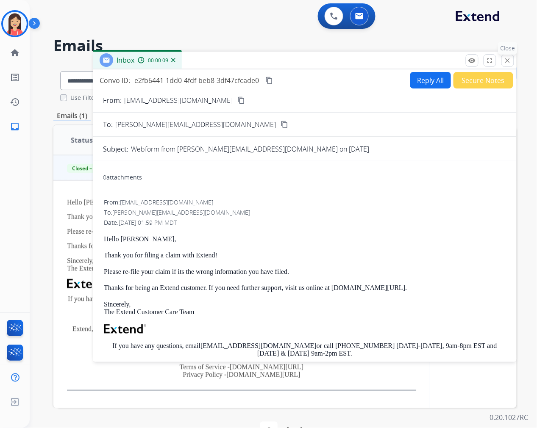
click at [509, 58] on mat-icon "close" at bounding box center [508, 61] width 8 height 8
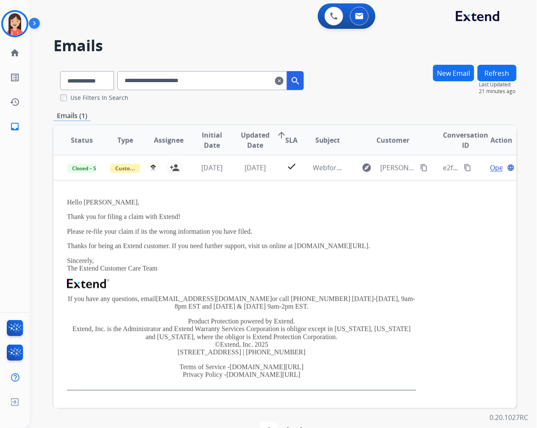
click at [165, 76] on input "**********" at bounding box center [202, 80] width 170 height 19
click at [167, 76] on input "**********" at bounding box center [202, 80] width 170 height 19
click at [162, 75] on input "**********" at bounding box center [202, 80] width 170 height 19
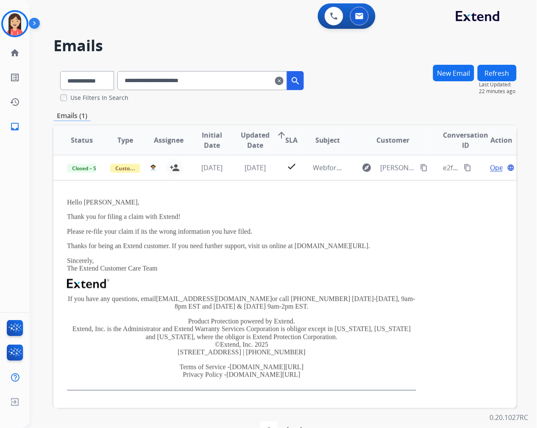
click at [162, 75] on input "**********" at bounding box center [202, 80] width 170 height 19
click at [73, 74] on select "**********" at bounding box center [86, 80] width 53 height 19
select select "**********"
click at [60, 71] on select "**********" at bounding box center [86, 80] width 53 height 19
click at [151, 83] on input "**********" at bounding box center [202, 80] width 170 height 19
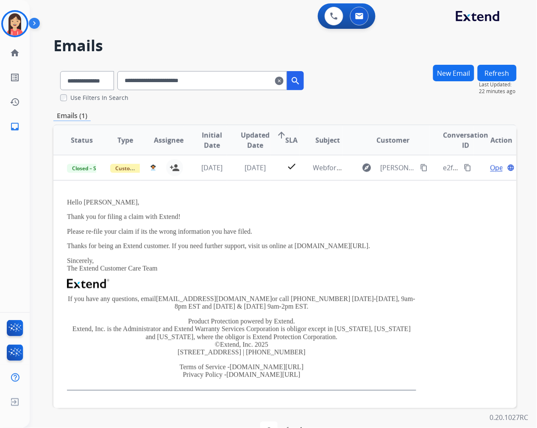
click at [151, 83] on input "**********" at bounding box center [202, 80] width 170 height 19
paste input "**********"
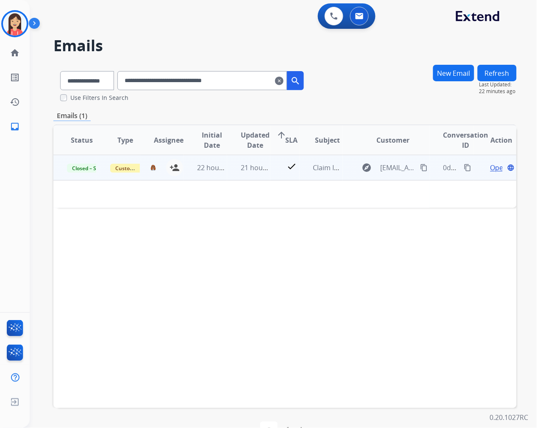
click at [231, 176] on td "21 hours ago" at bounding box center [248, 167] width 43 height 25
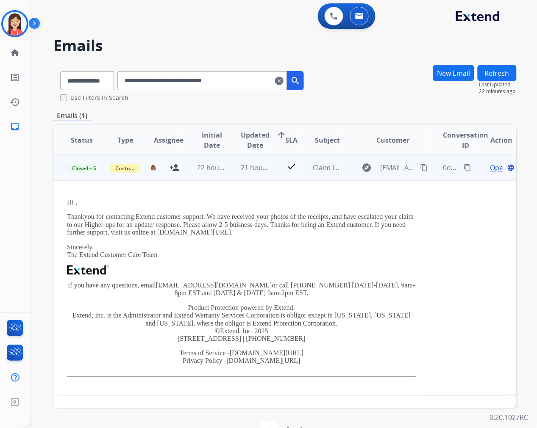
click at [490, 163] on span "Open" at bounding box center [498, 168] width 17 height 10
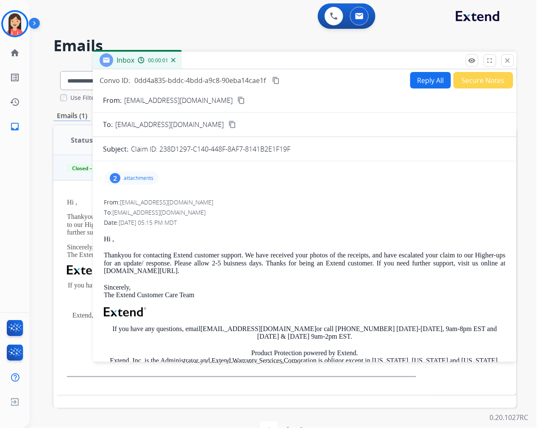
click at [145, 176] on p "attachments" at bounding box center [139, 178] width 30 height 7
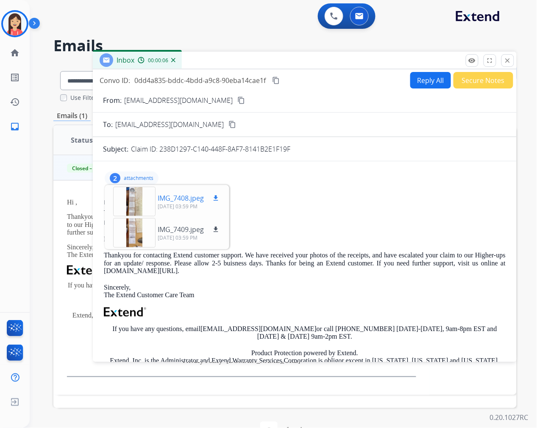
click at [218, 197] on mat-icon "download" at bounding box center [216, 199] width 8 height 8
click at [214, 231] on mat-icon "download" at bounding box center [216, 230] width 8 height 8
click at [329, 200] on div "From: support@extend.com No specific user match" at bounding box center [305, 202] width 402 height 8
click at [506, 61] on mat-icon "close" at bounding box center [508, 61] width 8 height 8
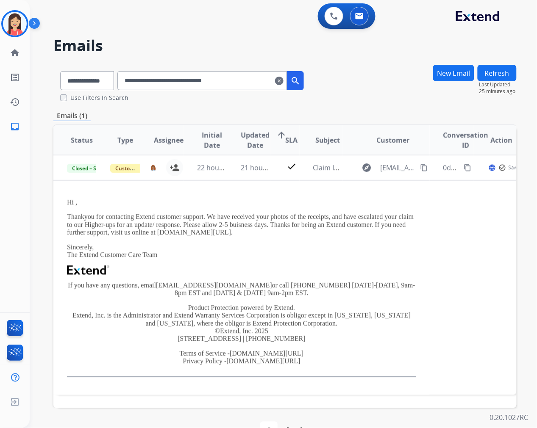
click at [174, 78] on input "**********" at bounding box center [202, 80] width 170 height 19
click at [174, 79] on input "**********" at bounding box center [202, 80] width 170 height 19
click at [175, 79] on input "**********" at bounding box center [202, 80] width 170 height 19
paste input "text"
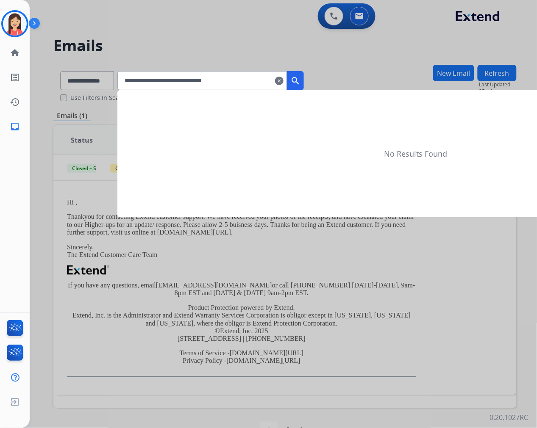
type input "**********"
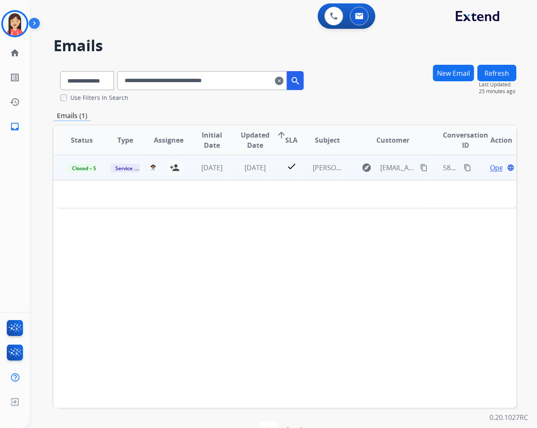
click at [219, 173] on td "3 weeks ago" at bounding box center [205, 167] width 43 height 25
click at [223, 178] on td "3 weeks ago" at bounding box center [205, 167] width 43 height 25
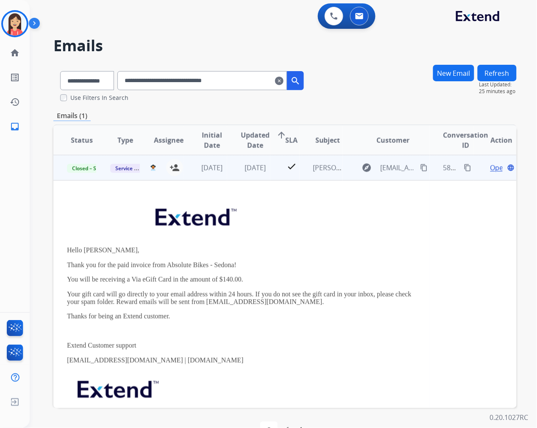
click at [490, 167] on span "Open" at bounding box center [498, 168] width 17 height 10
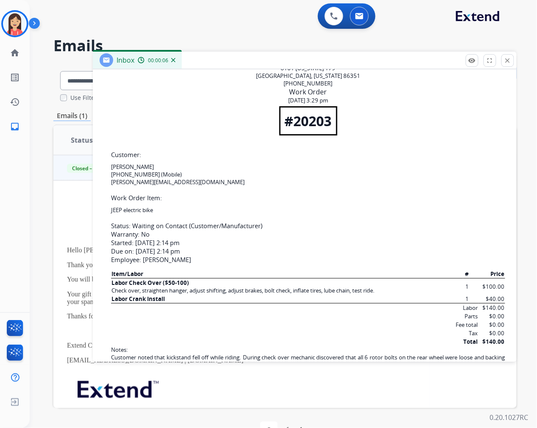
scroll to position [753, 0]
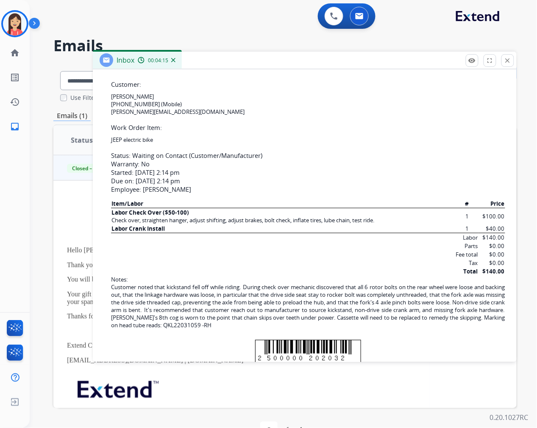
click at [243, 62] on div "Inbox 00:04:15" at bounding box center [305, 61] width 424 height 18
click at [506, 58] on mat-icon "close" at bounding box center [508, 61] width 8 height 8
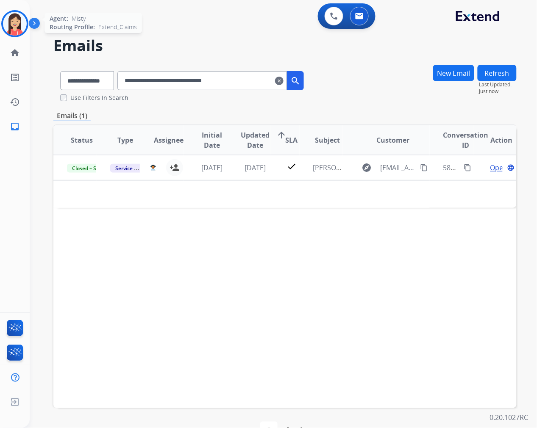
click at [20, 28] on img at bounding box center [15, 24] width 24 height 24
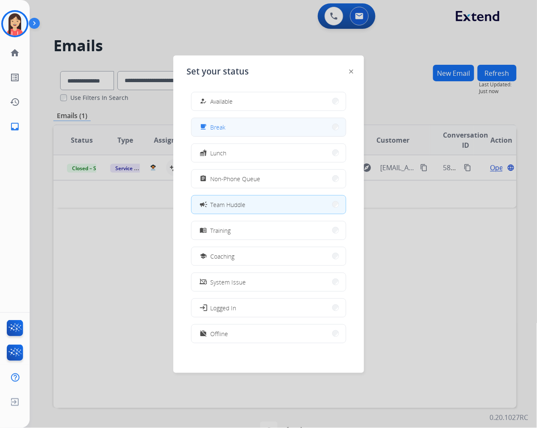
click at [240, 130] on button "free_breakfast Break" at bounding box center [269, 127] width 154 height 18
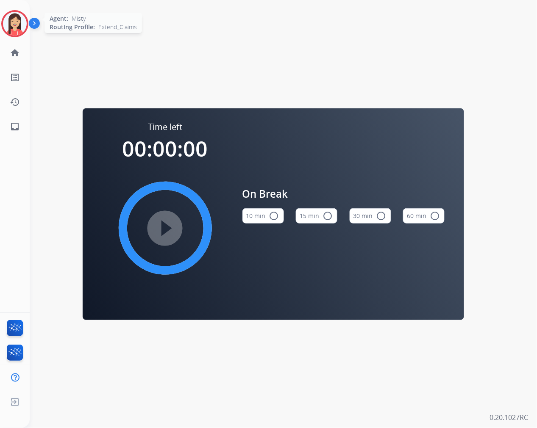
click at [18, 25] on img at bounding box center [15, 24] width 24 height 24
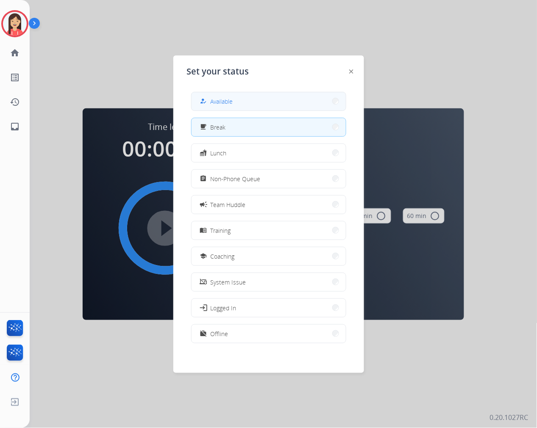
click at [254, 105] on button "how_to_reg Available" at bounding box center [269, 101] width 154 height 18
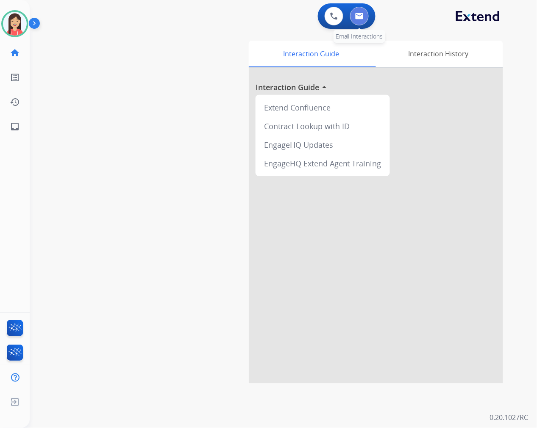
click at [363, 11] on button at bounding box center [359, 16] width 19 height 19
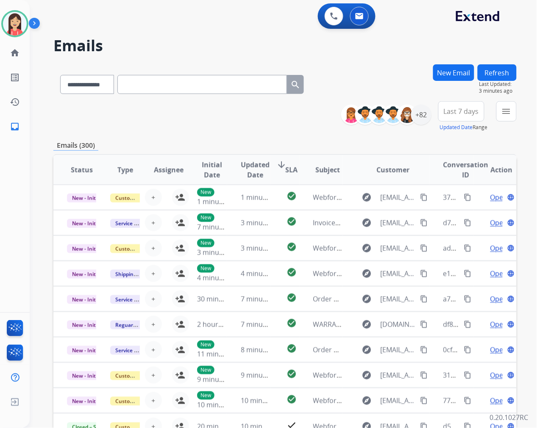
click at [219, 137] on div "**********" at bounding box center [284, 273] width 463 height 418
click at [421, 120] on div "+82" at bounding box center [421, 115] width 20 height 20
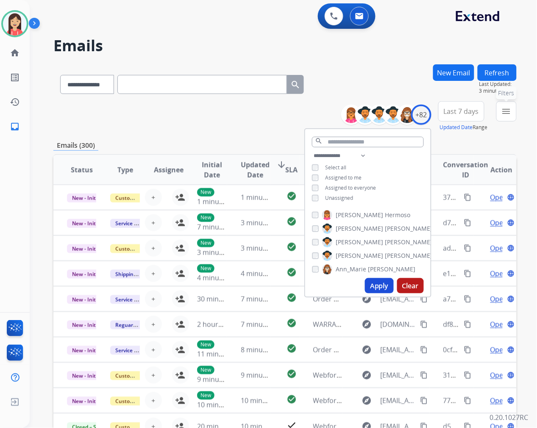
click at [511, 115] on mat-icon "menu" at bounding box center [506, 111] width 10 height 10
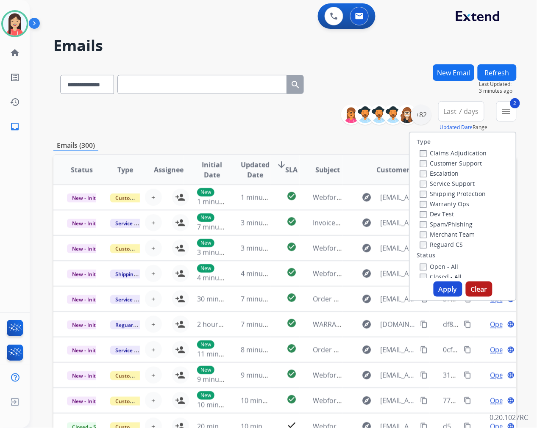
click at [447, 291] on button "Apply" at bounding box center [448, 289] width 29 height 15
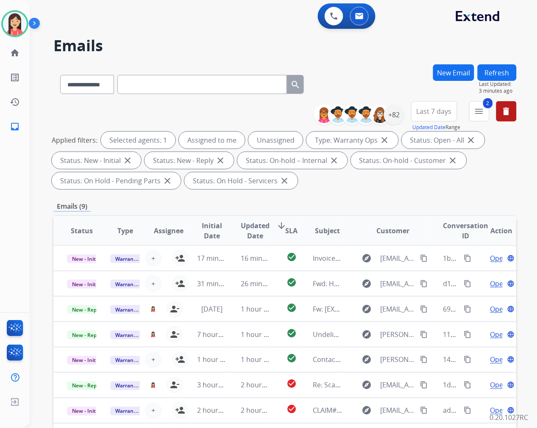
click at [253, 231] on span "Updated Date" at bounding box center [255, 231] width 29 height 20
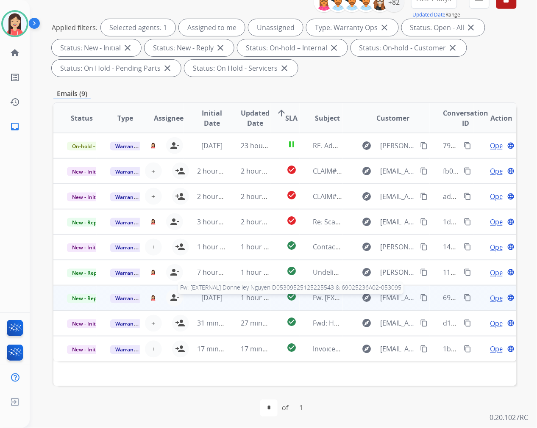
scroll to position [115, 0]
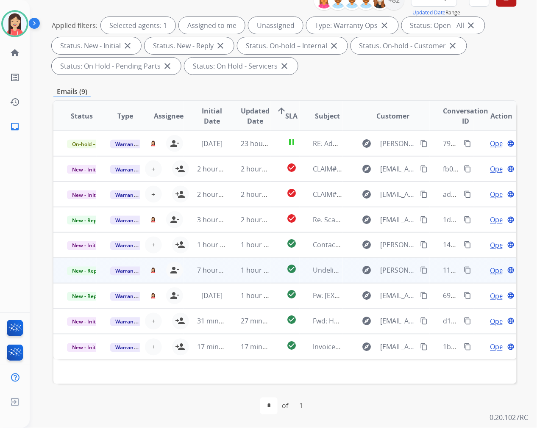
click at [239, 279] on td "1 hour ago" at bounding box center [248, 270] width 43 height 25
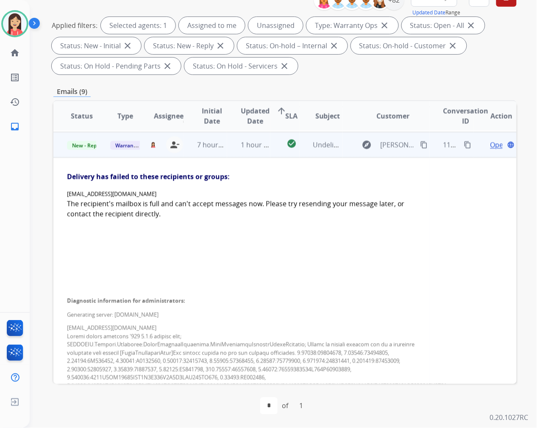
scroll to position [127, 0]
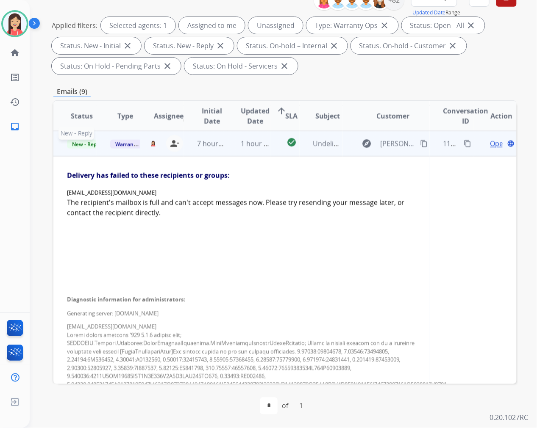
click at [89, 141] on span "New - Reply" at bounding box center [86, 144] width 39 height 9
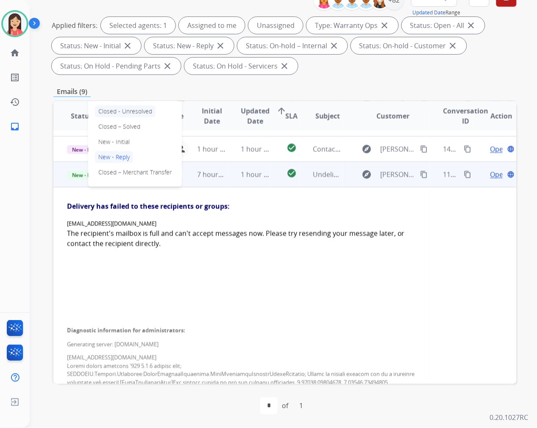
scroll to position [80, 0]
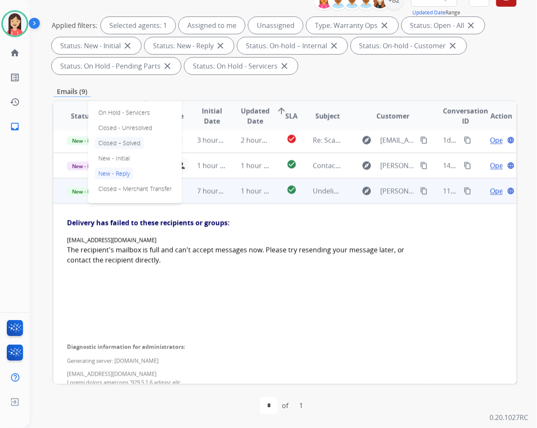
click at [131, 145] on p "Closed – Solved" at bounding box center [119, 143] width 49 height 12
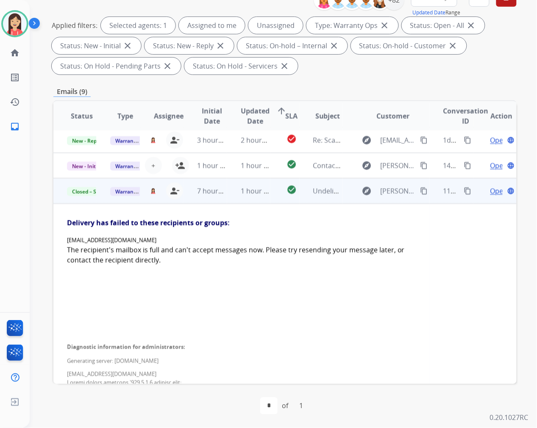
click at [255, 202] on td "1 hour ago" at bounding box center [248, 190] width 43 height 25
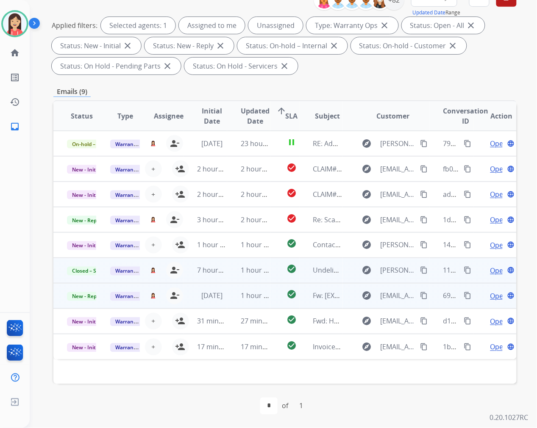
click at [227, 301] on td "1 hour ago" at bounding box center [248, 296] width 43 height 25
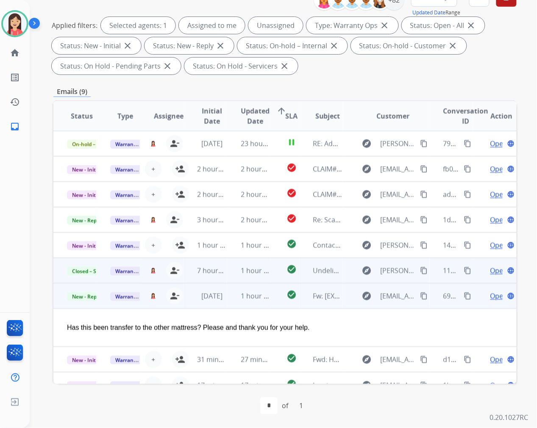
scroll to position [13, 0]
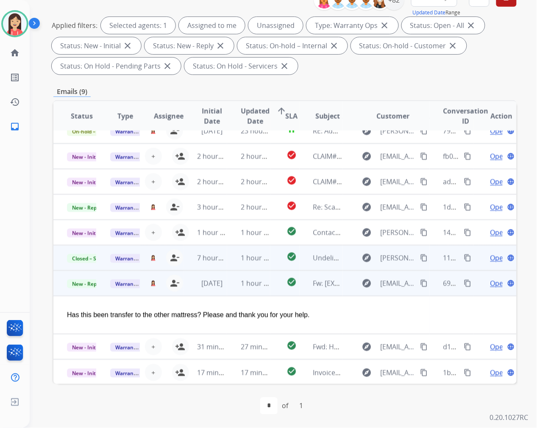
click at [496, 282] on span "Open" at bounding box center [498, 283] width 17 height 10
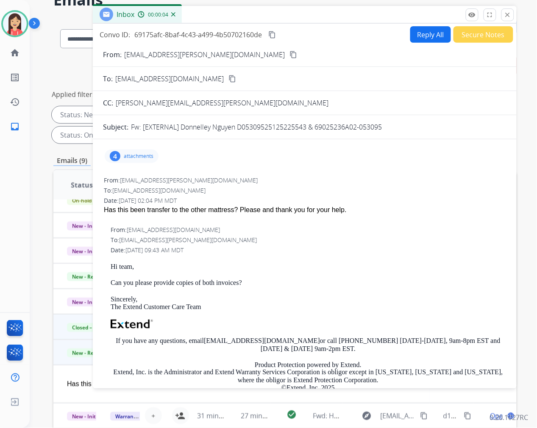
scroll to position [0, 0]
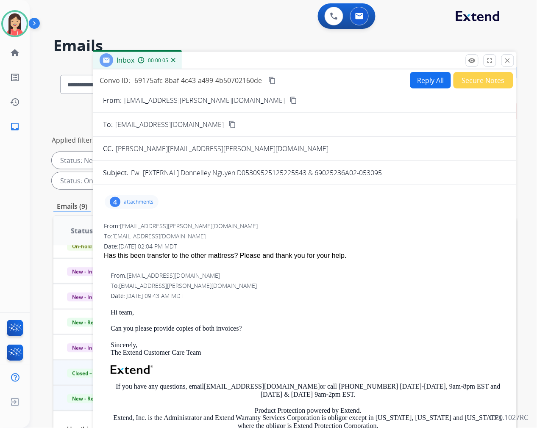
click at [141, 201] on p "attachments" at bounding box center [139, 202] width 30 height 7
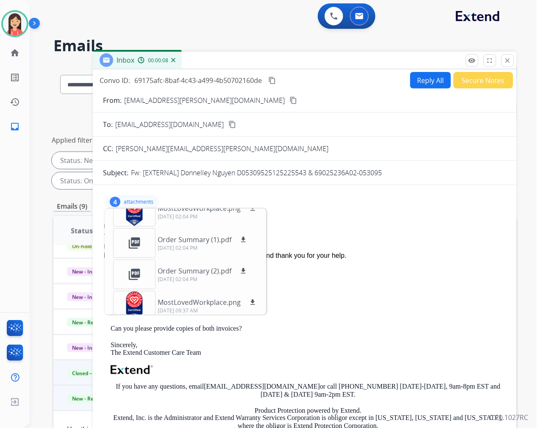
scroll to position [21, 0]
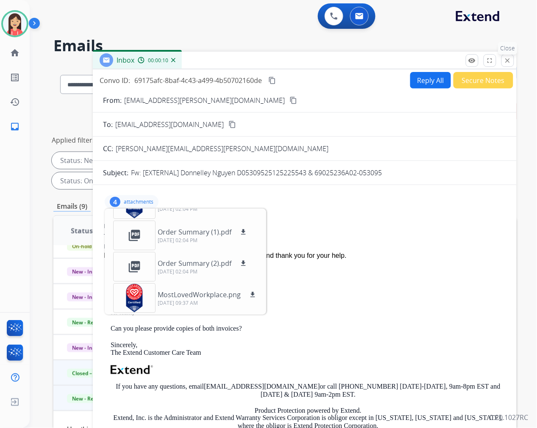
click at [508, 63] on mat-icon "close" at bounding box center [508, 61] width 8 height 8
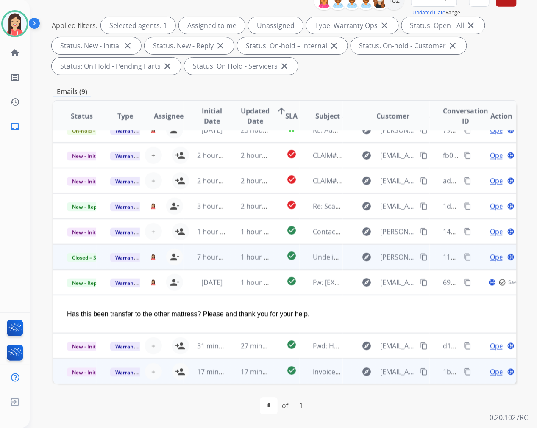
scroll to position [13, 0]
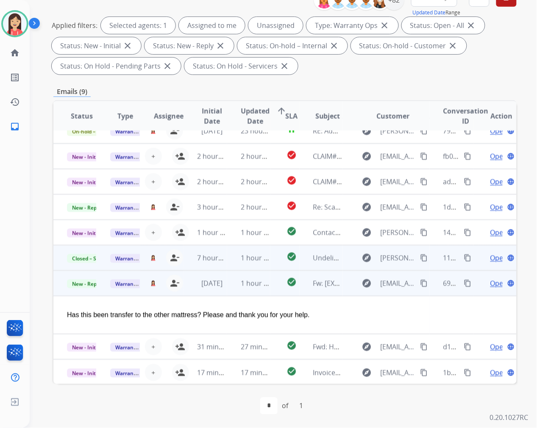
click at [229, 287] on td "1 hour ago" at bounding box center [248, 283] width 43 height 25
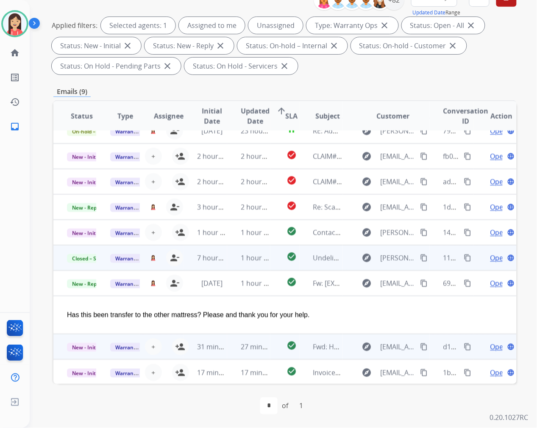
scroll to position [0, 0]
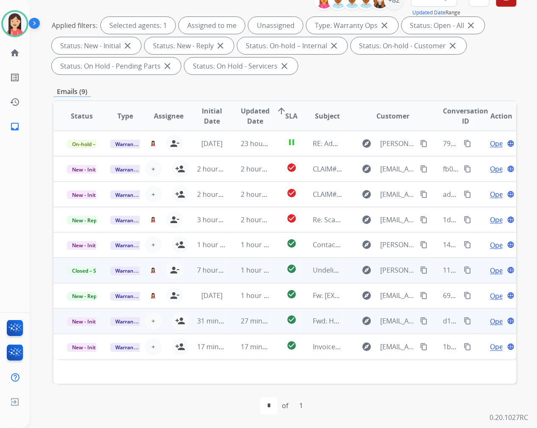
click at [232, 333] on td "27 minutes ago" at bounding box center [248, 321] width 43 height 25
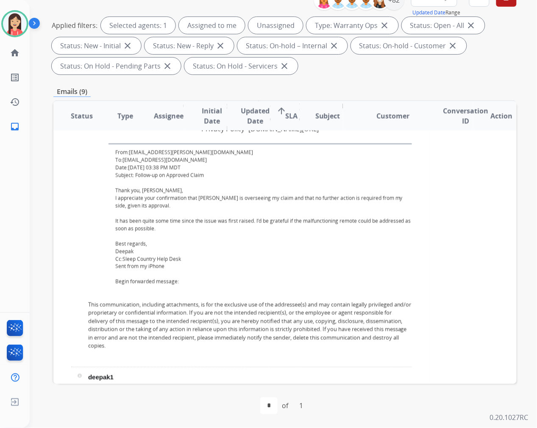
scroll to position [1544, 0]
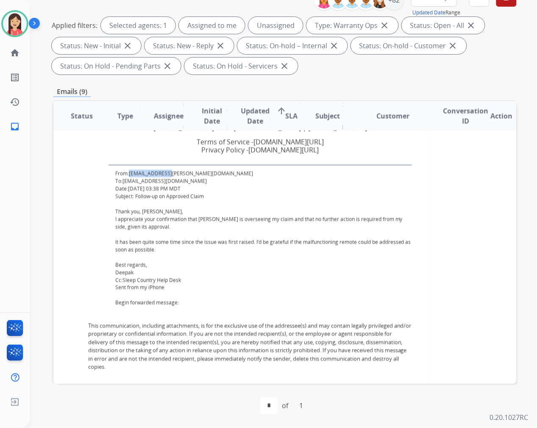
drag, startPoint x: 176, startPoint y: 171, endPoint x: 130, endPoint y: 175, distance: 46.4
click at [130, 175] on div "From: Deepak1@shaw.ca" at bounding box center [263, 174] width 297 height 8
copy link "Deepak1@shaw.ca"
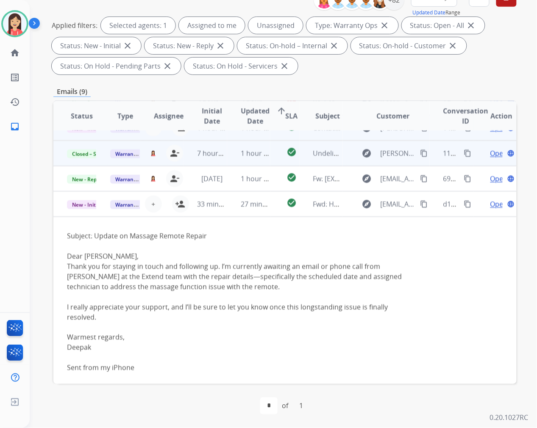
scroll to position [0, 0]
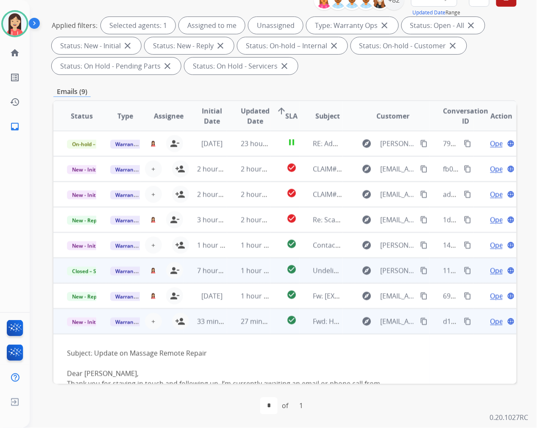
drag, startPoint x: 178, startPoint y: 319, endPoint x: 182, endPoint y: 312, distance: 8.0
click at [178, 319] on mat-icon "person_add" at bounding box center [180, 322] width 10 height 10
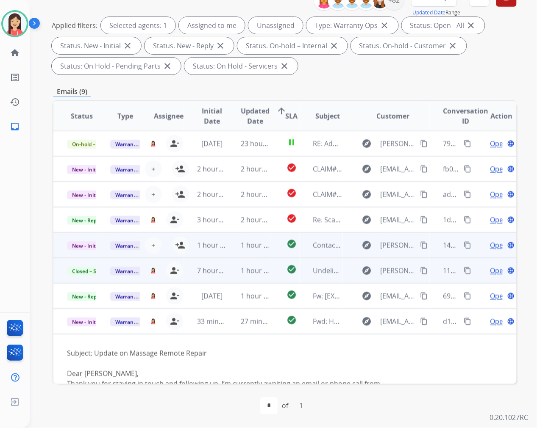
click at [184, 246] on td "1 hour ago" at bounding box center [205, 245] width 43 height 25
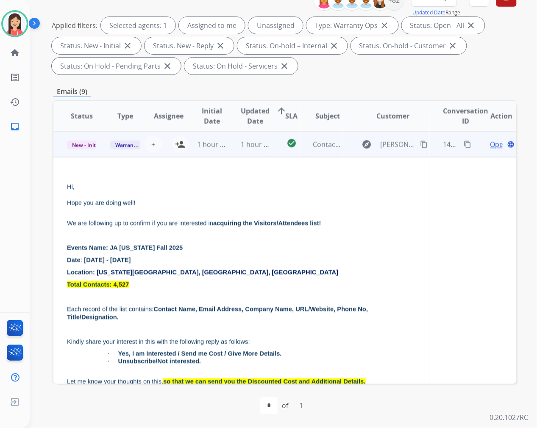
scroll to position [102, 0]
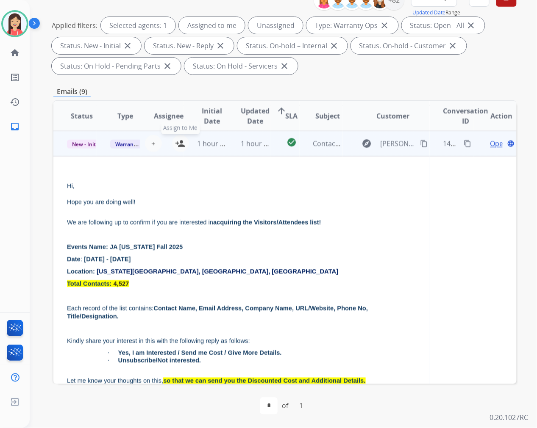
click at [179, 143] on mat-icon "person_add" at bounding box center [180, 144] width 10 height 10
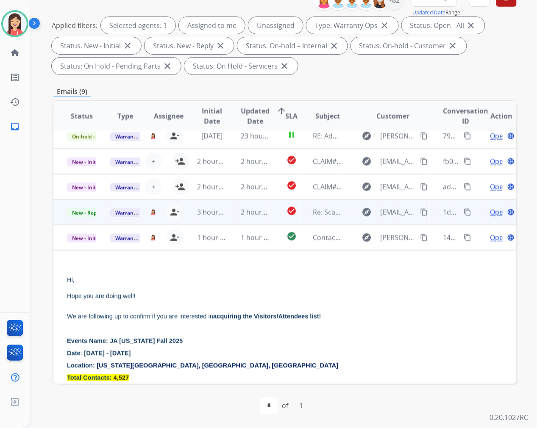
scroll to position [7, 0]
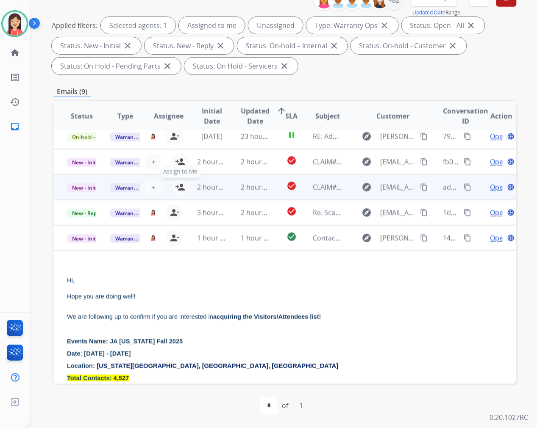
click at [181, 186] on mat-icon "person_add" at bounding box center [180, 187] width 10 height 10
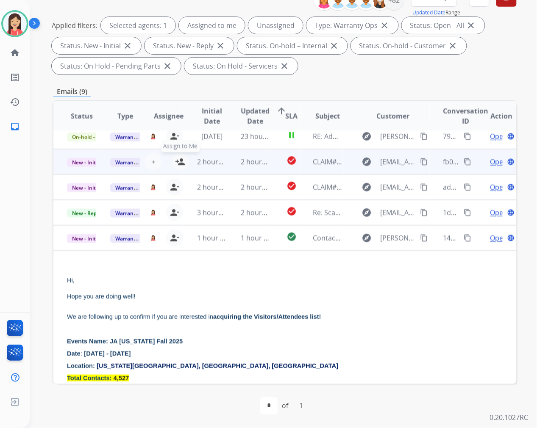
click at [178, 163] on mat-icon "person_add" at bounding box center [180, 162] width 10 height 10
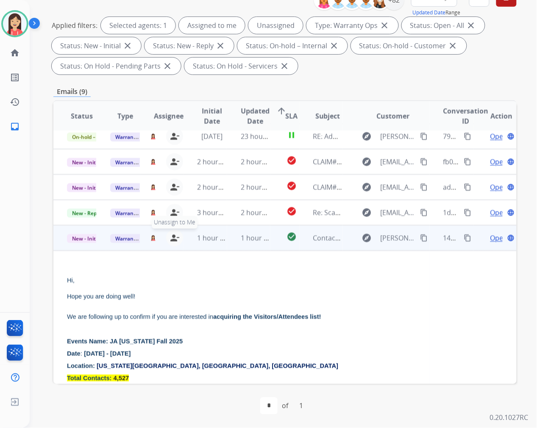
click at [174, 238] on mat-icon "person_remove" at bounding box center [175, 238] width 10 height 10
click at [117, 237] on span "Warranty Ops" at bounding box center [132, 238] width 44 height 9
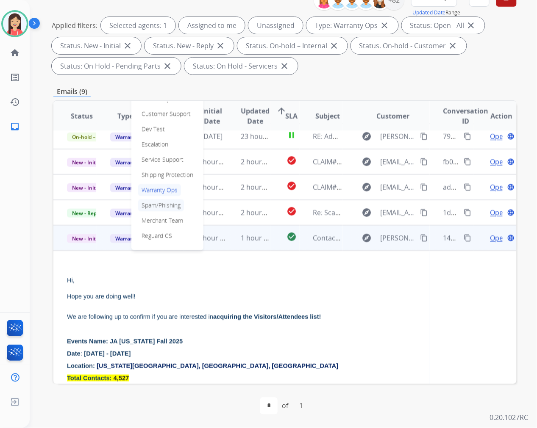
click at [156, 206] on p "Spam/Phishing" at bounding box center [161, 206] width 46 height 12
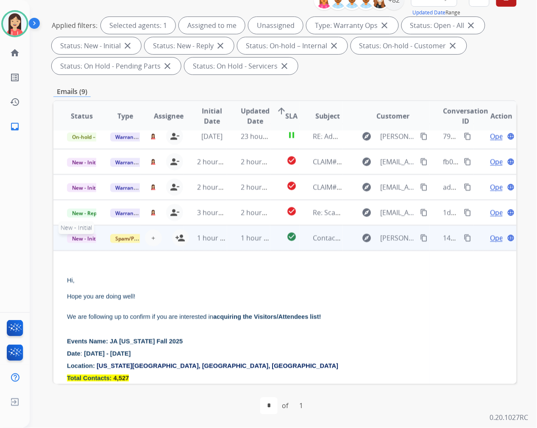
click at [86, 235] on span "New - Initial" at bounding box center [86, 238] width 39 height 9
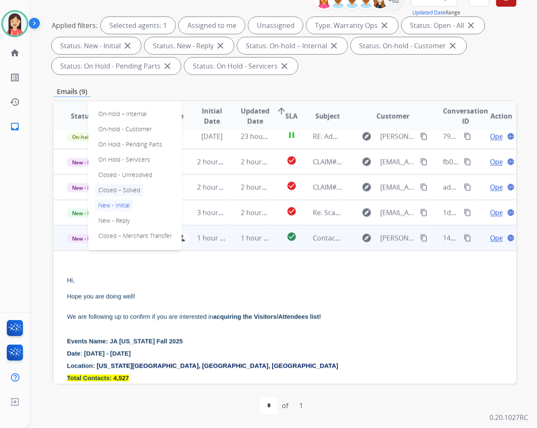
click at [128, 189] on p "Closed – Solved" at bounding box center [119, 190] width 49 height 12
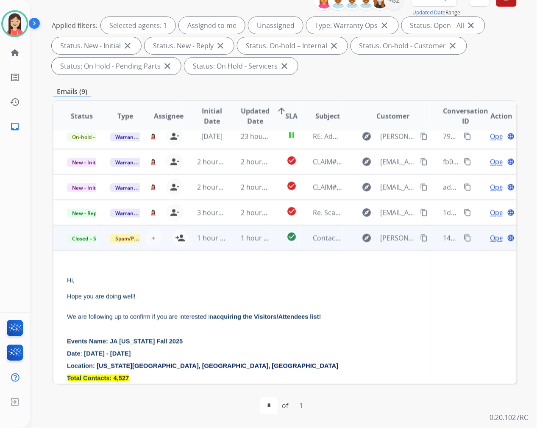
click at [260, 245] on td "1 hour ago" at bounding box center [248, 237] width 43 height 25
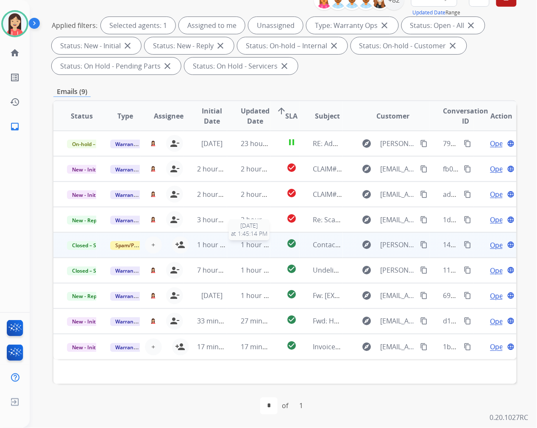
scroll to position [0, 0]
click at [278, 368] on div "Status Type Assignee Initial Date Updated Date arrow_upward SLA Subject Custome…" at bounding box center [284, 242] width 463 height 284
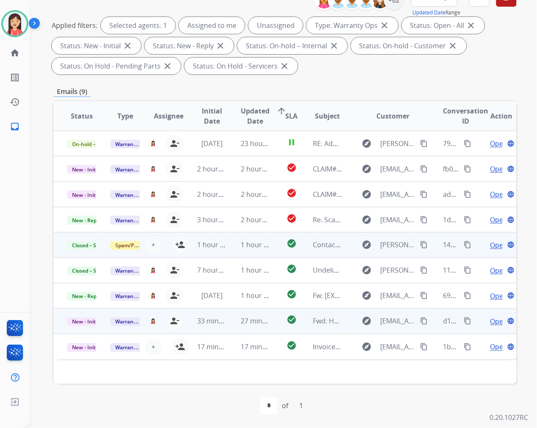
click at [230, 327] on td "27 minutes ago" at bounding box center [248, 321] width 43 height 25
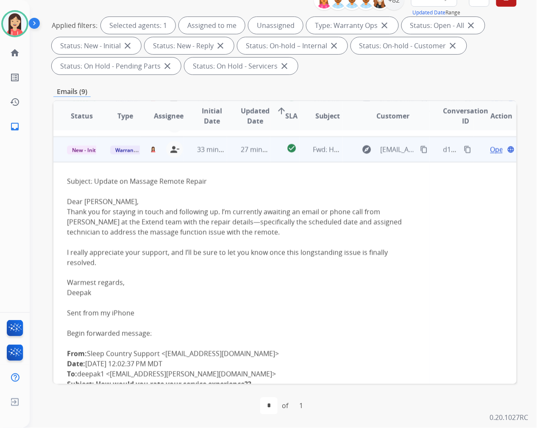
scroll to position [178, 0]
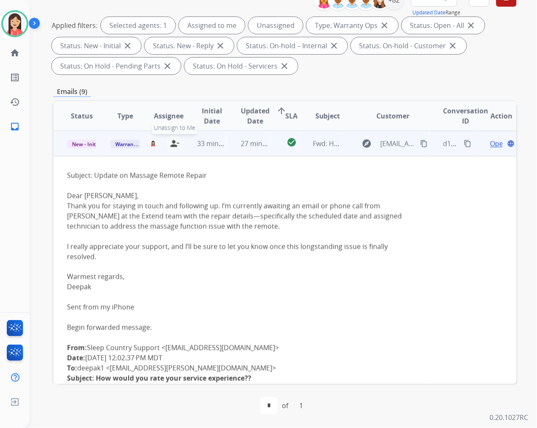
click at [173, 142] on mat-icon "person_remove" at bounding box center [175, 144] width 10 height 10
click at [132, 145] on span "Warranty Ops" at bounding box center [132, 144] width 44 height 9
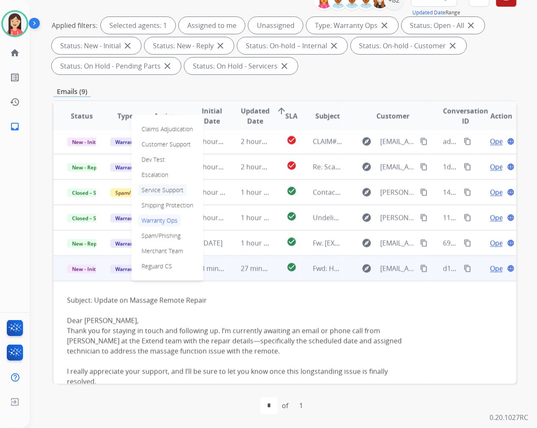
scroll to position [0, 0]
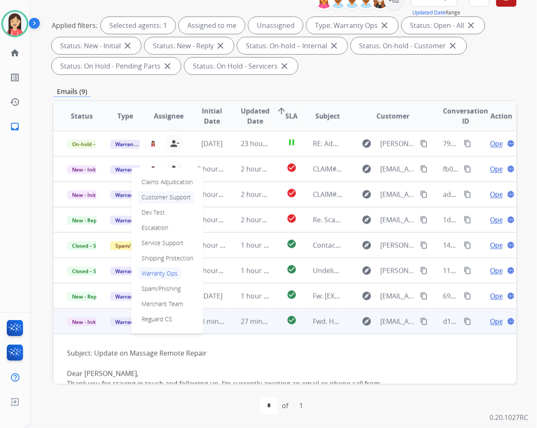
click at [167, 194] on p "Customer Support" at bounding box center [166, 198] width 56 height 12
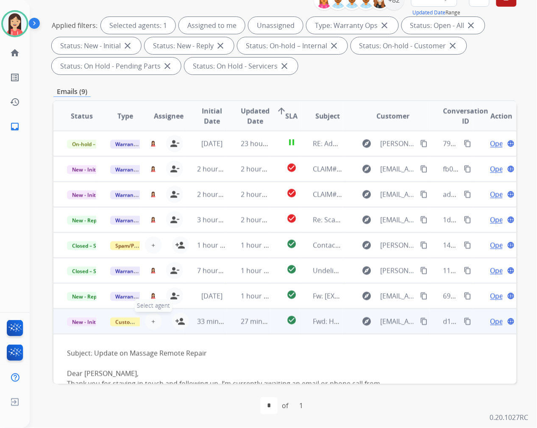
click at [151, 321] on span "+" at bounding box center [153, 322] width 4 height 10
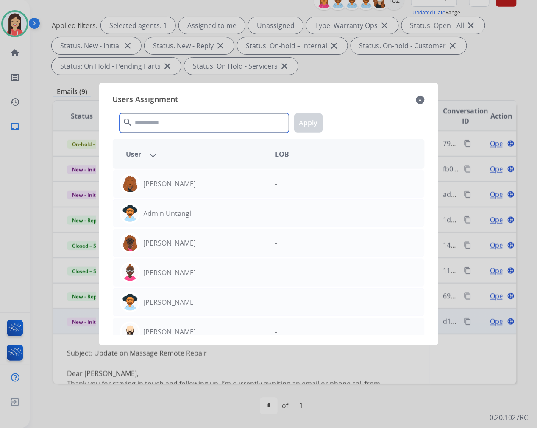
click at [167, 128] on input "text" at bounding box center [205, 123] width 170 height 19
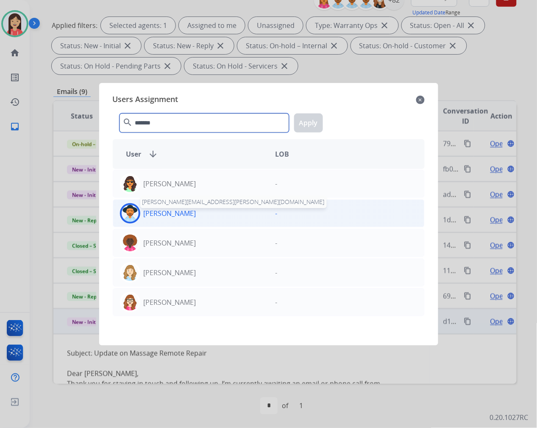
type input "*******"
click at [192, 215] on p "[PERSON_NAME]" at bounding box center [170, 214] width 53 height 10
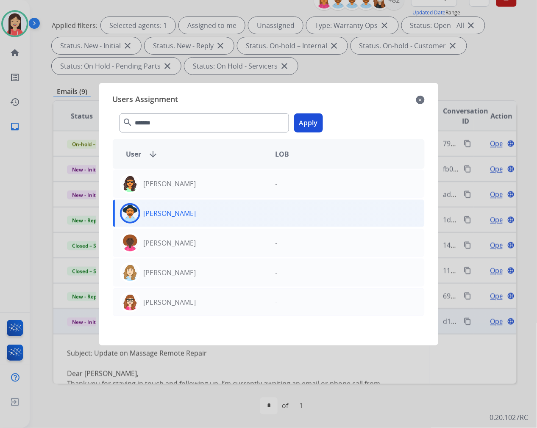
click at [312, 122] on button "Apply" at bounding box center [308, 123] width 29 height 19
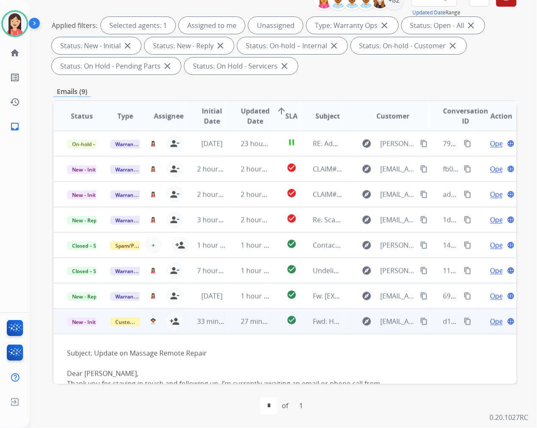
click at [232, 329] on td "27 minutes ago" at bounding box center [248, 321] width 43 height 25
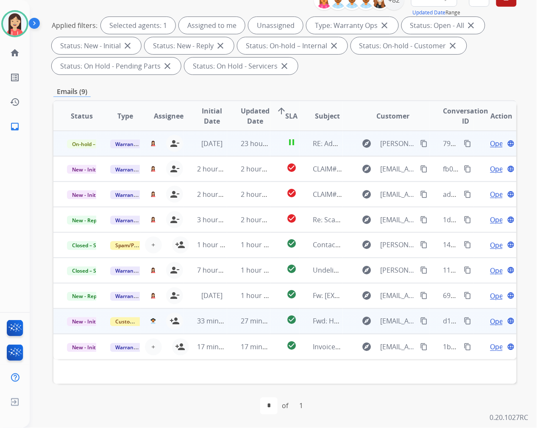
scroll to position [68, 0]
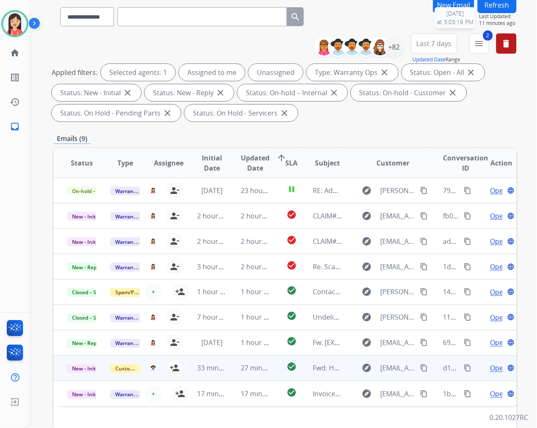
click at [492, 10] on button "Refresh" at bounding box center [497, 5] width 39 height 17
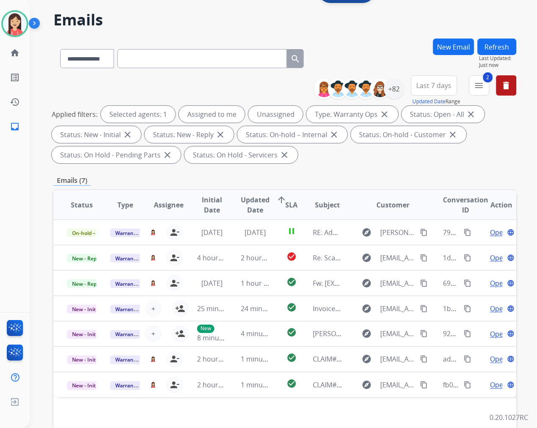
scroll to position [115, 0]
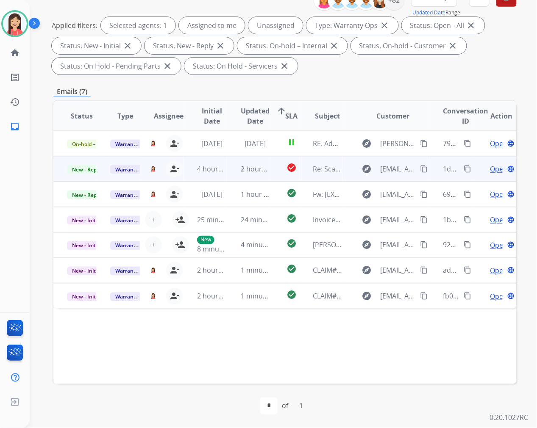
click at [227, 175] on td "2 hours ago" at bounding box center [248, 168] width 43 height 25
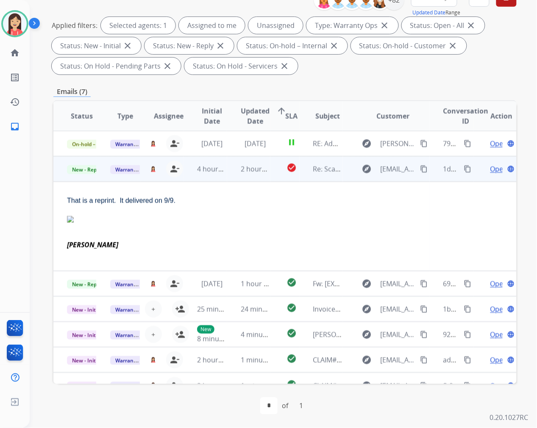
scroll to position [13, 0]
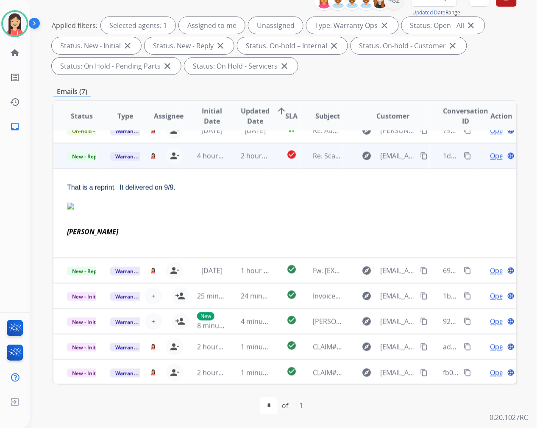
click at [490, 153] on span "Open" at bounding box center [498, 156] width 17 height 10
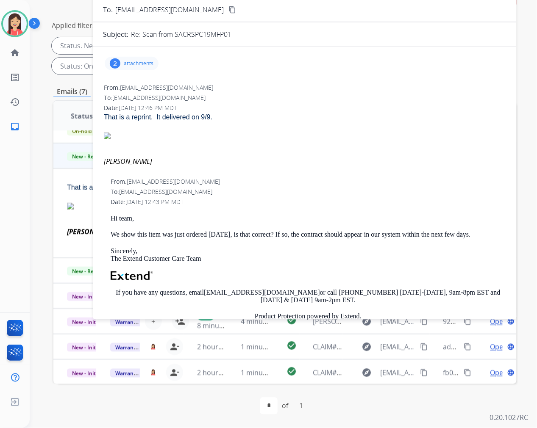
click at [139, 60] on p "attachments" at bounding box center [139, 63] width 30 height 7
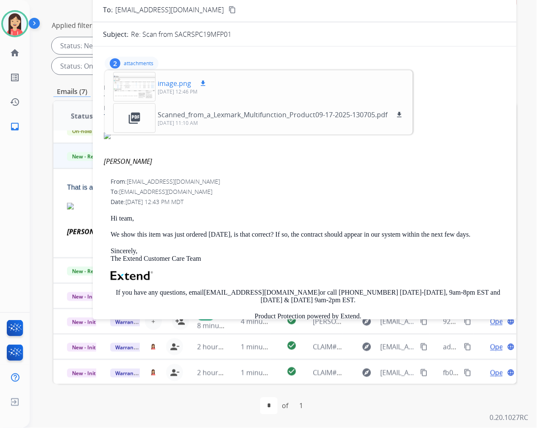
click at [203, 83] on mat-icon "download" at bounding box center [203, 84] width 8 height 8
click at [400, 115] on mat-icon "download" at bounding box center [399, 115] width 8 height 8
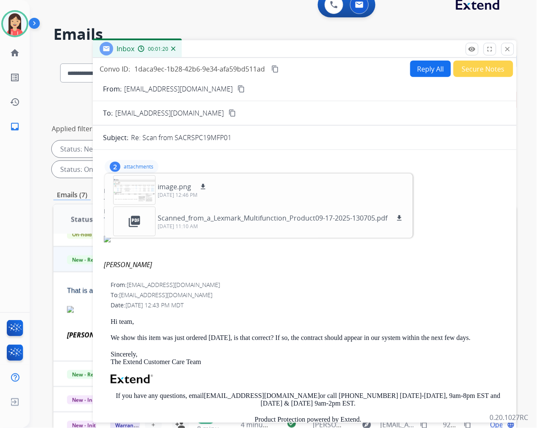
scroll to position [0, 0]
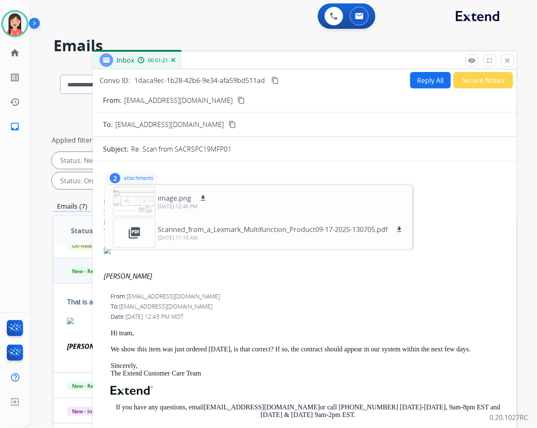
click at [475, 82] on button "Secure Notes" at bounding box center [483, 80] width 60 height 17
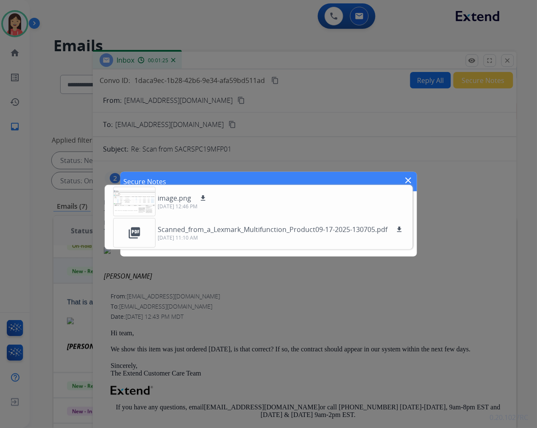
click at [439, 163] on div "Secure Notes close add" at bounding box center [268, 214] width 537 height 428
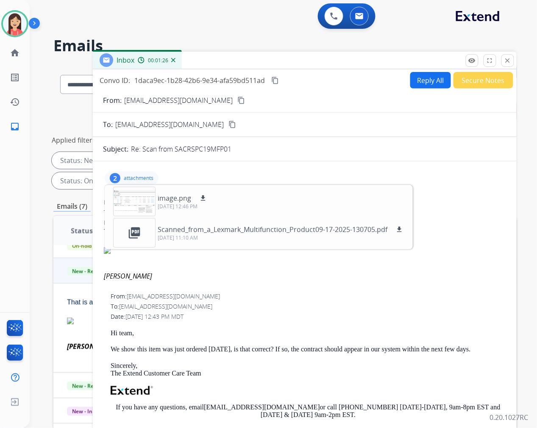
click at [147, 176] on p "attachments" at bounding box center [139, 178] width 30 height 7
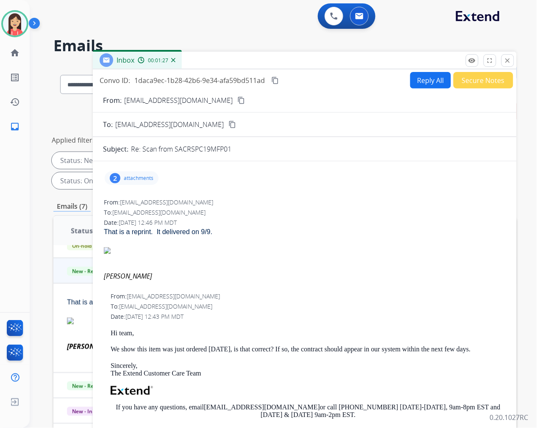
click at [464, 81] on button "Secure Notes" at bounding box center [483, 80] width 60 height 17
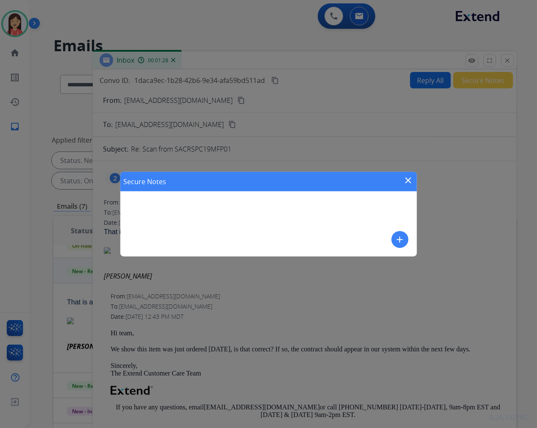
click at [403, 236] on mat-icon "add" at bounding box center [400, 240] width 10 height 10
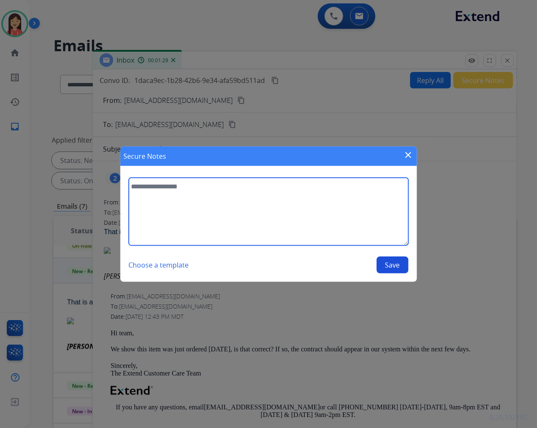
click at [237, 220] on textarea at bounding box center [269, 212] width 280 height 68
type textarea "*"
type textarea "**********"
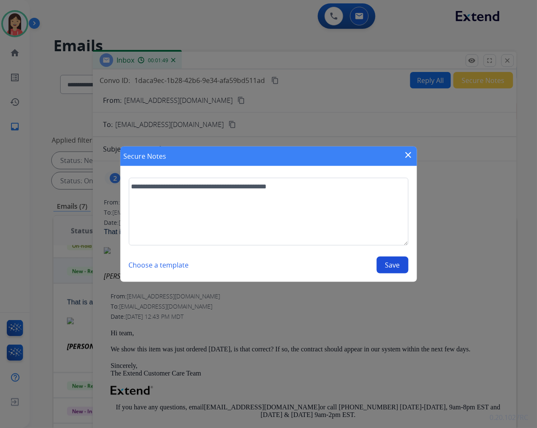
click at [385, 265] on button "Save" at bounding box center [393, 265] width 32 height 17
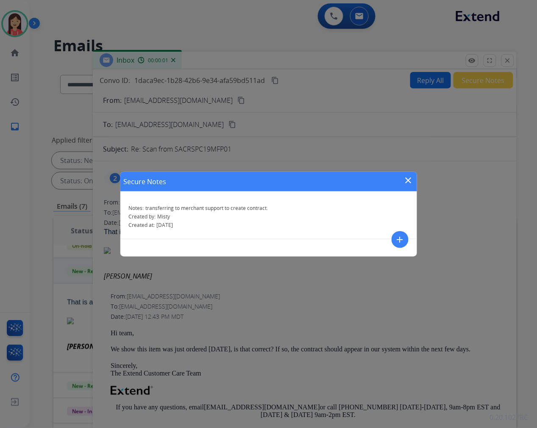
click at [409, 180] on mat-icon "close" at bounding box center [408, 180] width 10 height 10
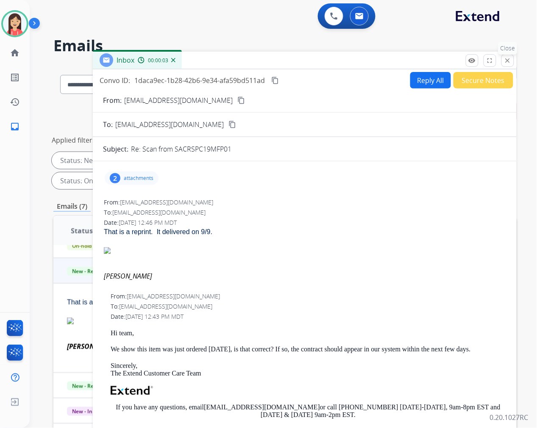
click at [506, 64] on mat-icon "close" at bounding box center [508, 61] width 8 height 8
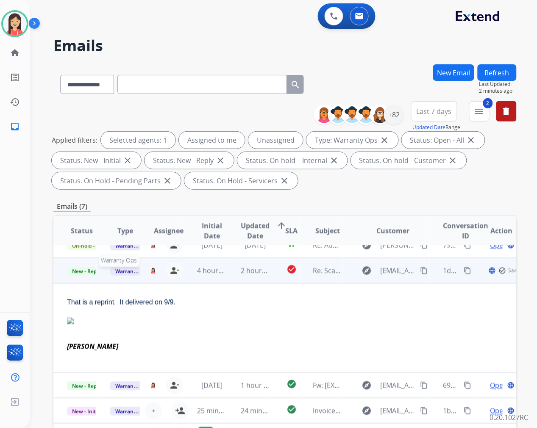
click at [124, 270] on span "Warranty Ops" at bounding box center [132, 271] width 44 height 9
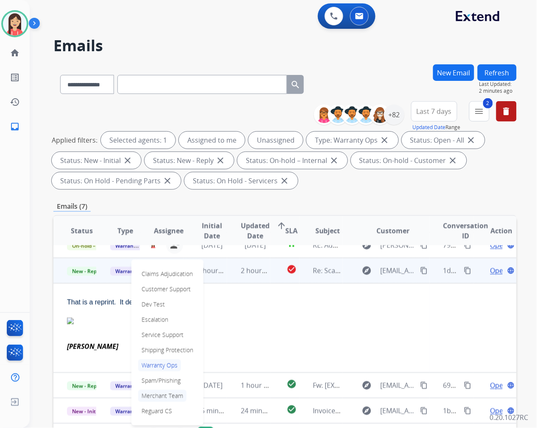
click at [162, 395] on p "Merchant Team" at bounding box center [162, 396] width 48 height 12
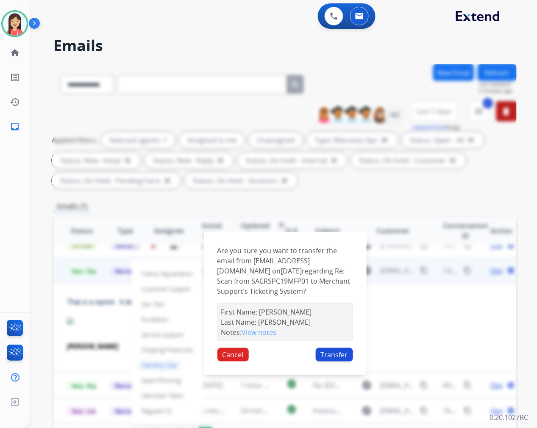
click at [326, 353] on button "Transfer" at bounding box center [334, 355] width 37 height 14
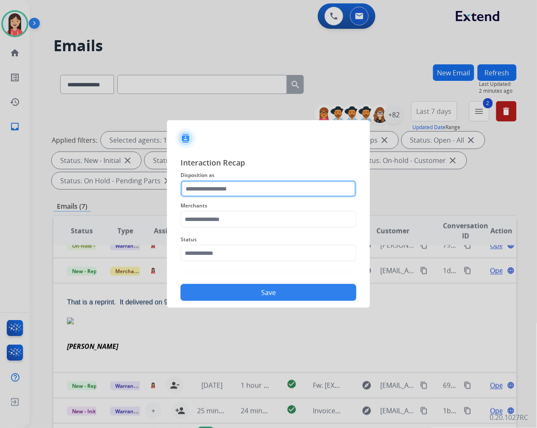
click at [240, 190] on input "text" at bounding box center [269, 189] width 176 height 17
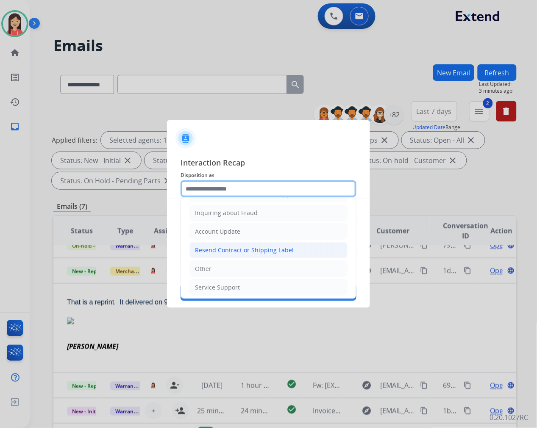
scroll to position [133, 0]
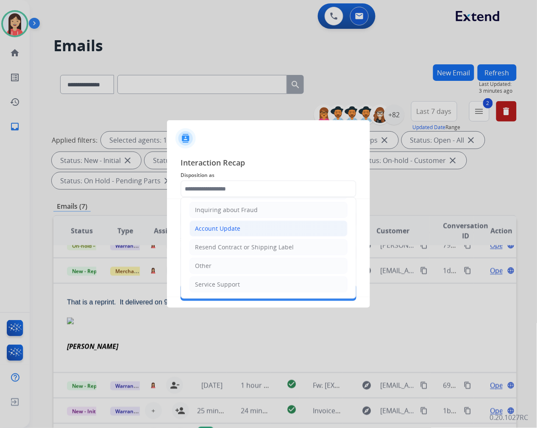
click at [248, 226] on li "Account Update" at bounding box center [268, 229] width 158 height 16
type input "**********"
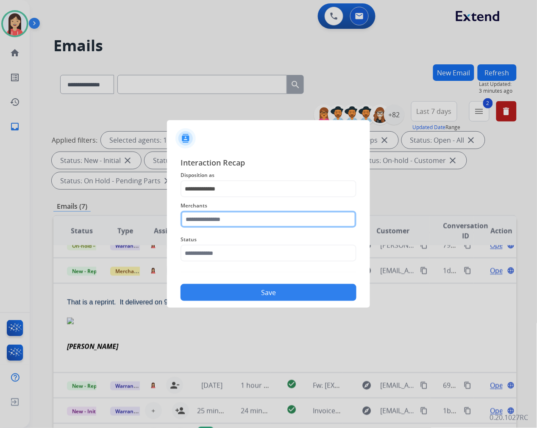
click at [232, 221] on input "text" at bounding box center [269, 219] width 176 height 17
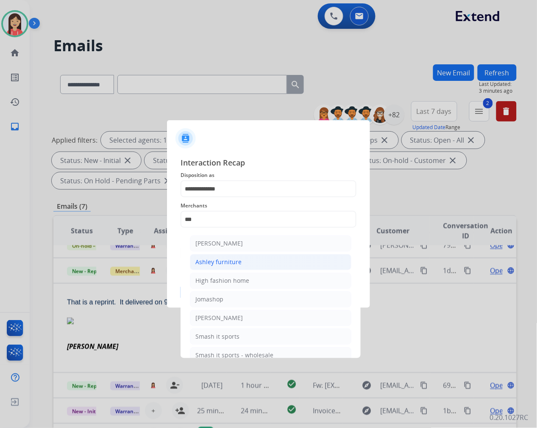
click at [232, 260] on div "Ashley furniture" at bounding box center [218, 262] width 46 height 8
type input "**********"
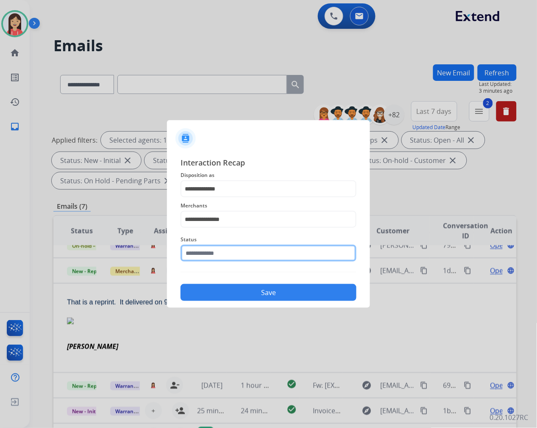
click at [234, 251] on input "text" at bounding box center [269, 253] width 176 height 17
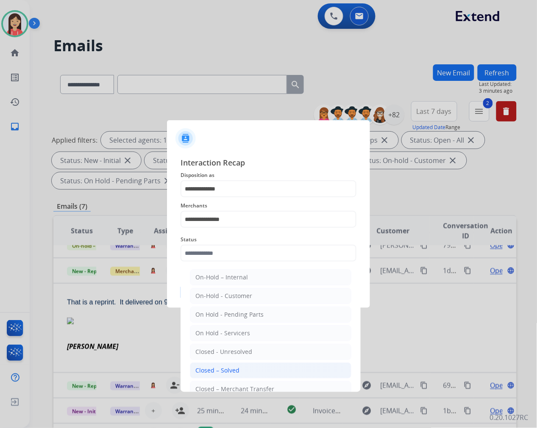
click at [238, 372] on div "Closed – Solved" at bounding box center [217, 371] width 44 height 8
type input "**********"
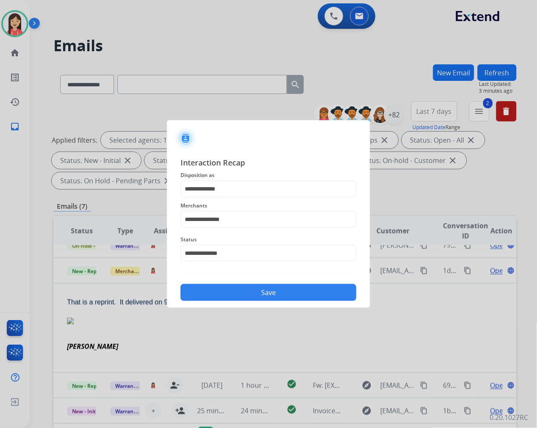
click at [273, 292] on button "Save" at bounding box center [269, 292] width 176 height 17
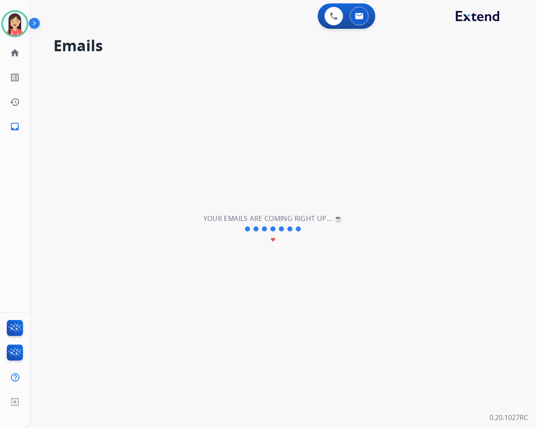
scroll to position [0, 0]
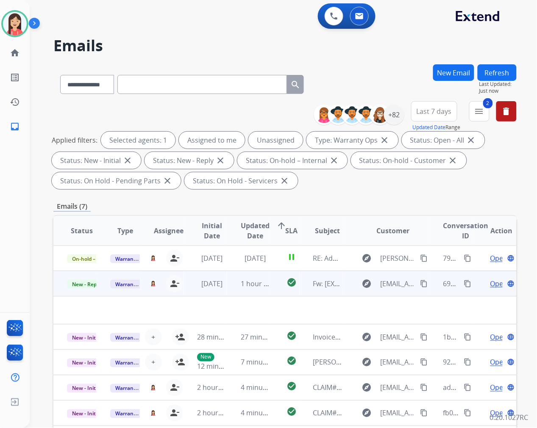
click at [264, 290] on td "1 hour ago" at bounding box center [248, 283] width 43 height 25
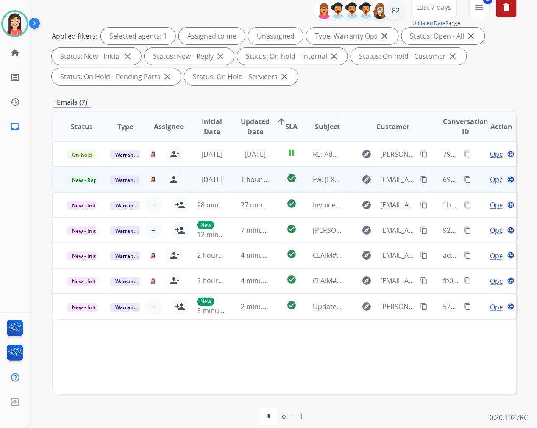
scroll to position [115, 0]
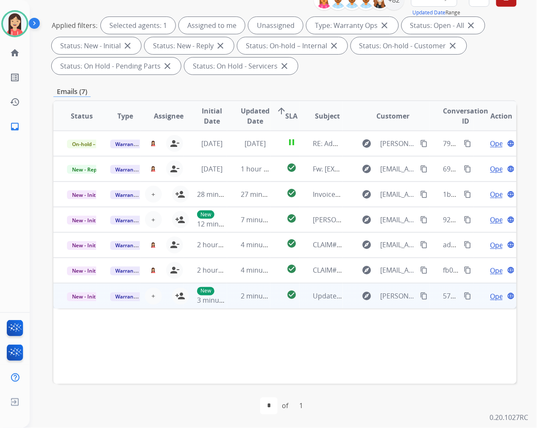
click at [276, 305] on td "check_circle" at bounding box center [284, 296] width 29 height 25
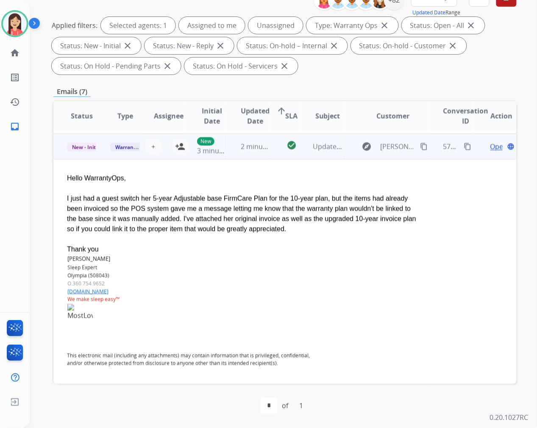
scroll to position [153, 0]
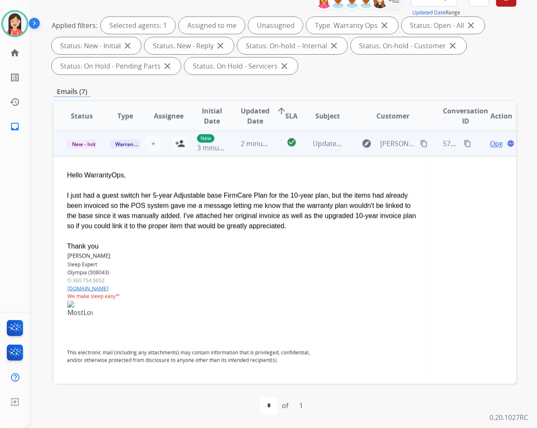
click at [270, 154] on td "check_circle" at bounding box center [284, 143] width 29 height 25
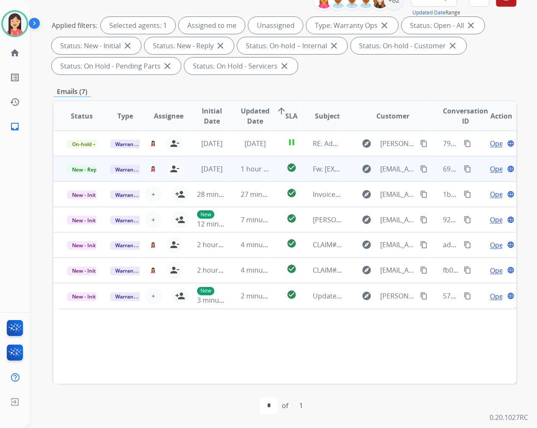
scroll to position [0, 0]
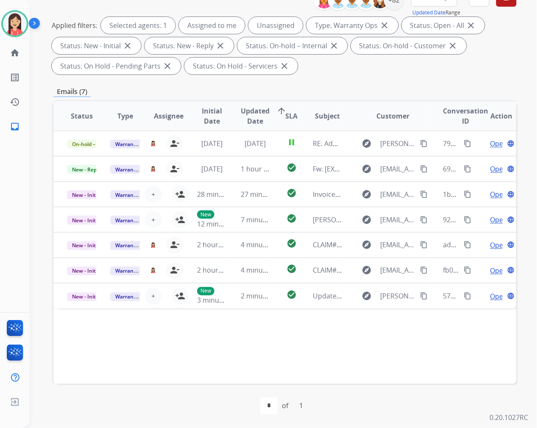
click at [298, 92] on div "Emails (7)" at bounding box center [284, 91] width 463 height 11
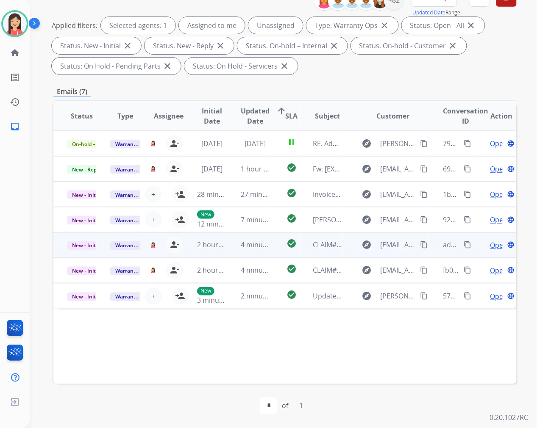
click at [228, 252] on td "4 minutes ago" at bounding box center [248, 245] width 43 height 25
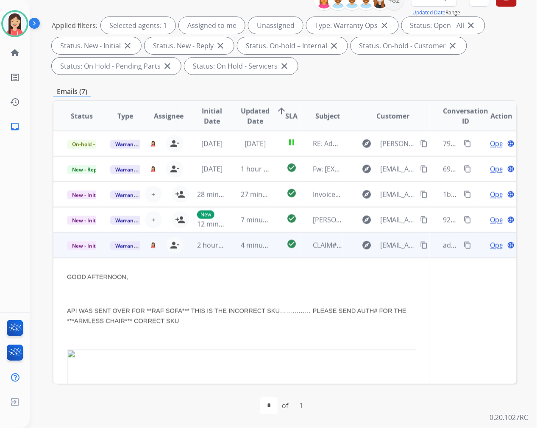
scroll to position [102, 0]
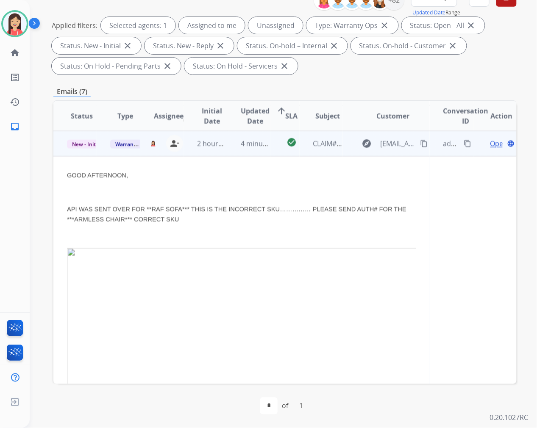
click at [490, 145] on span "Open" at bounding box center [498, 144] width 17 height 10
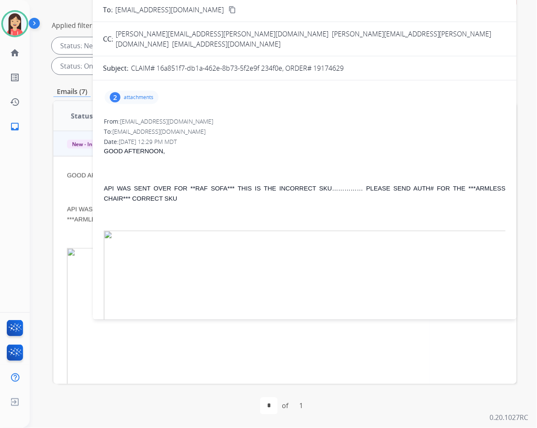
click at [326, 63] on p "CLAIM# 16a851f7-db1a-462e-8b73-5f2e9f 234f0e, ORDER# 19174629" at bounding box center [237, 68] width 213 height 10
copy p "19174629"
click at [242, 212] on p at bounding box center [305, 217] width 402 height 10
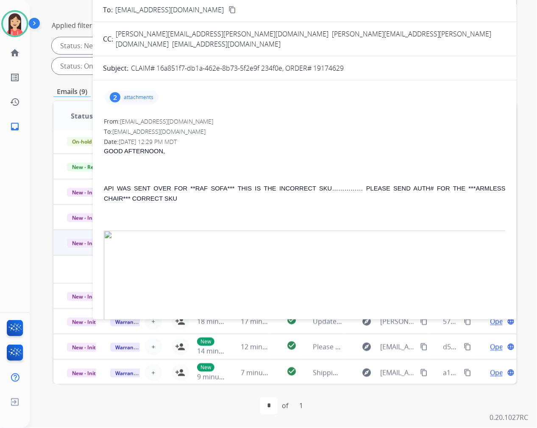
scroll to position [0, 0]
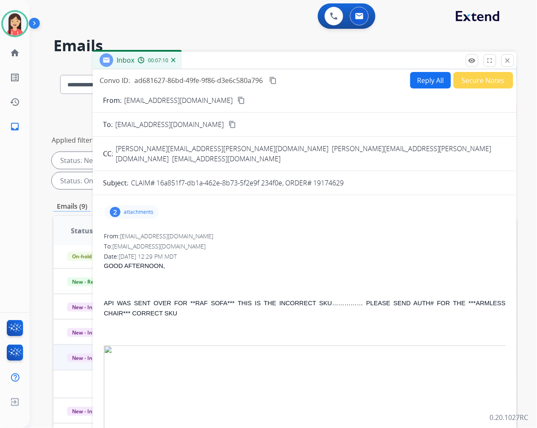
click at [471, 82] on button "Secure Notes" at bounding box center [483, 80] width 60 height 17
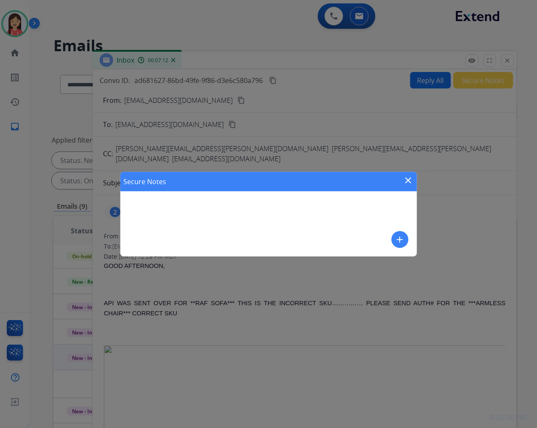
click at [402, 238] on mat-icon "add" at bounding box center [400, 240] width 10 height 10
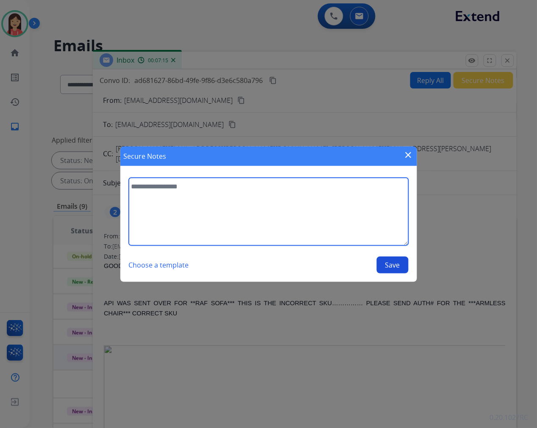
click at [187, 210] on textarea at bounding box center [269, 212] width 280 height 68
paste textarea "*********"
click at [316, 185] on textarea "**********" at bounding box center [269, 212] width 280 height 68
paste textarea "**********"
type textarea "**********"
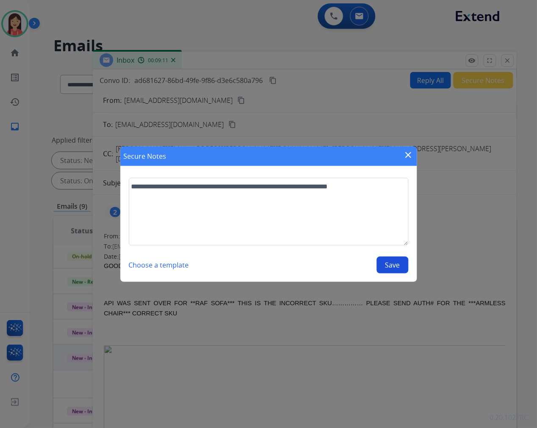
click at [401, 269] on button "Save" at bounding box center [393, 265] width 32 height 17
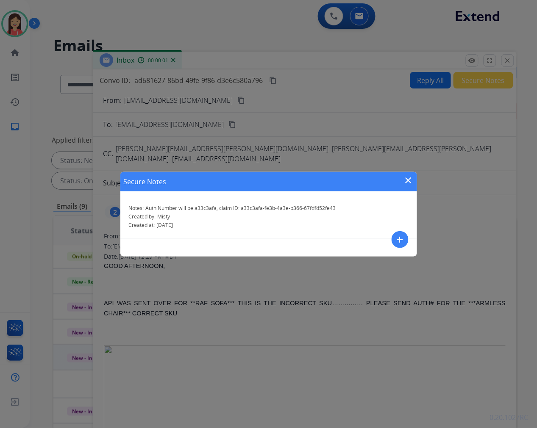
click at [410, 181] on mat-icon "close" at bounding box center [408, 180] width 10 height 10
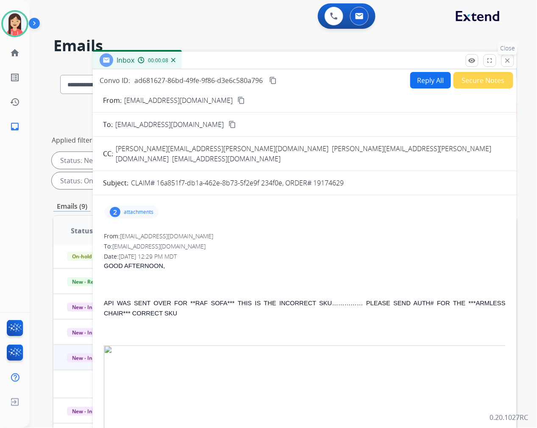
click at [507, 56] on button "close Close" at bounding box center [507, 60] width 13 height 13
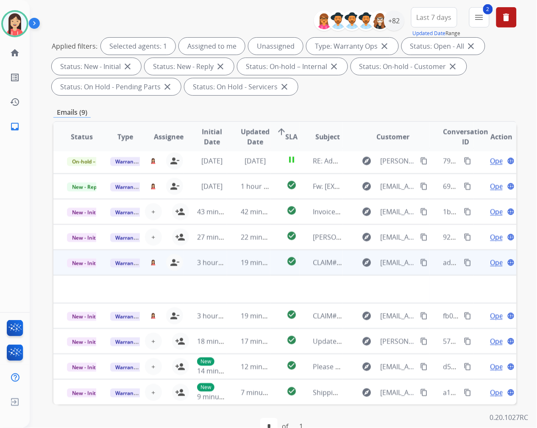
scroll to position [3, 0]
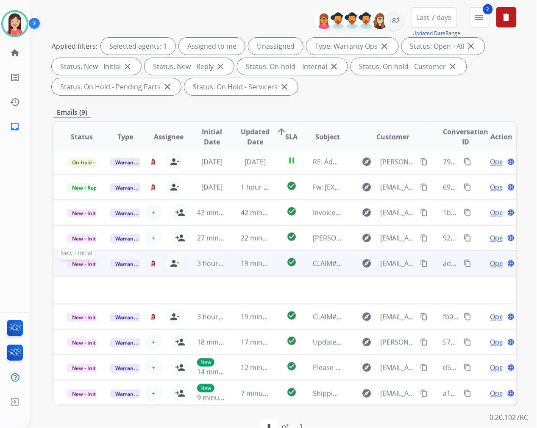
click at [81, 262] on span "New - Initial" at bounding box center [86, 264] width 39 height 9
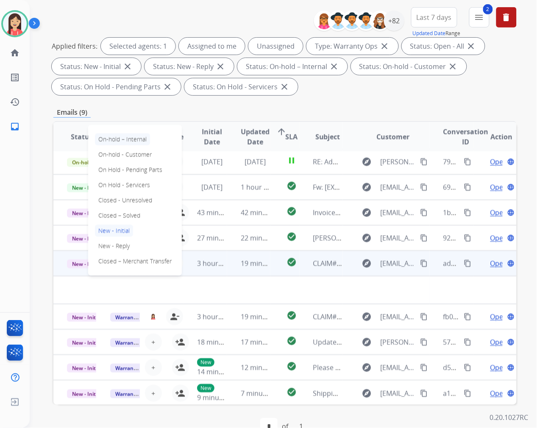
click at [130, 140] on p "On-hold – Internal" at bounding box center [122, 140] width 55 height 12
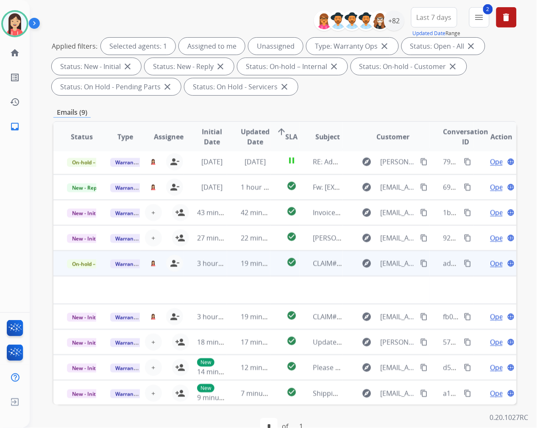
click at [236, 272] on td "19 minutes ago" at bounding box center [248, 263] width 43 height 25
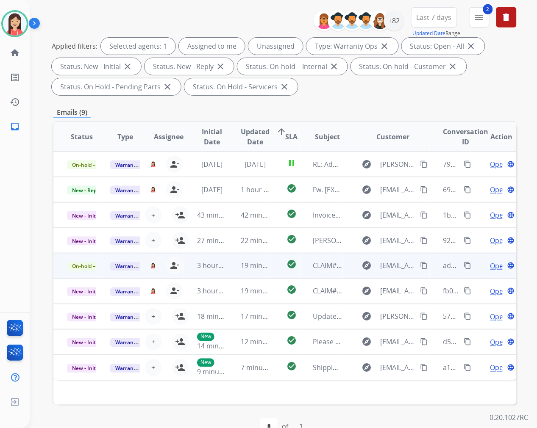
scroll to position [0, 0]
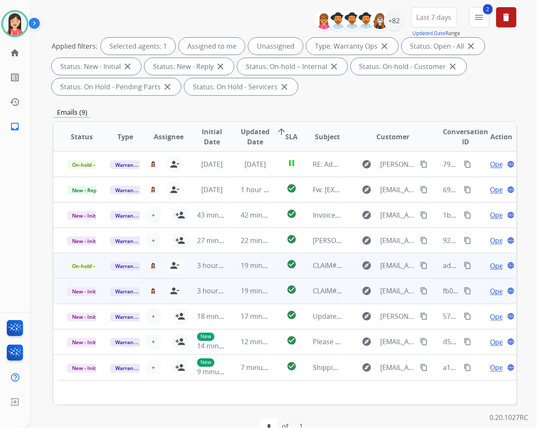
click at [227, 294] on td "19 minutes ago" at bounding box center [248, 291] width 43 height 25
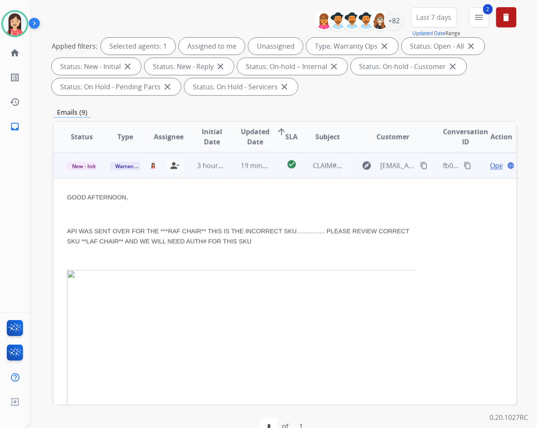
scroll to position [127, 0]
click at [187, 258] on p at bounding box center [241, 257] width 349 height 10
click at [492, 165] on span "Open" at bounding box center [498, 164] width 17 height 10
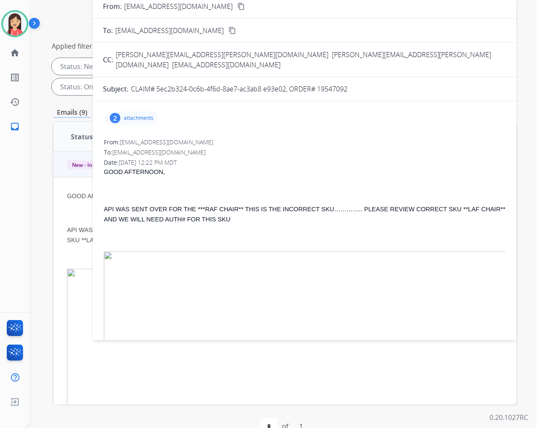
drag, startPoint x: 318, startPoint y: 79, endPoint x: 362, endPoint y: 80, distance: 43.7
click at [362, 84] on div "CLAIM# 5ec2b324-0c6b-4f6d-8ae7-ac3ab8 e93e02, ORDER# 19547092" at bounding box center [318, 89] width 375 height 10
copy p "19547092"
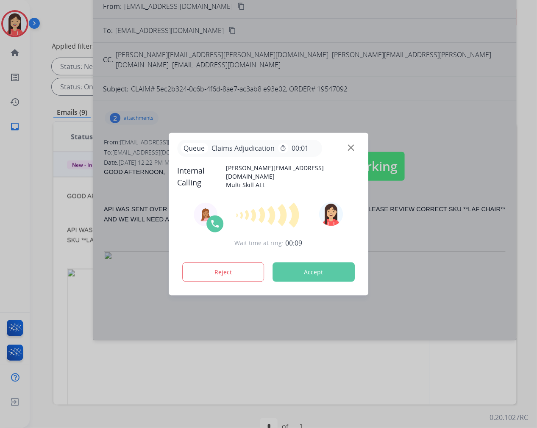
click at [302, 271] on button "Accept" at bounding box center [314, 272] width 82 height 19
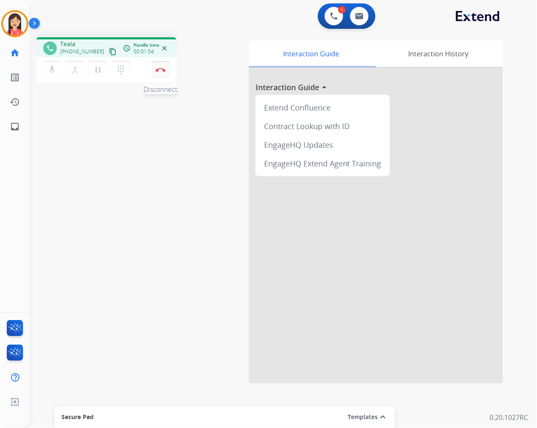
click at [159, 68] on img at bounding box center [161, 70] width 10 height 4
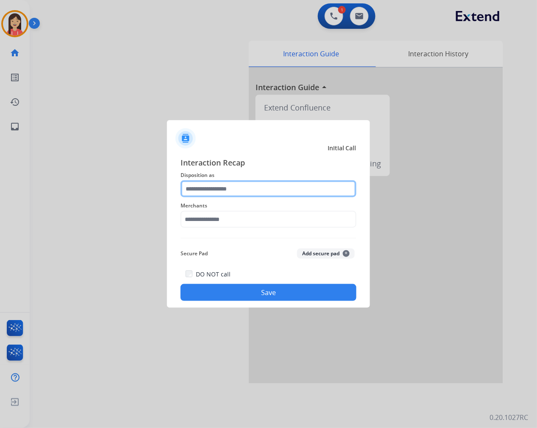
click at [221, 188] on input "text" at bounding box center [269, 189] width 176 height 17
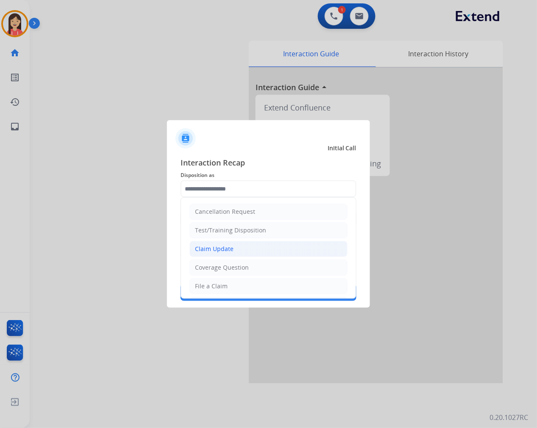
click at [234, 255] on li "Claim Update" at bounding box center [268, 249] width 158 height 16
type input "**********"
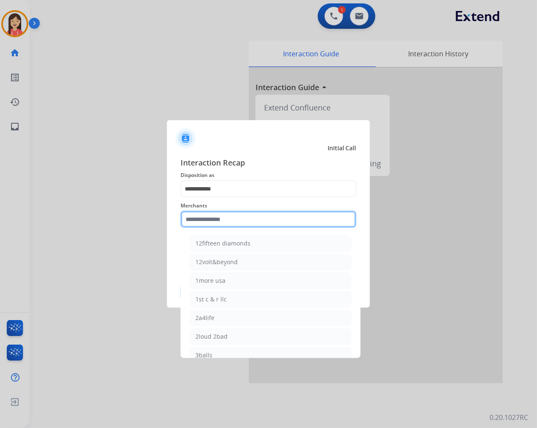
click at [246, 223] on input "text" at bounding box center [269, 219] width 176 height 17
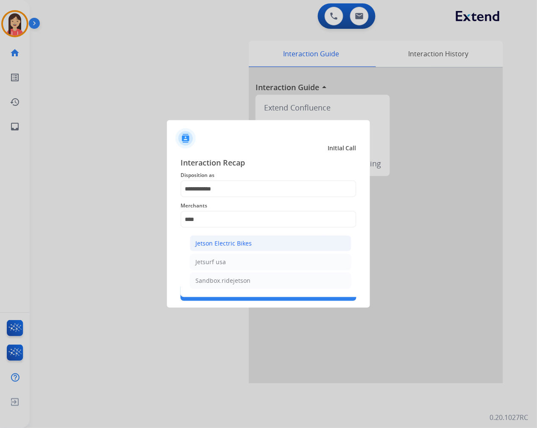
click at [248, 246] on div "Jetson Electric Bikes" at bounding box center [223, 243] width 56 height 8
type input "**********"
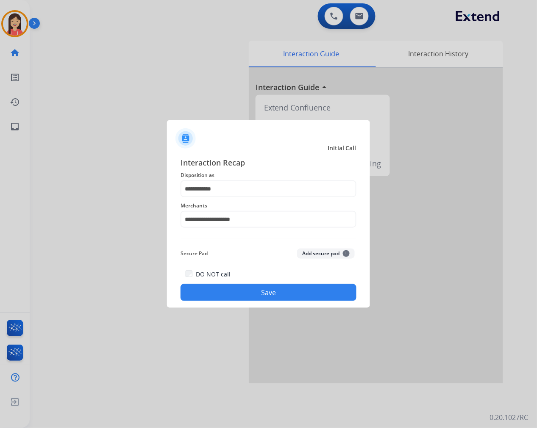
click at [254, 295] on button "Save" at bounding box center [269, 292] width 176 height 17
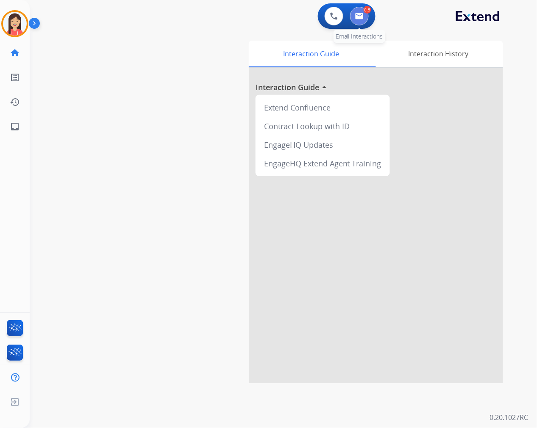
click at [354, 14] on button at bounding box center [359, 16] width 19 height 19
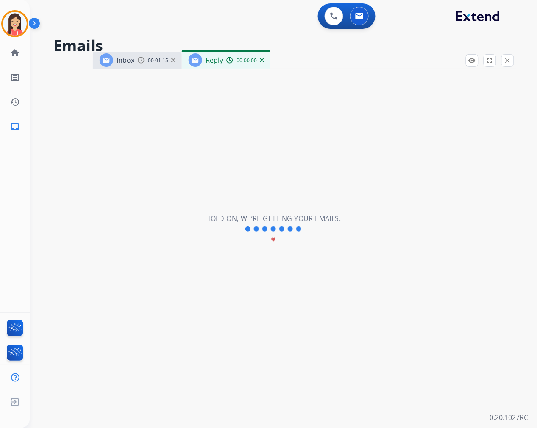
select select "**********"
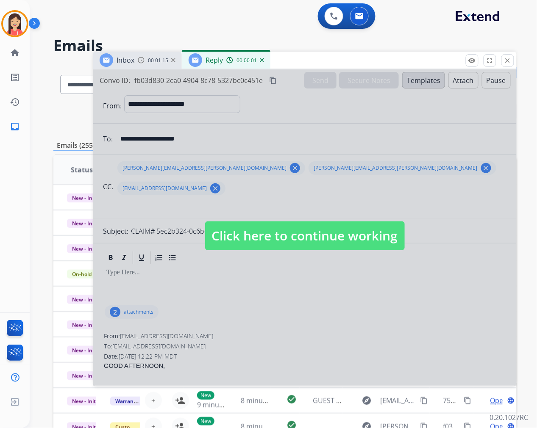
click at [343, 300] on div at bounding box center [305, 228] width 424 height 317
select select
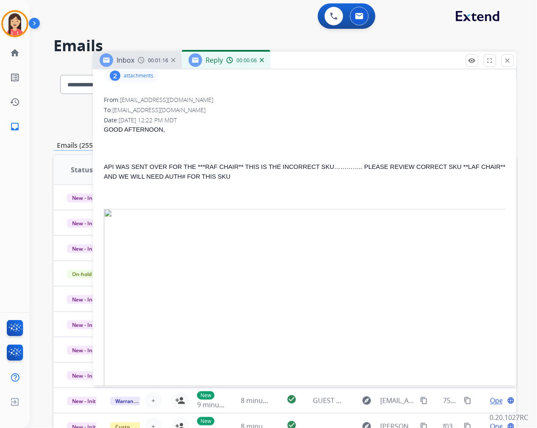
scroll to position [188, 0]
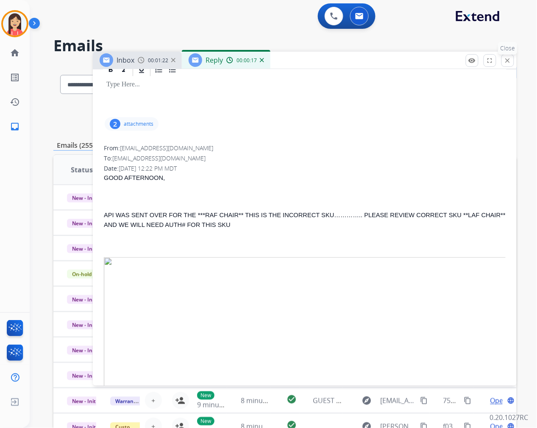
click at [507, 61] on mat-icon "close" at bounding box center [508, 61] width 8 height 8
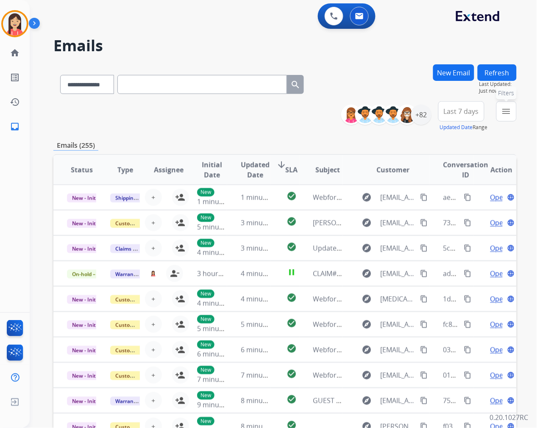
click at [503, 117] on button "menu Filters" at bounding box center [506, 111] width 20 height 20
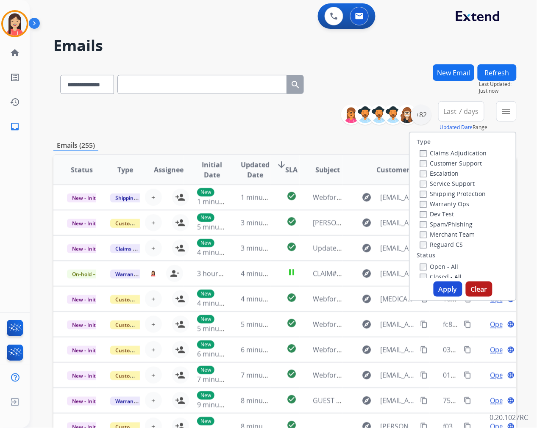
click at [424, 202] on label "Warranty Ops" at bounding box center [445, 204] width 50 height 8
click at [442, 289] on button "Apply" at bounding box center [448, 289] width 29 height 15
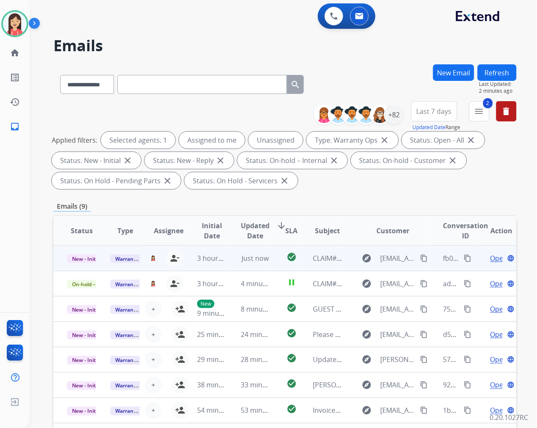
click at [233, 264] on td "Just now" at bounding box center [248, 258] width 43 height 25
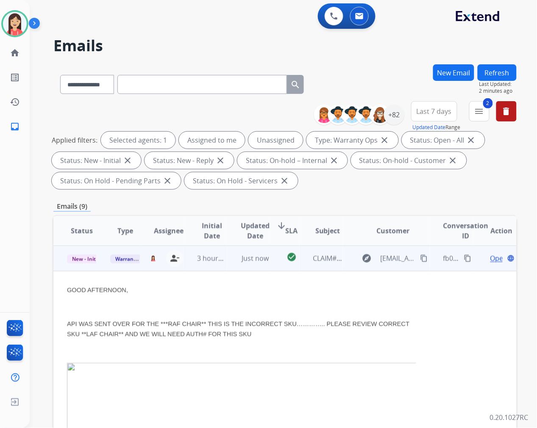
click at [490, 259] on span "Open" at bounding box center [498, 258] width 17 height 10
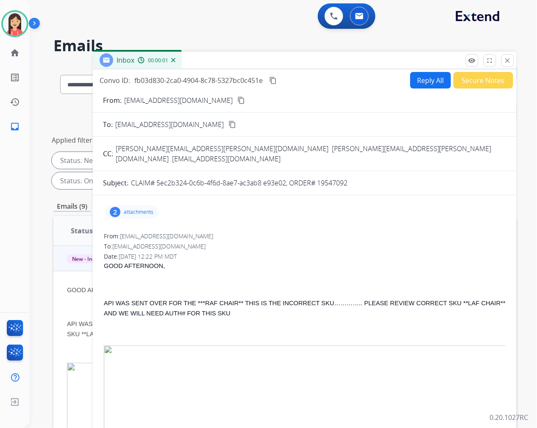
click at [338, 178] on p "CLAIM# 5ec2b324-0c6b-4f6d-8ae7-ac3ab8 e93e02, ORDER# 19547092" at bounding box center [239, 183] width 217 height 10
copy p "19547092"
drag, startPoint x: 251, startPoint y: 239, endPoint x: 409, endPoint y: 134, distance: 189.2
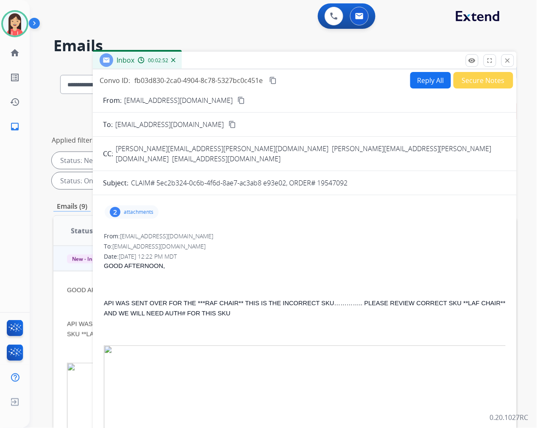
click at [251, 242] on div "To: [EMAIL_ADDRESS][DOMAIN_NAME]" at bounding box center [305, 246] width 402 height 8
click at [479, 79] on button "Secure Notes" at bounding box center [483, 80] width 60 height 17
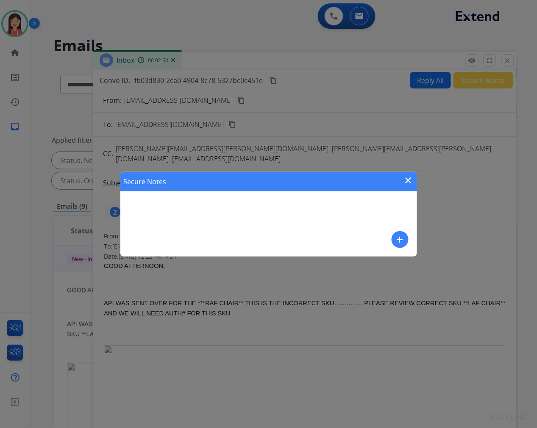
click at [408, 240] on button "add" at bounding box center [400, 239] width 17 height 17
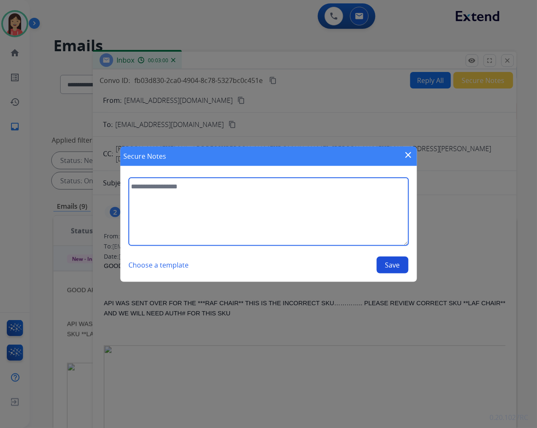
click at [192, 211] on textarea at bounding box center [269, 212] width 280 height 68
paste textarea "*********"
click at [331, 192] on textarea "**********" at bounding box center [269, 212] width 280 height 68
paste textarea "**********"
type textarea "**********"
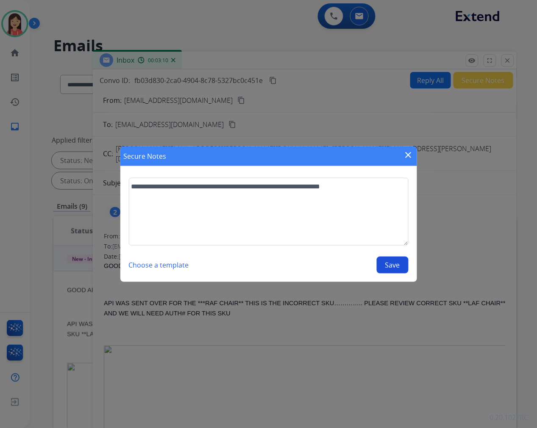
click at [400, 271] on button "Save" at bounding box center [393, 265] width 32 height 17
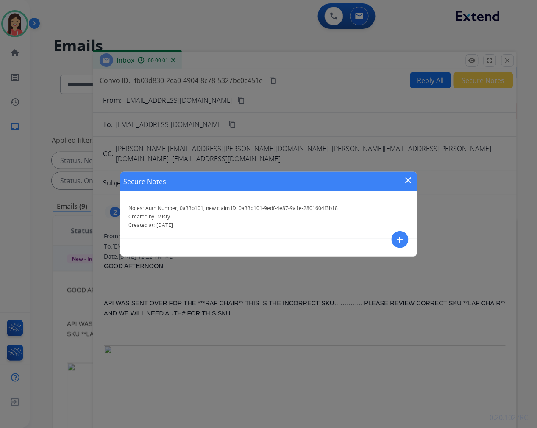
click at [409, 184] on mat-icon "close" at bounding box center [408, 180] width 10 height 10
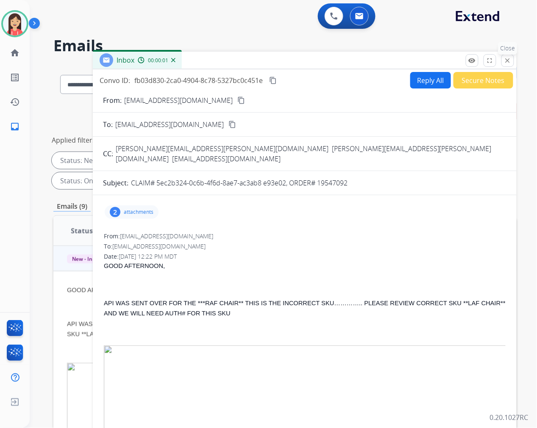
click at [507, 58] on mat-icon "close" at bounding box center [508, 61] width 8 height 8
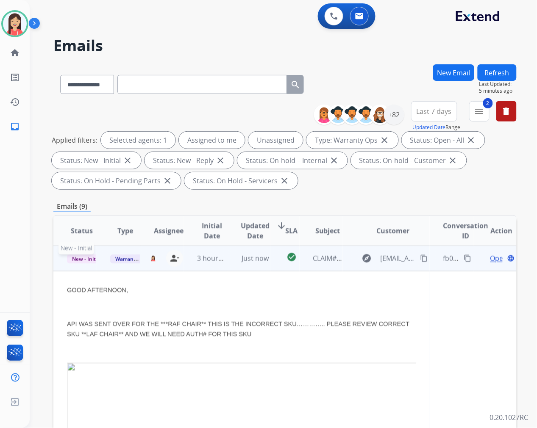
click at [86, 256] on span "New - Initial" at bounding box center [86, 259] width 39 height 9
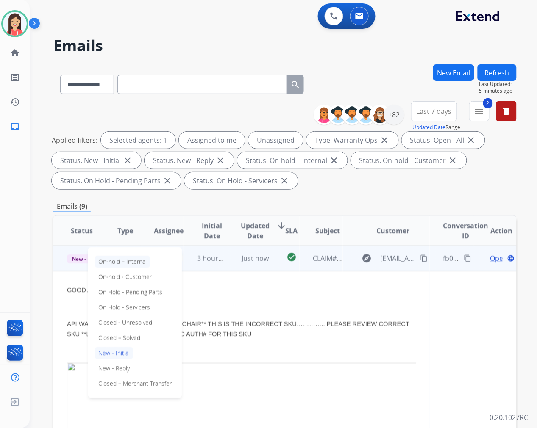
click at [132, 261] on p "On-hold – Internal" at bounding box center [122, 262] width 55 height 12
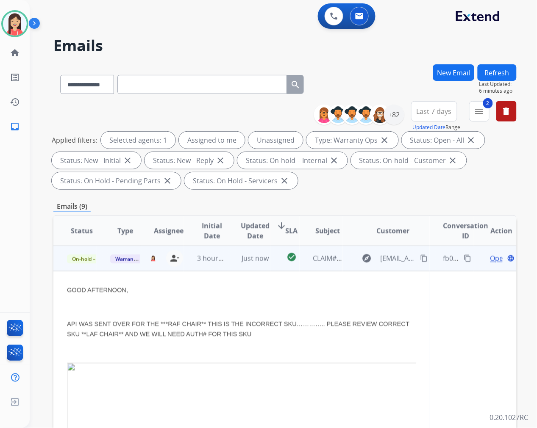
click at [214, 266] on td "3 hours ago" at bounding box center [205, 258] width 43 height 25
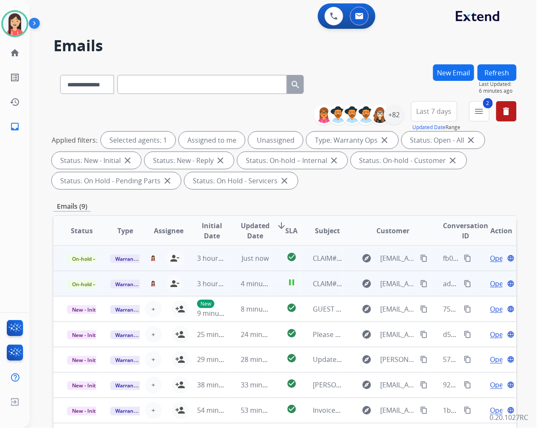
click at [347, 290] on td "explore AJones7@roomstogo.com content_copy" at bounding box center [386, 283] width 87 height 25
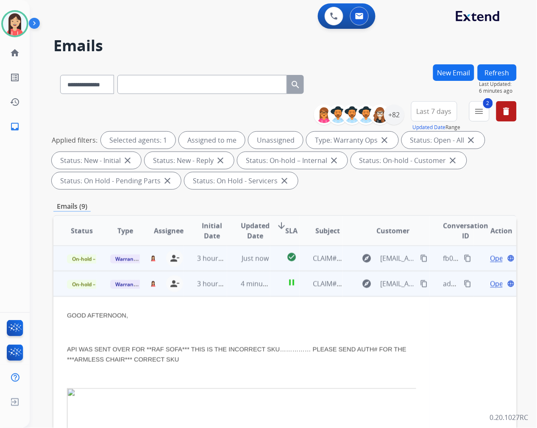
scroll to position [25, 0]
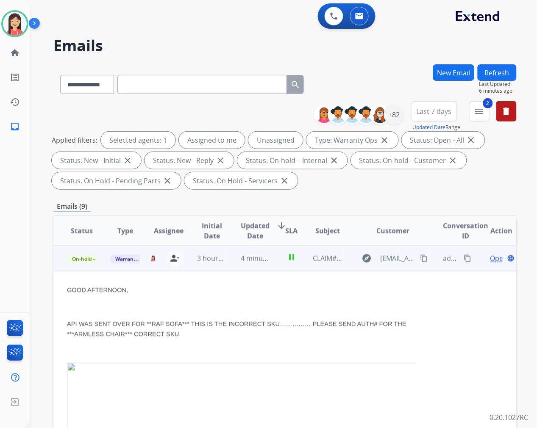
click at [490, 256] on span "Open" at bounding box center [498, 258] width 17 height 10
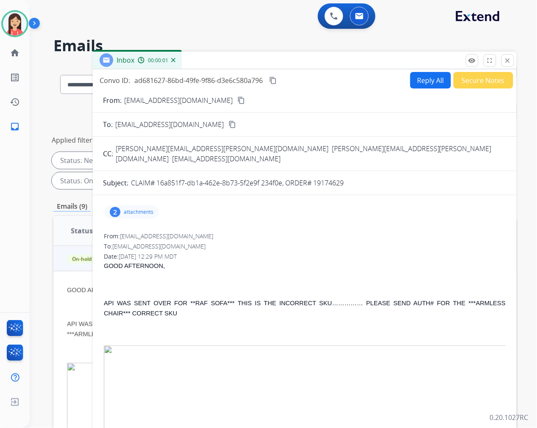
click at [463, 82] on button "Secure Notes" at bounding box center [483, 80] width 60 height 17
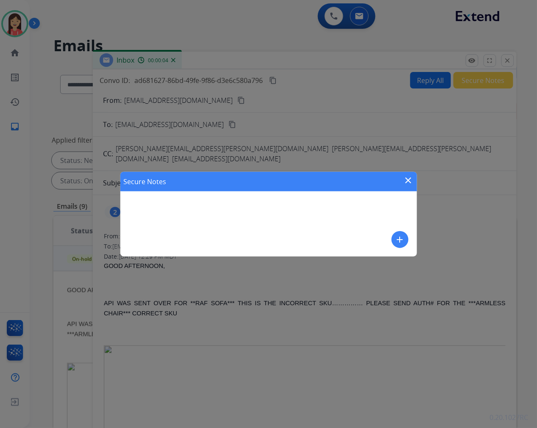
click at [410, 180] on mat-icon "close" at bounding box center [408, 180] width 10 height 10
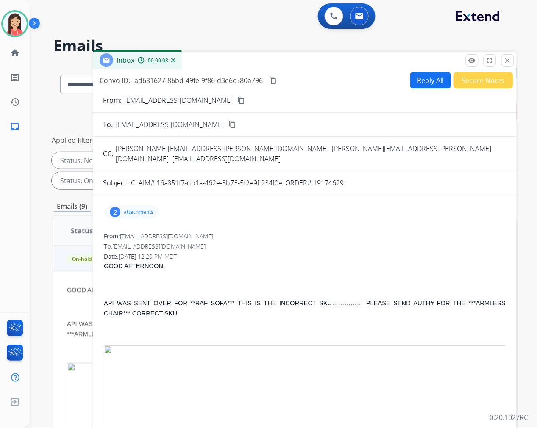
drag, startPoint x: 314, startPoint y: 175, endPoint x: 349, endPoint y: 176, distance: 34.8
click at [349, 178] on div "CLAIM# 16a851f7-db1a-462e-8b73-5f2e9f 234f0e, ORDER# 19174629" at bounding box center [318, 183] width 375 height 10
copy p "19174629"
drag, startPoint x: 271, startPoint y: 226, endPoint x: 343, endPoint y: 214, distance: 73.2
click at [271, 232] on div "From: AJones7@roomstogo.com" at bounding box center [305, 236] width 402 height 8
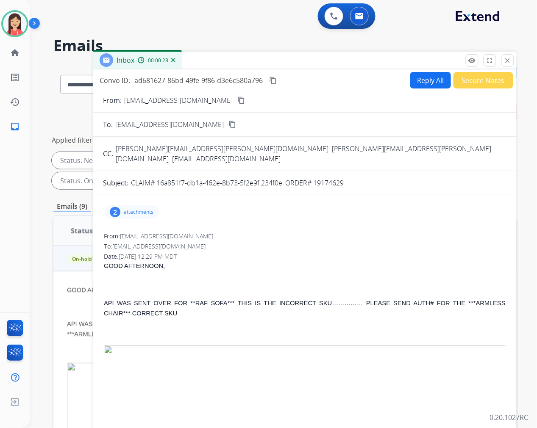
click at [479, 83] on button "Secure Notes" at bounding box center [483, 80] width 60 height 17
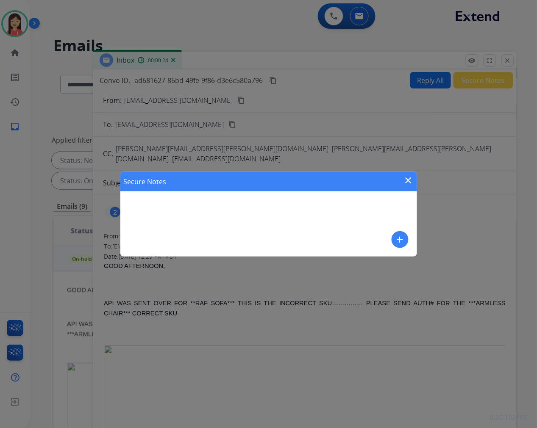
click at [396, 238] on mat-icon "add" at bounding box center [400, 240] width 10 height 10
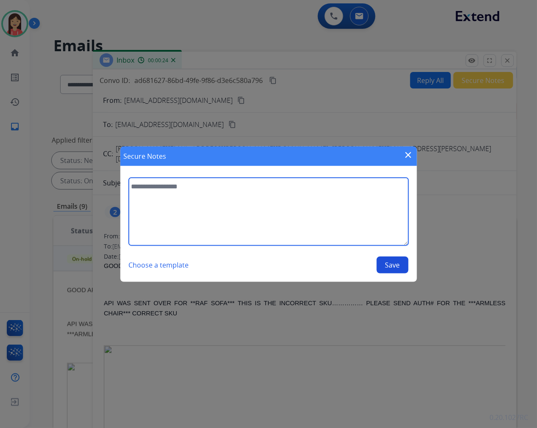
click at [236, 210] on textarea at bounding box center [269, 212] width 280 height 68
click at [201, 189] on textarea "**********" at bounding box center [269, 212] width 280 height 68
paste textarea "*********"
click at [263, 181] on textarea "**********" at bounding box center [269, 212] width 280 height 68
paste textarea "**********"
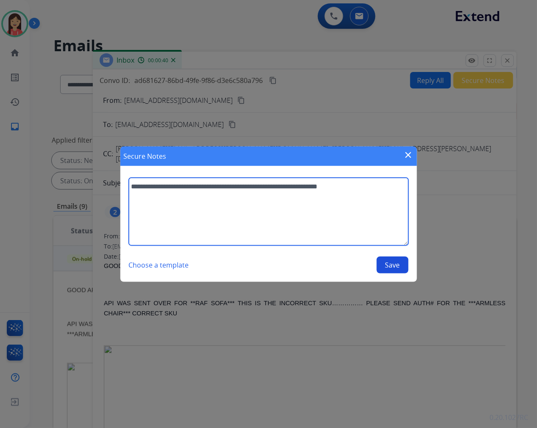
type textarea "**********"
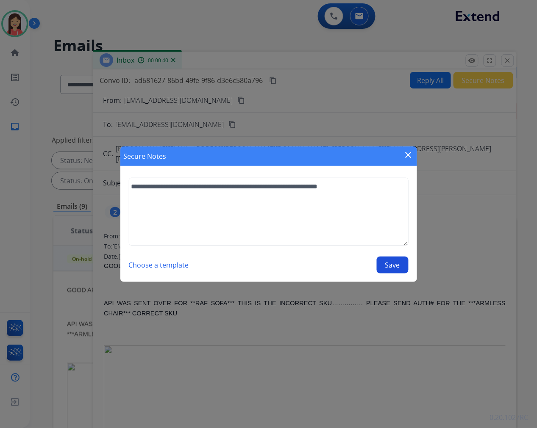
click at [380, 265] on button "Save" at bounding box center [393, 265] width 32 height 17
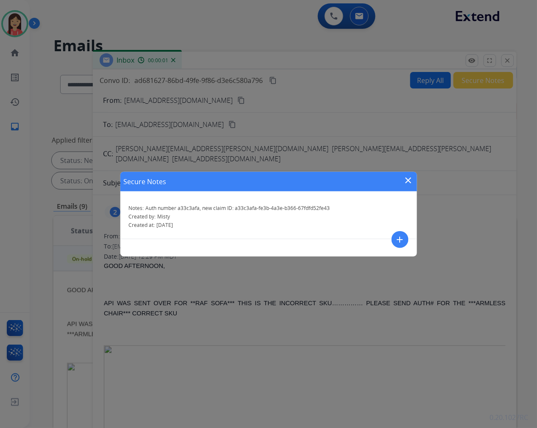
click at [410, 178] on mat-icon "close" at bounding box center [408, 180] width 10 height 10
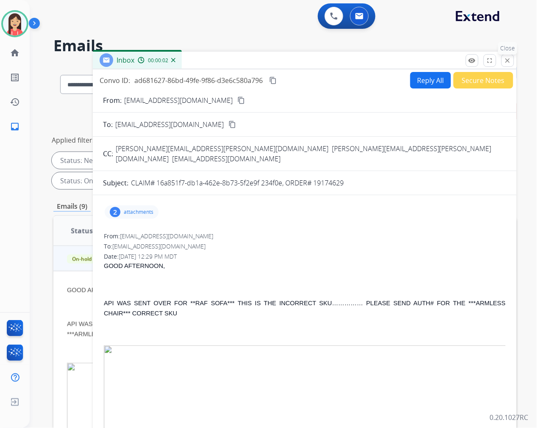
click at [508, 60] on mat-icon "close" at bounding box center [508, 61] width 8 height 8
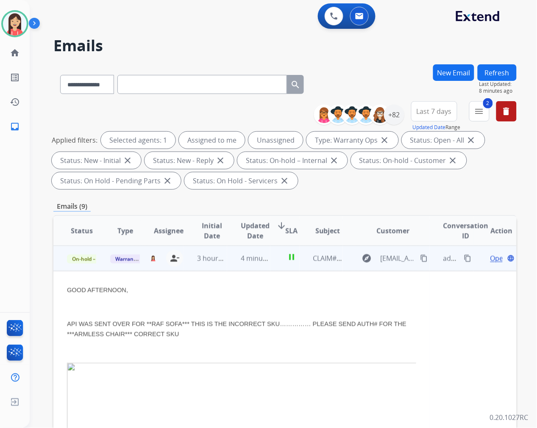
click at [192, 265] on td "3 hours ago" at bounding box center [205, 258] width 43 height 25
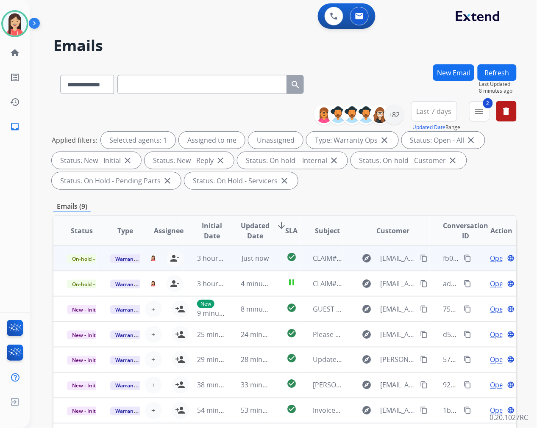
click at [277, 263] on td "check_circle" at bounding box center [284, 258] width 29 height 25
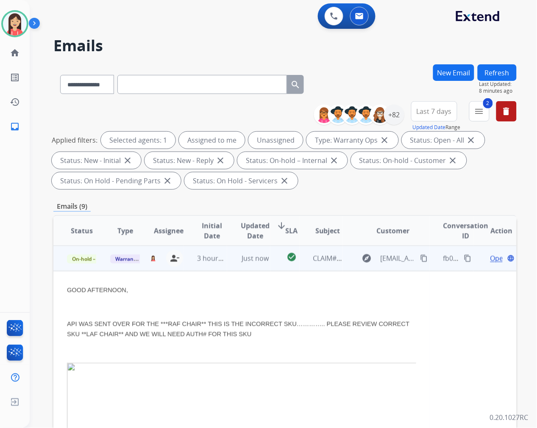
click at [490, 255] on span "Open" at bounding box center [498, 258] width 17 height 10
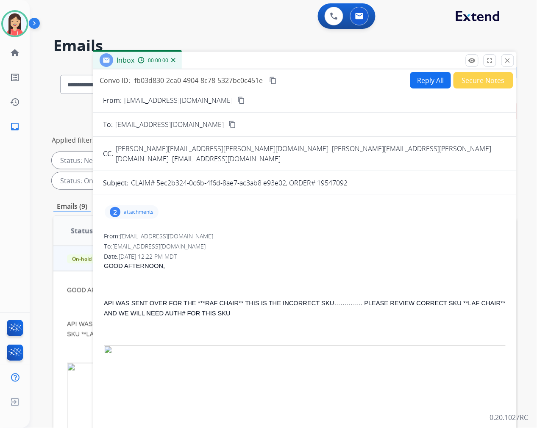
click at [475, 86] on button "Secure Notes" at bounding box center [483, 80] width 60 height 17
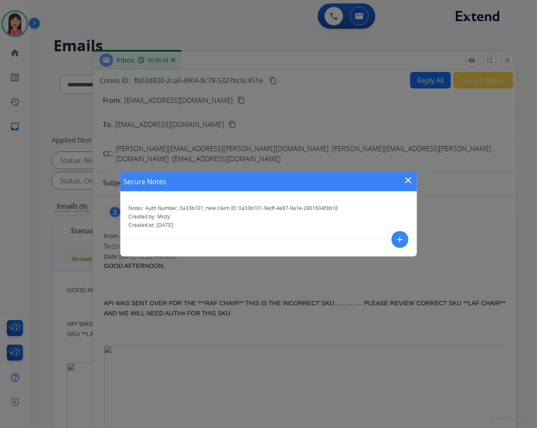
click at [239, 209] on span "Auth Number, 0a33b101, new claim ID: 0a33b101-9edf-4e87-9a1e-2801604f3b18" at bounding box center [242, 208] width 192 height 7
drag, startPoint x: 236, startPoint y: 208, endPoint x: 259, endPoint y: 209, distance: 22.9
click at [259, 209] on span "Auth Number, 0a33b101, new claim ID: 0a33b101-9edf-4e87-9a1e-2801604f3b18" at bounding box center [242, 208] width 192 height 7
click at [258, 209] on span "Auth Number, 0a33b101, new claim ID: 0a33b101-9edf-4e87-9a1e-2801604f3b18" at bounding box center [242, 208] width 192 height 7
click at [238, 207] on span "Auth Number, 0a33b101, new claim ID: 0a33b101-9edf-4e87-9a1e-2801604f3b18" at bounding box center [242, 208] width 192 height 7
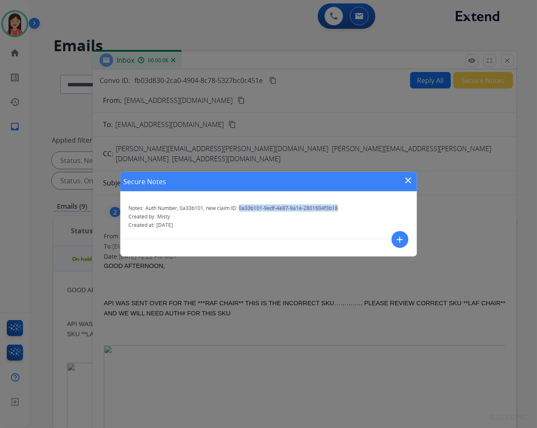
drag, startPoint x: 240, startPoint y: 209, endPoint x: 338, endPoint y: 209, distance: 97.5
click at [338, 209] on div "Notes: Auth Number, 0a33b101, new claim ID: 0a33b101-9edf-4e87-9a1e-2801604f3b18" at bounding box center [269, 208] width 280 height 7
copy span "0a33b101-9edf-4e87-9a1e-2801604f3b18"
click at [403, 180] on div "Secure Notes close" at bounding box center [268, 181] width 297 height 19
click at [409, 180] on mat-icon "close" at bounding box center [408, 180] width 10 height 10
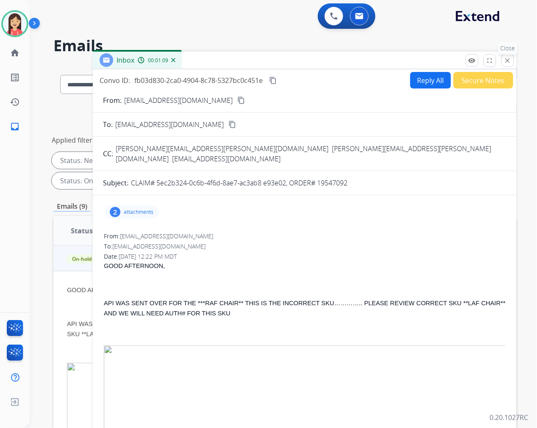
click at [513, 61] on button "close Close" at bounding box center [507, 60] width 13 height 13
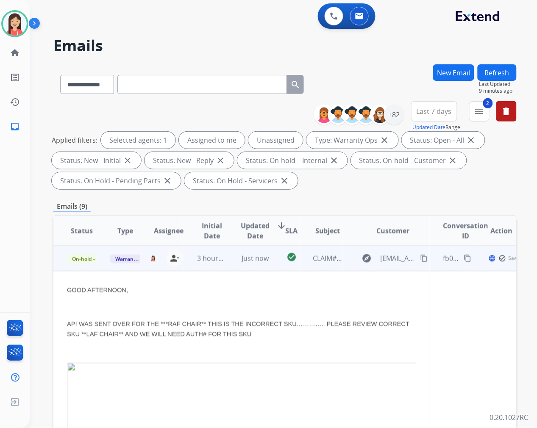
click at [229, 270] on td "Just now" at bounding box center [248, 258] width 43 height 25
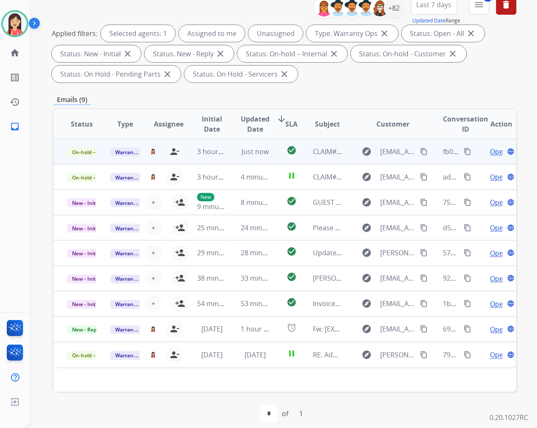
scroll to position [115, 0]
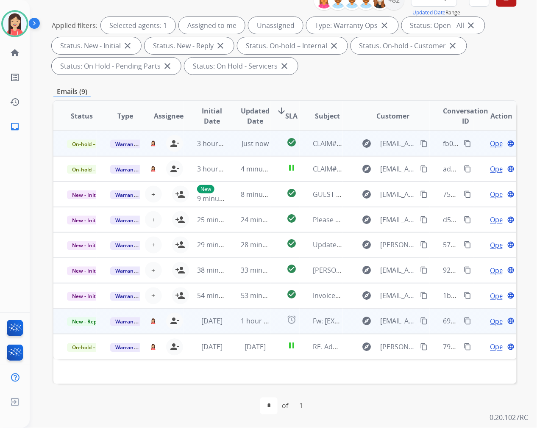
click at [234, 324] on td "1 hour ago" at bounding box center [248, 321] width 43 height 25
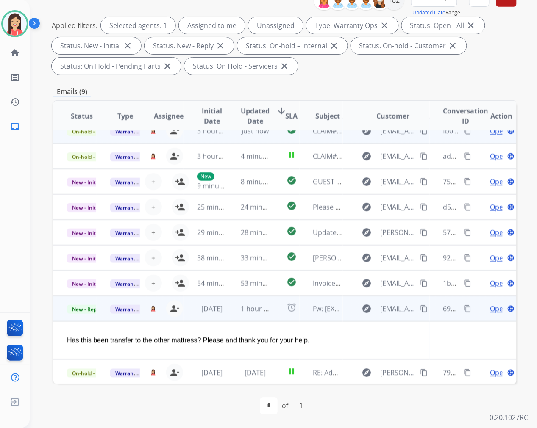
click at [231, 318] on td "1 hour ago" at bounding box center [248, 308] width 43 height 25
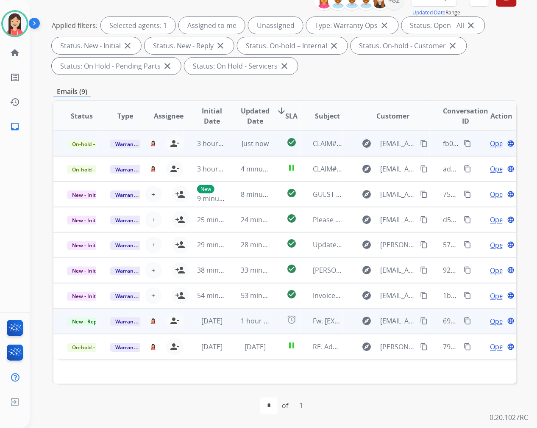
scroll to position [0, 0]
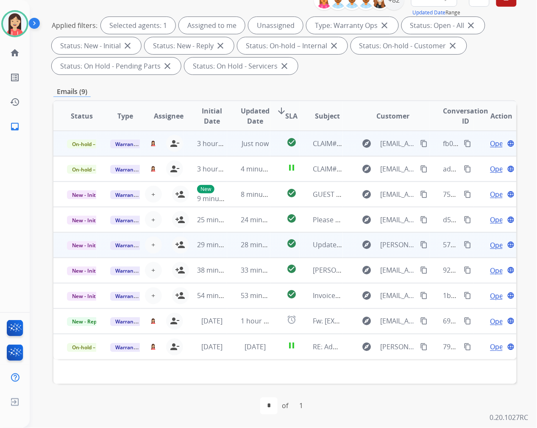
click at [236, 256] on td "28 minutes ago" at bounding box center [248, 245] width 43 height 25
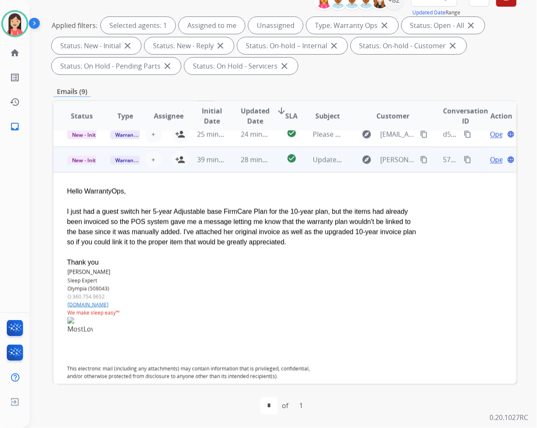
scroll to position [102, 0]
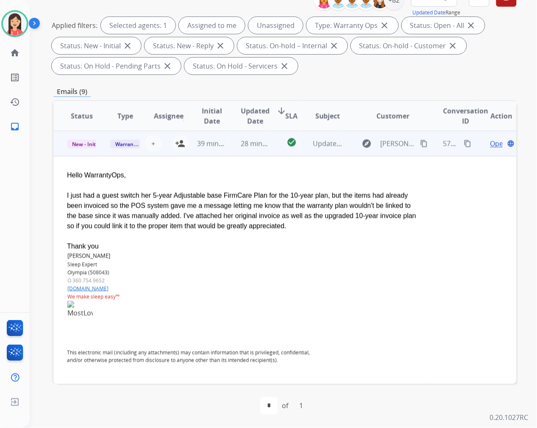
click at [227, 154] on td "28 minutes ago" at bounding box center [248, 143] width 43 height 25
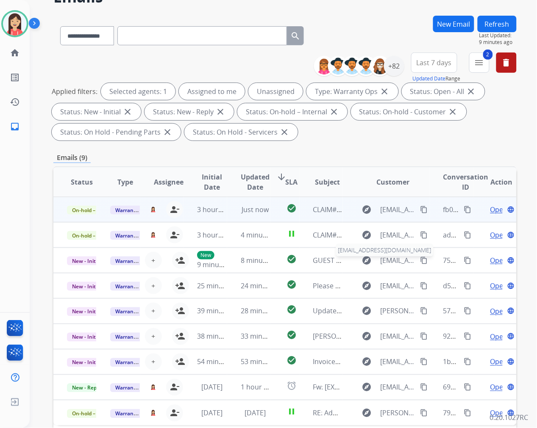
scroll to position [0, 0]
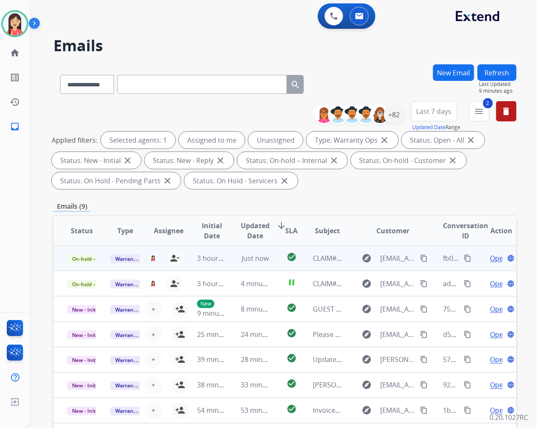
click at [492, 72] on button "Refresh" at bounding box center [497, 72] width 39 height 17
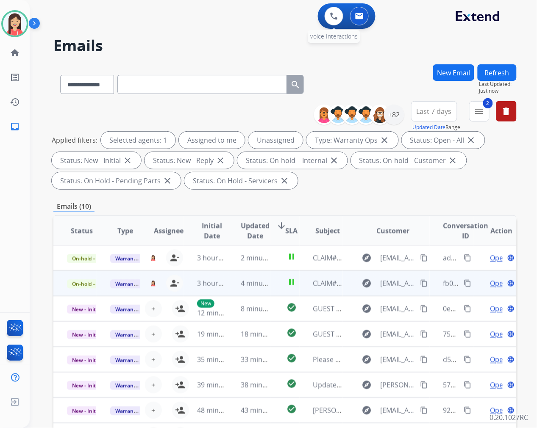
click at [324, 13] on div "0 Voice Interactions" at bounding box center [333, 16] width 25 height 19
click at [334, 15] on img at bounding box center [334, 16] width 8 height 8
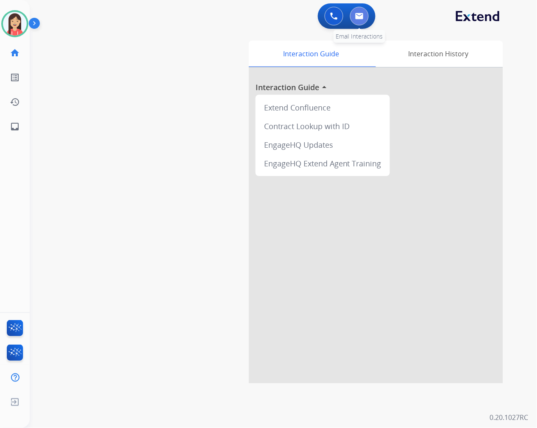
click at [355, 19] on button at bounding box center [359, 16] width 19 height 19
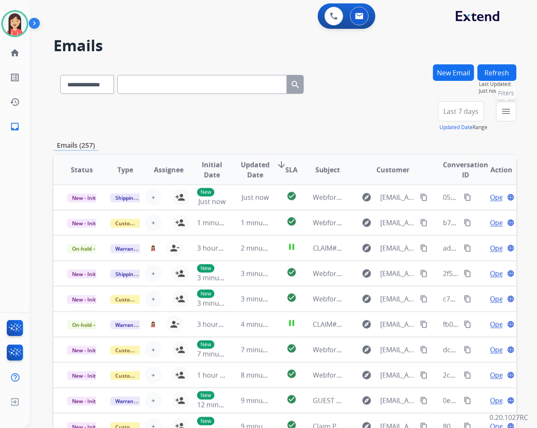
click at [507, 105] on button "menu Filters" at bounding box center [506, 111] width 20 height 20
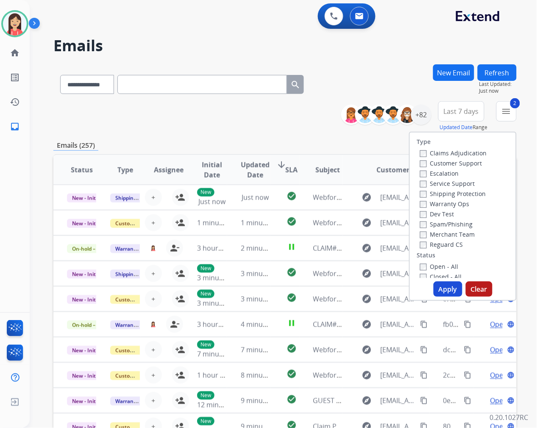
click at [439, 285] on button "Apply" at bounding box center [448, 289] width 29 height 15
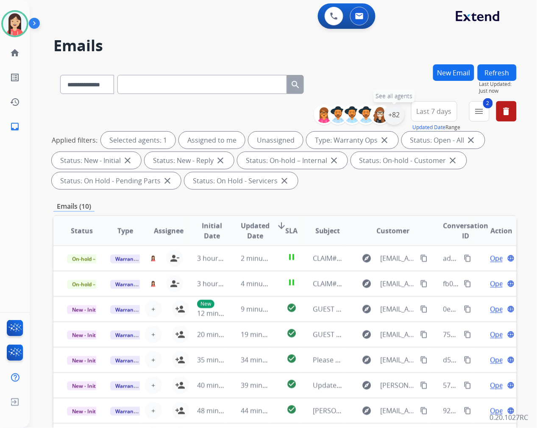
click at [392, 117] on div "+82" at bounding box center [394, 115] width 20 height 20
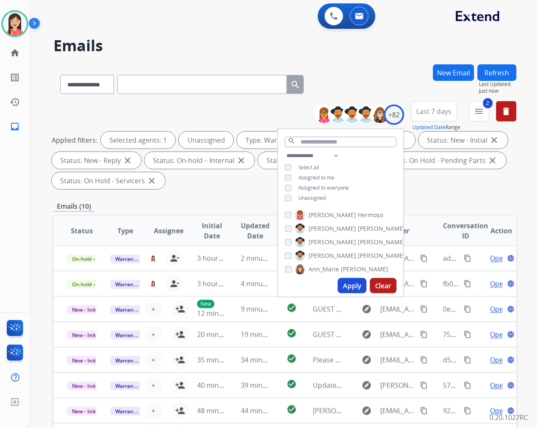
click at [342, 286] on button "Apply" at bounding box center [352, 285] width 29 height 15
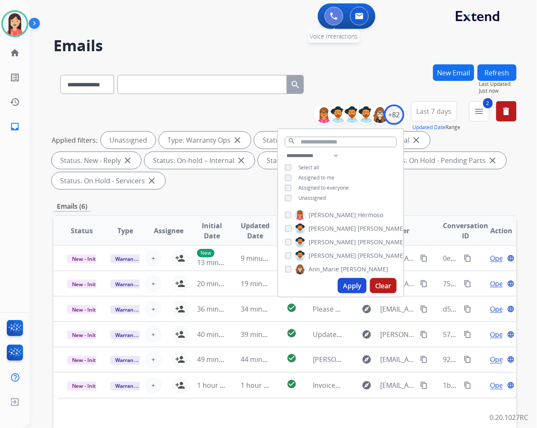
click at [335, 17] on img at bounding box center [334, 16] width 8 height 8
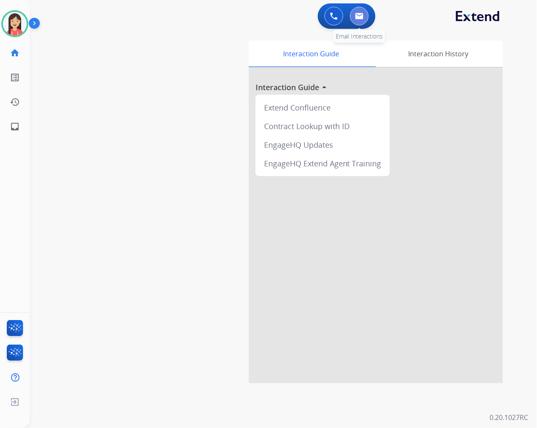
click at [360, 21] on button at bounding box center [359, 16] width 19 height 19
select select "**********"
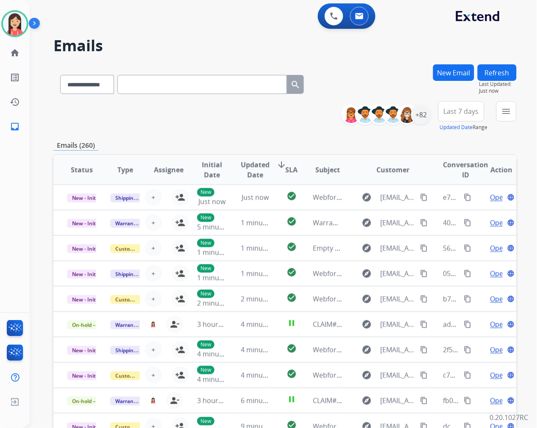
drag, startPoint x: 230, startPoint y: 102, endPoint x: 292, endPoint y: 108, distance: 62.2
click at [230, 102] on div "**********" at bounding box center [284, 116] width 463 height 31
click at [509, 109] on mat-icon "menu" at bounding box center [506, 111] width 10 height 10
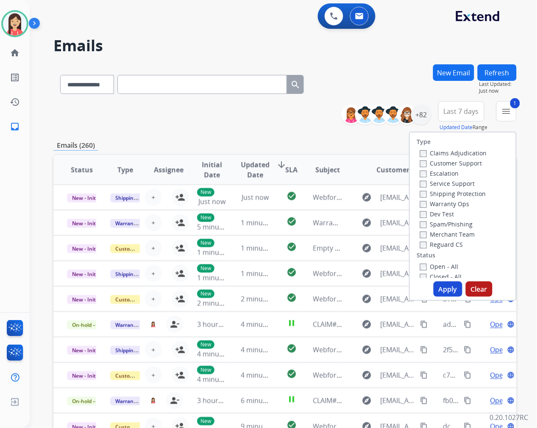
click at [439, 285] on button "Apply" at bounding box center [448, 289] width 29 height 15
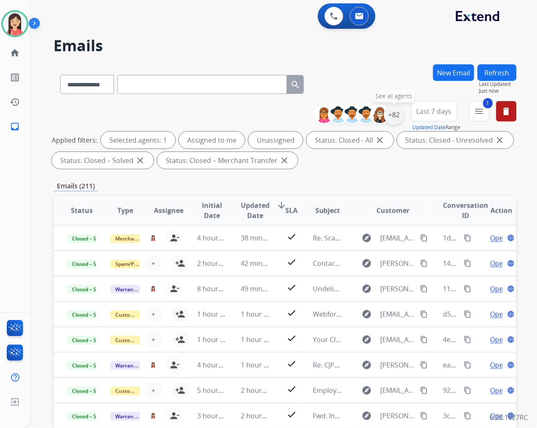
click at [399, 116] on div "+82" at bounding box center [394, 115] width 20 height 20
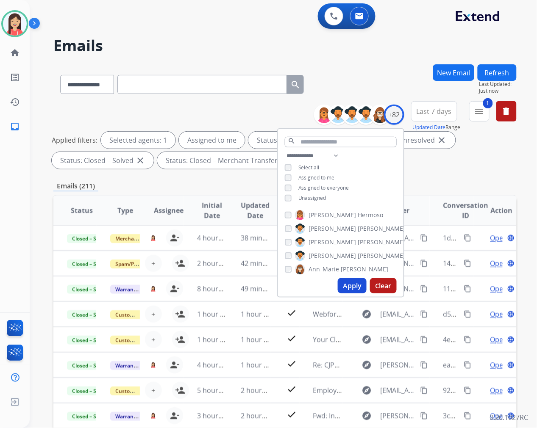
click at [357, 289] on button "Apply" at bounding box center [352, 285] width 29 height 15
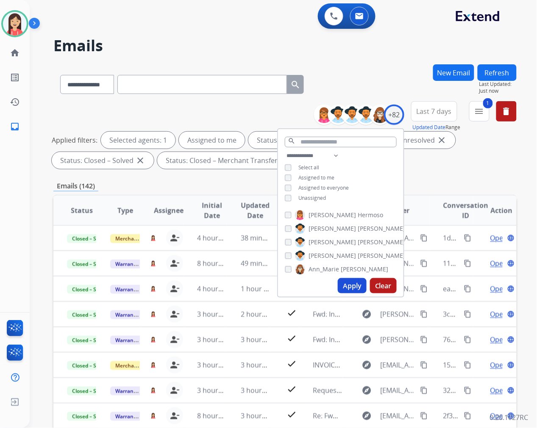
click at [164, 180] on div "**********" at bounding box center [284, 293] width 463 height 459
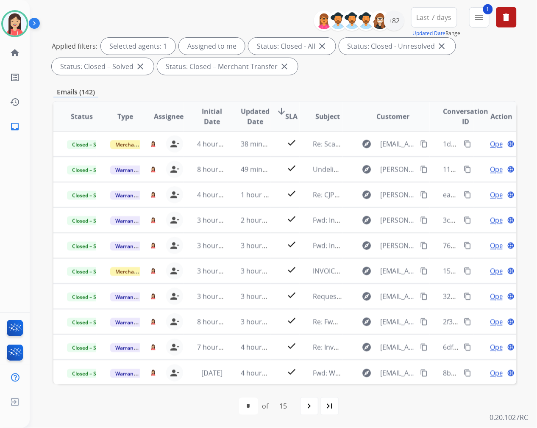
scroll to position [95, 0]
click at [314, 410] on mat-icon "navigate_next" at bounding box center [309, 406] width 10 height 10
select select "*"
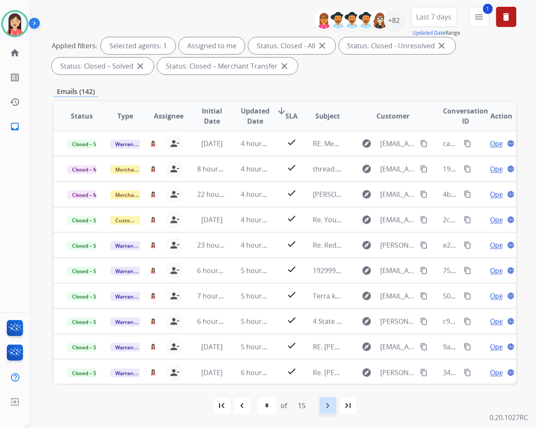
click at [329, 408] on mat-icon "navigate_next" at bounding box center [328, 406] width 10 height 10
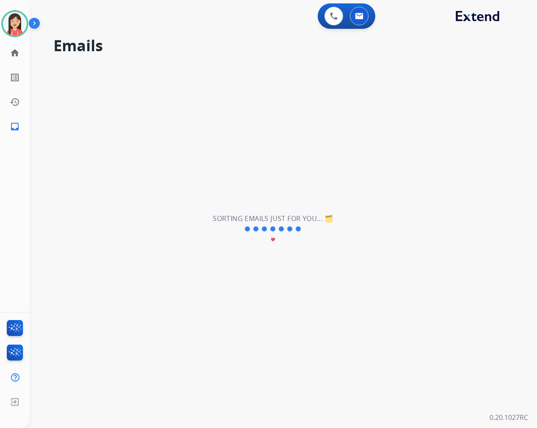
scroll to position [0, 0]
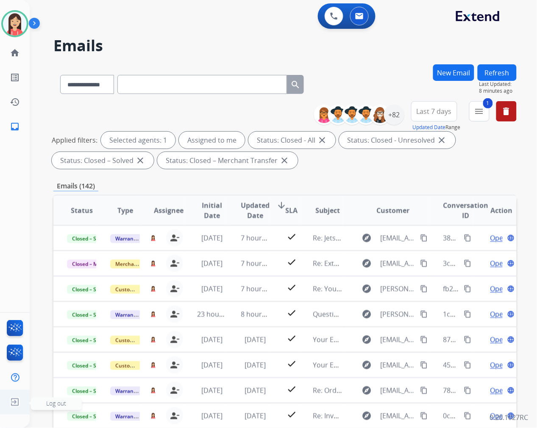
click at [19, 401] on img at bounding box center [14, 403] width 15 height 16
